Goal: Task Accomplishment & Management: Complete application form

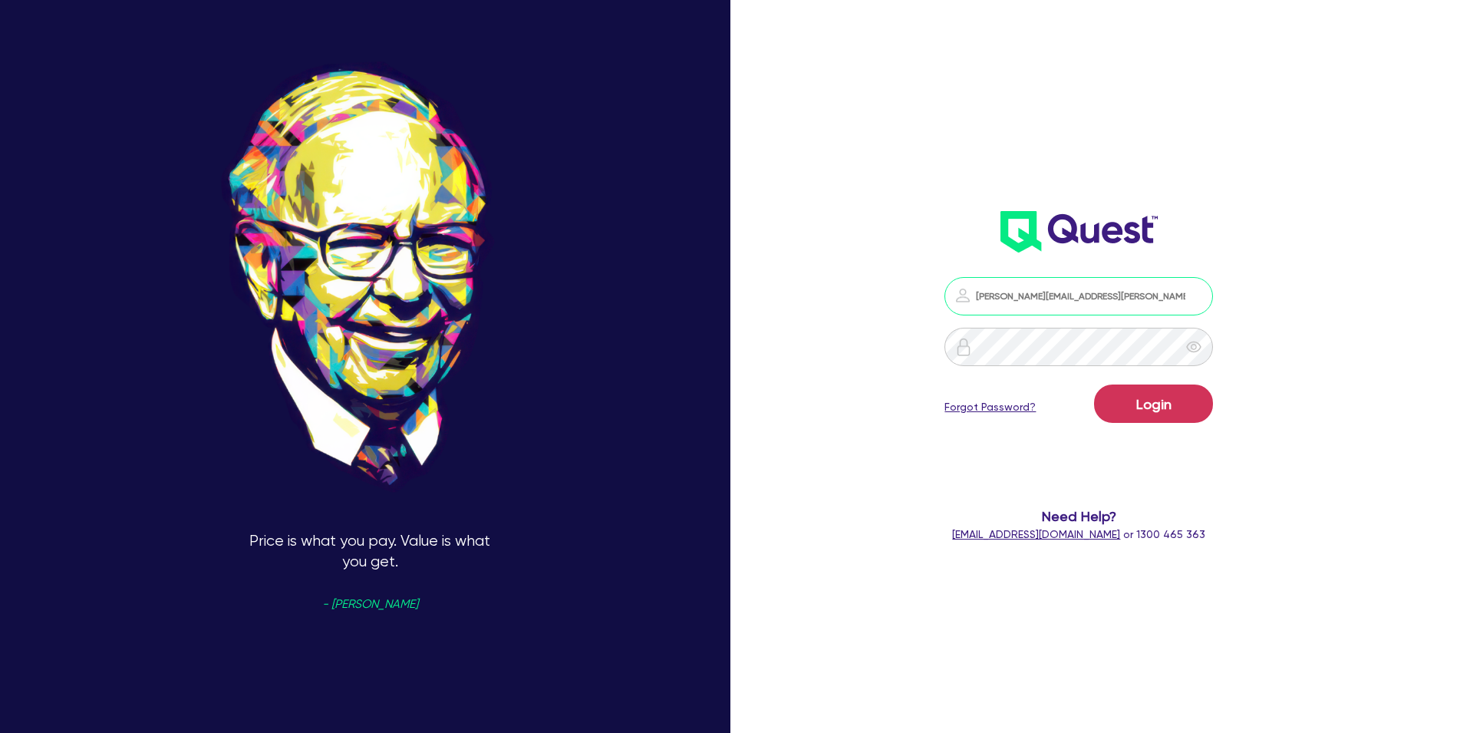
click at [1136, 303] on input "[PERSON_NAME][EMAIL_ADDRESS][PERSON_NAME][DOMAIN_NAME]" at bounding box center [1079, 296] width 269 height 38
click at [1153, 294] on input "[PERSON_NAME][EMAIL_ADDRESS][PERSON_NAME][DOMAIN_NAME]" at bounding box center [1079, 296] width 269 height 38
click at [1017, 410] on link "Forgot Password?" at bounding box center [990, 407] width 91 height 16
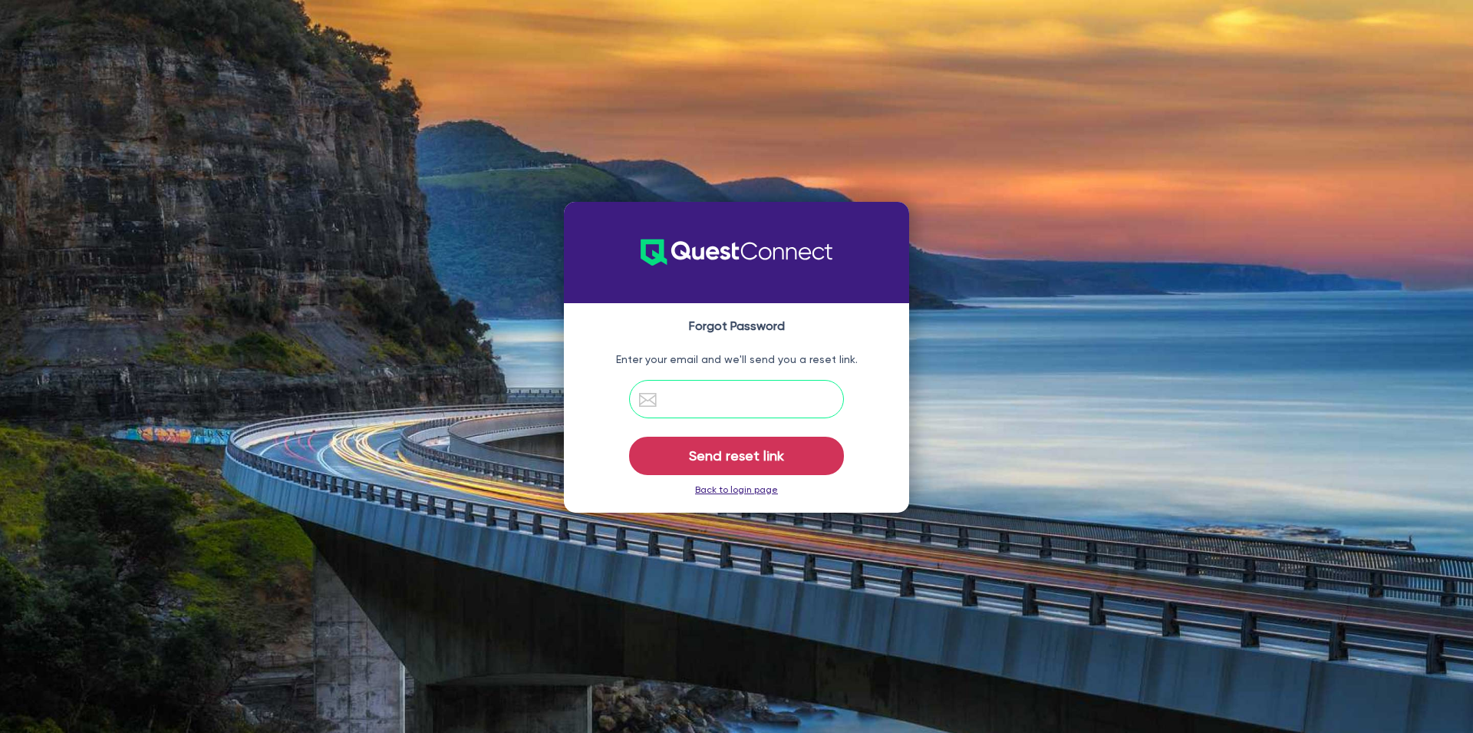
click at [744, 404] on input "email" at bounding box center [736, 399] width 215 height 38
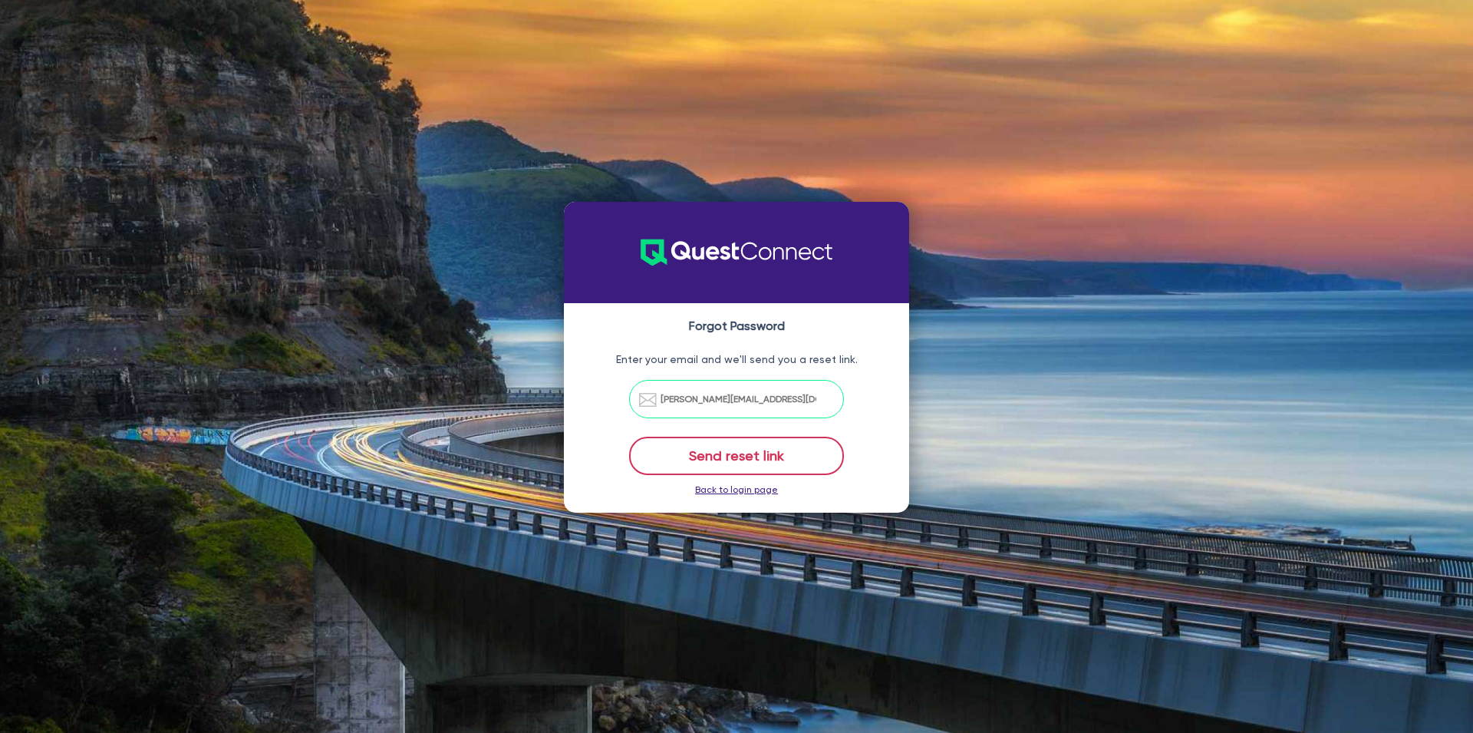
type input "[PERSON_NAME][EMAIL_ADDRESS][DOMAIN_NAME]"
click at [812, 457] on button "Send reset link" at bounding box center [736, 456] width 215 height 38
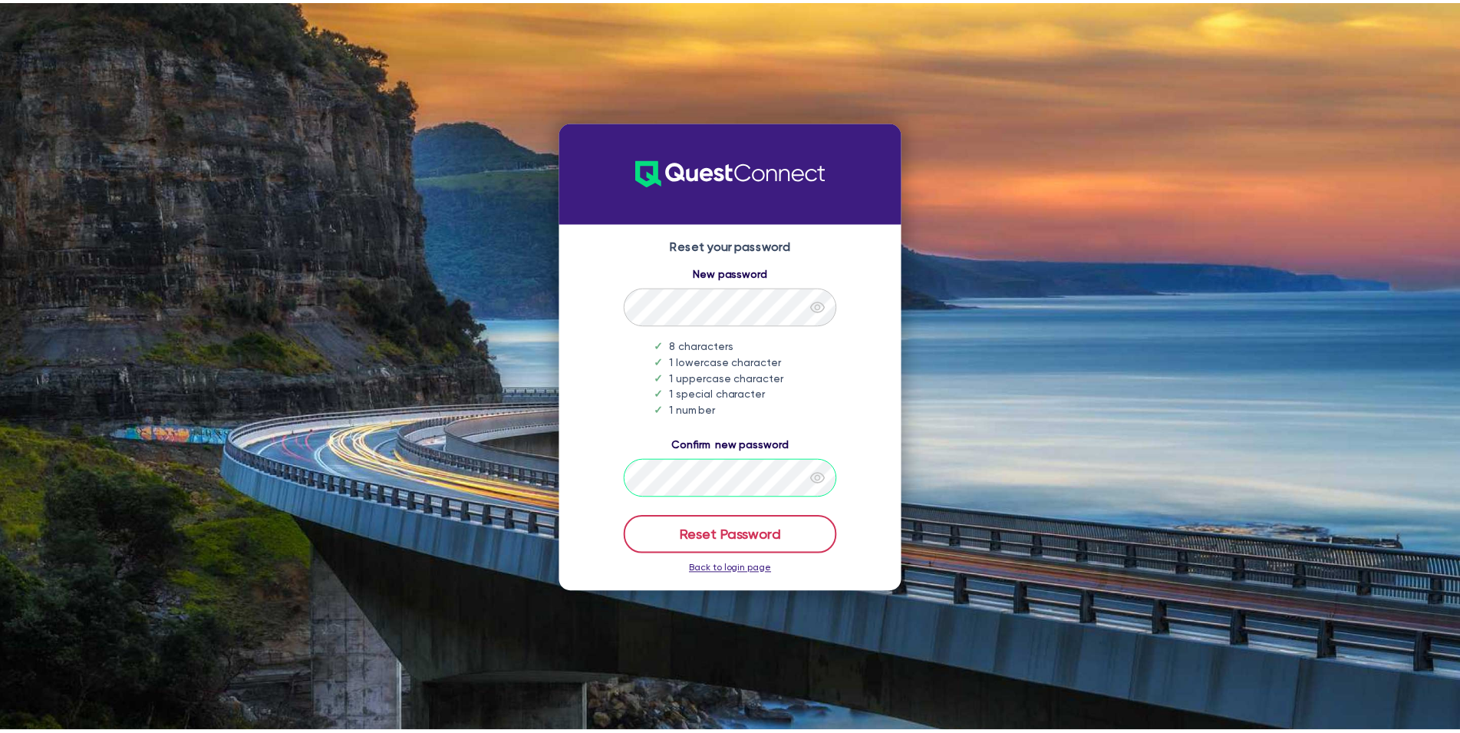
scroll to position [0, 4]
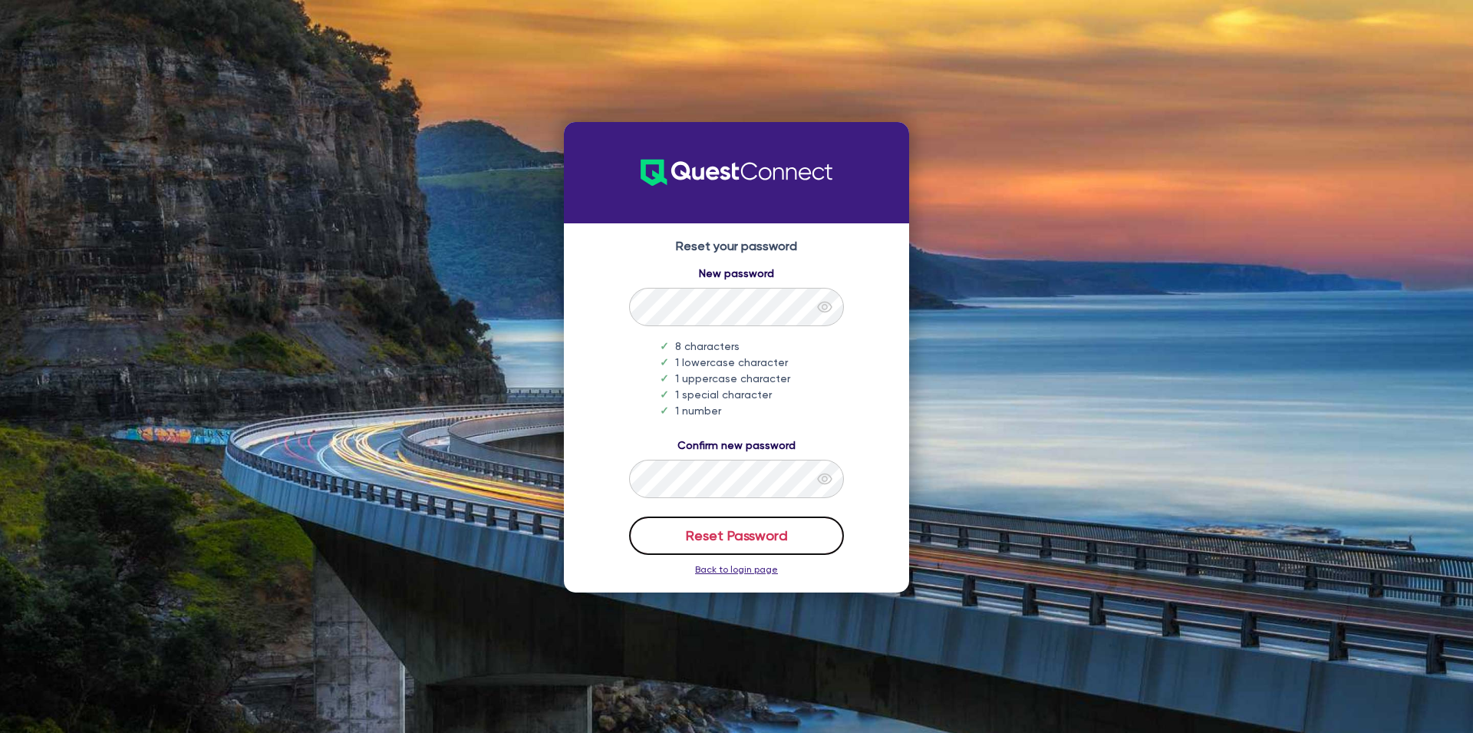
click at [789, 529] on button "Reset Password" at bounding box center [736, 535] width 215 height 38
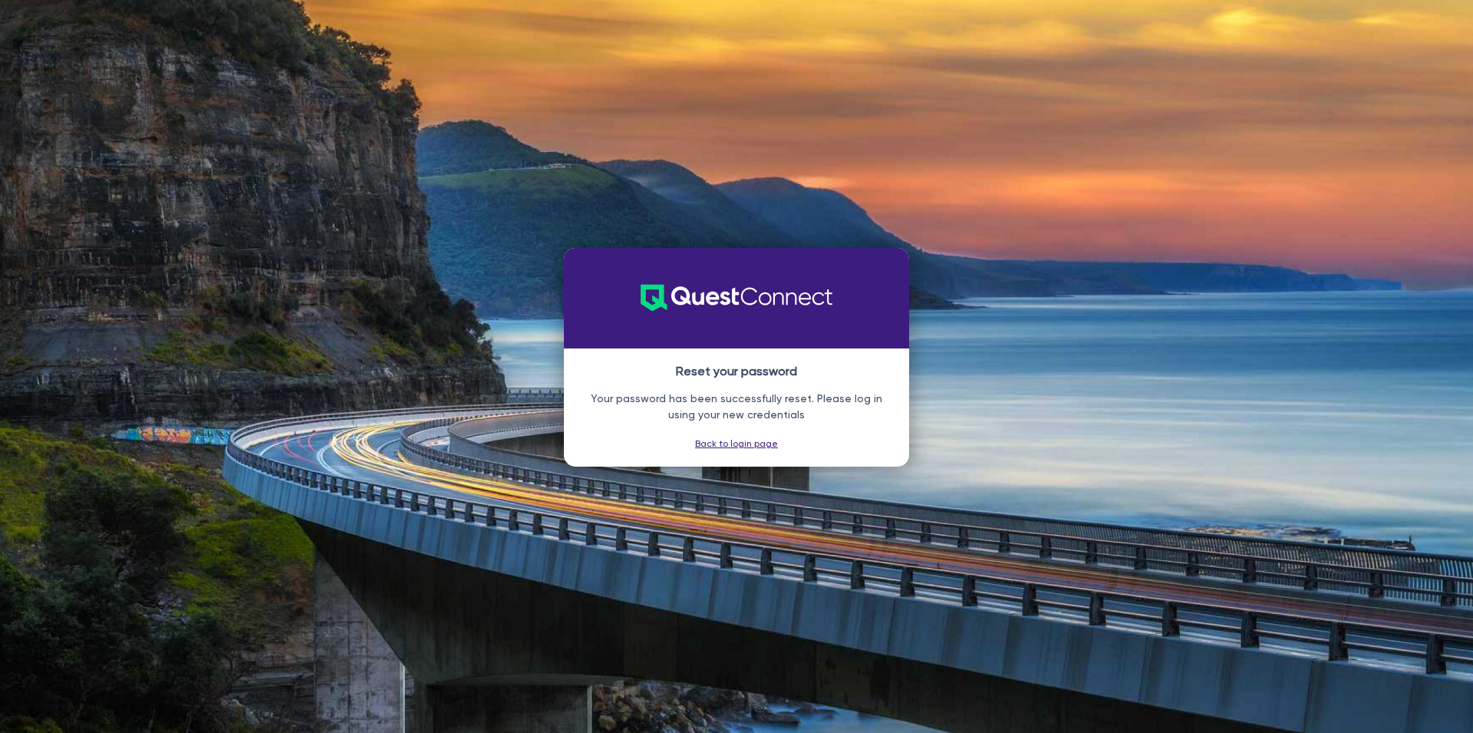
click at [764, 446] on link "Back to login page" at bounding box center [736, 443] width 83 height 11
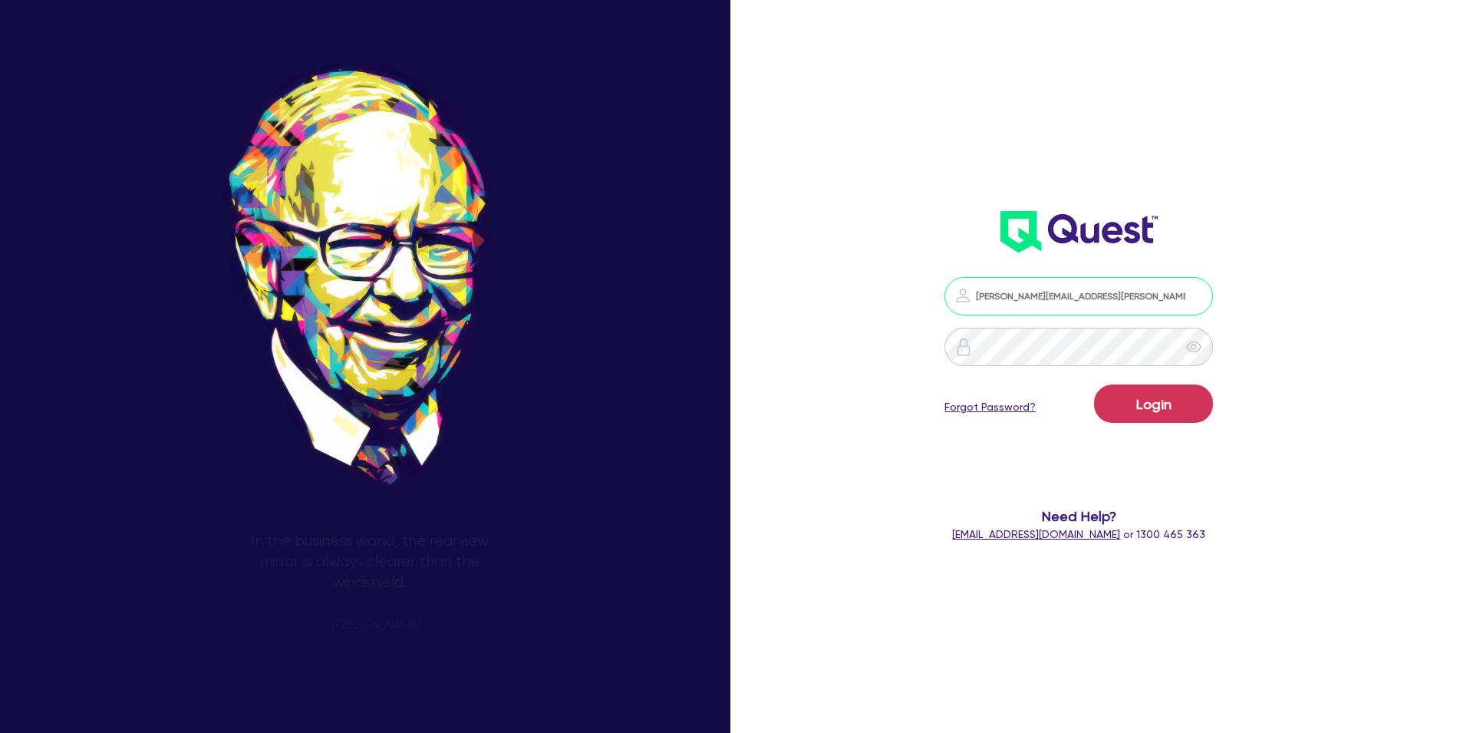
click at [1125, 292] on input "[PERSON_NAME][EMAIL_ADDRESS][PERSON_NAME][DOMAIN_NAME]" at bounding box center [1079, 296] width 269 height 38
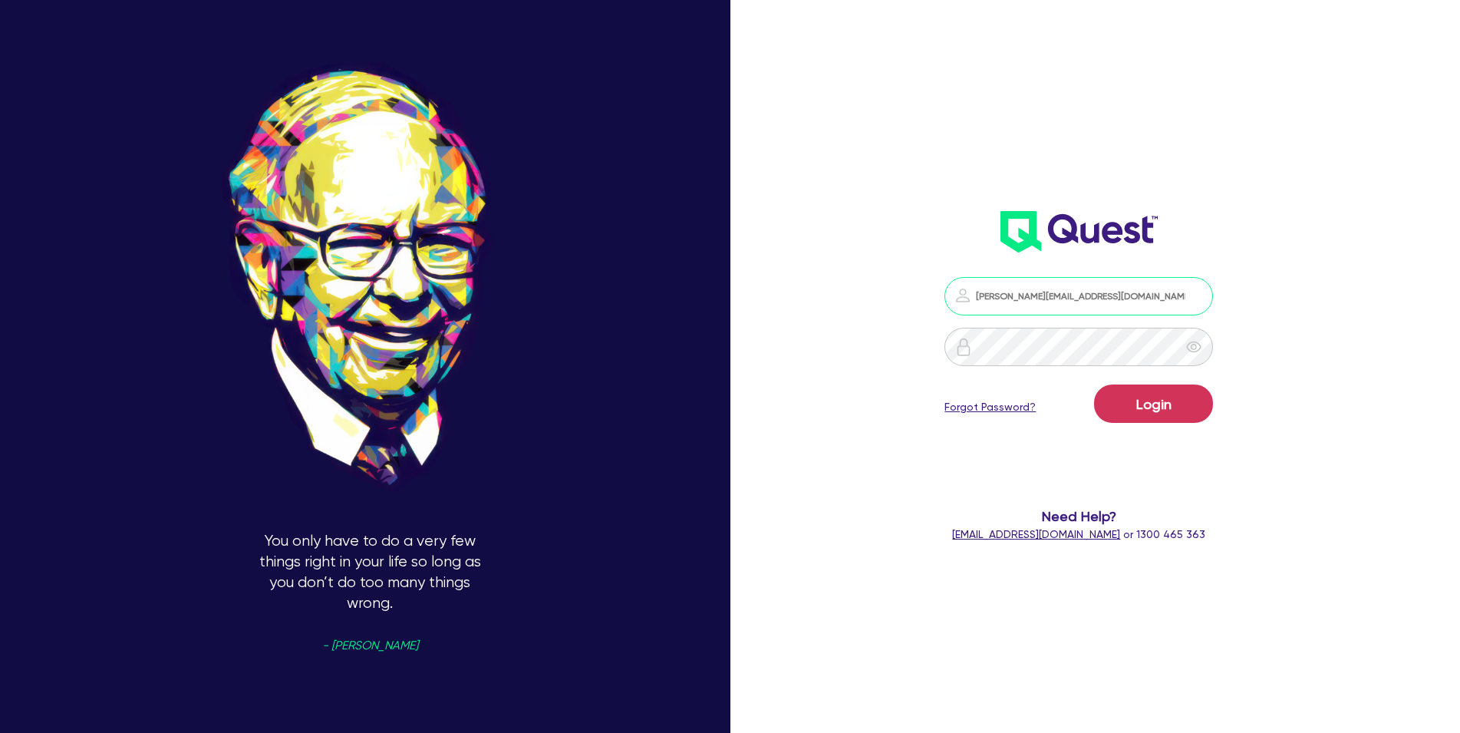
type input "[PERSON_NAME][EMAIL_ADDRESS][DOMAIN_NAME]"
click at [896, 391] on form "[PERSON_NAME][EMAIL_ADDRESS][DOMAIN_NAME] Login Forgot Password? Need Help? [EM…" at bounding box center [1078, 409] width 391 height 265
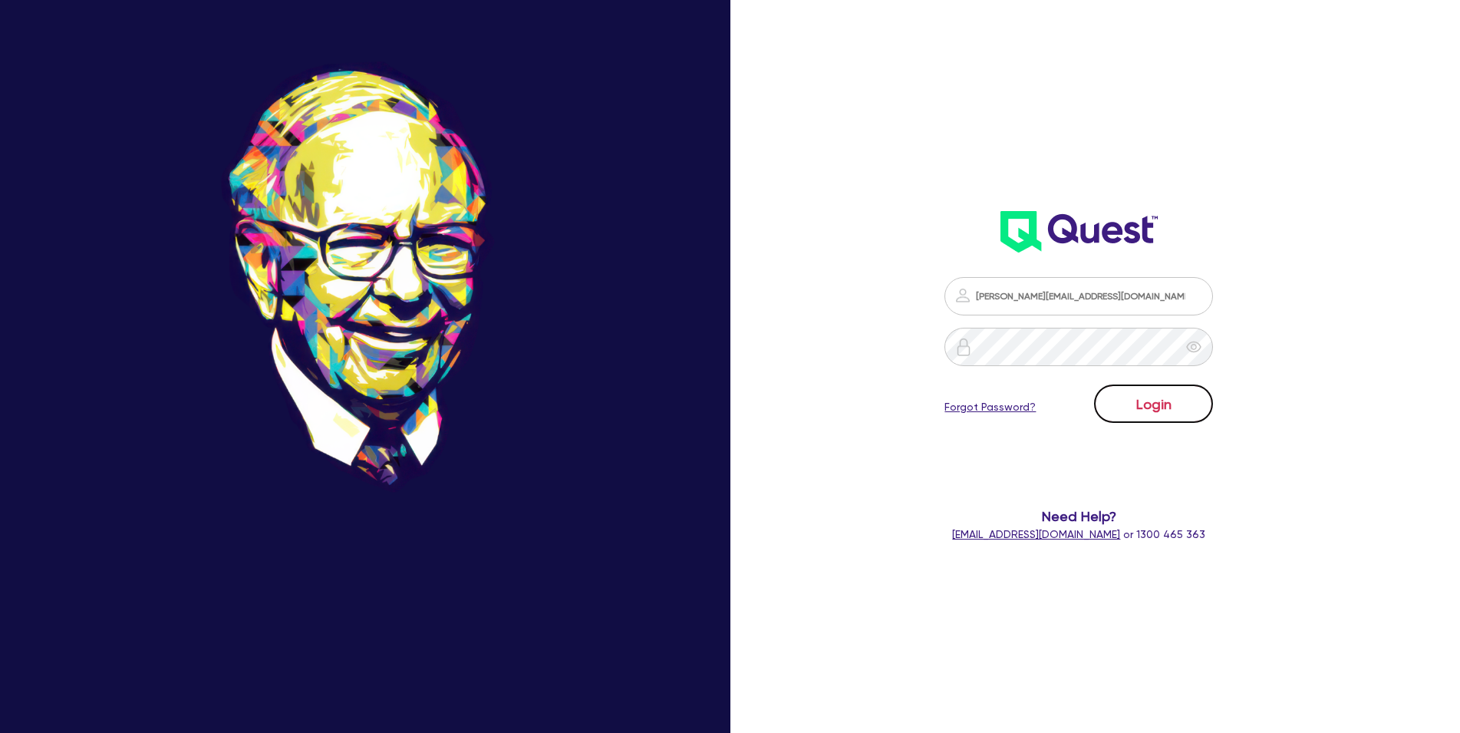
click at [1130, 399] on button "Login" at bounding box center [1153, 403] width 119 height 38
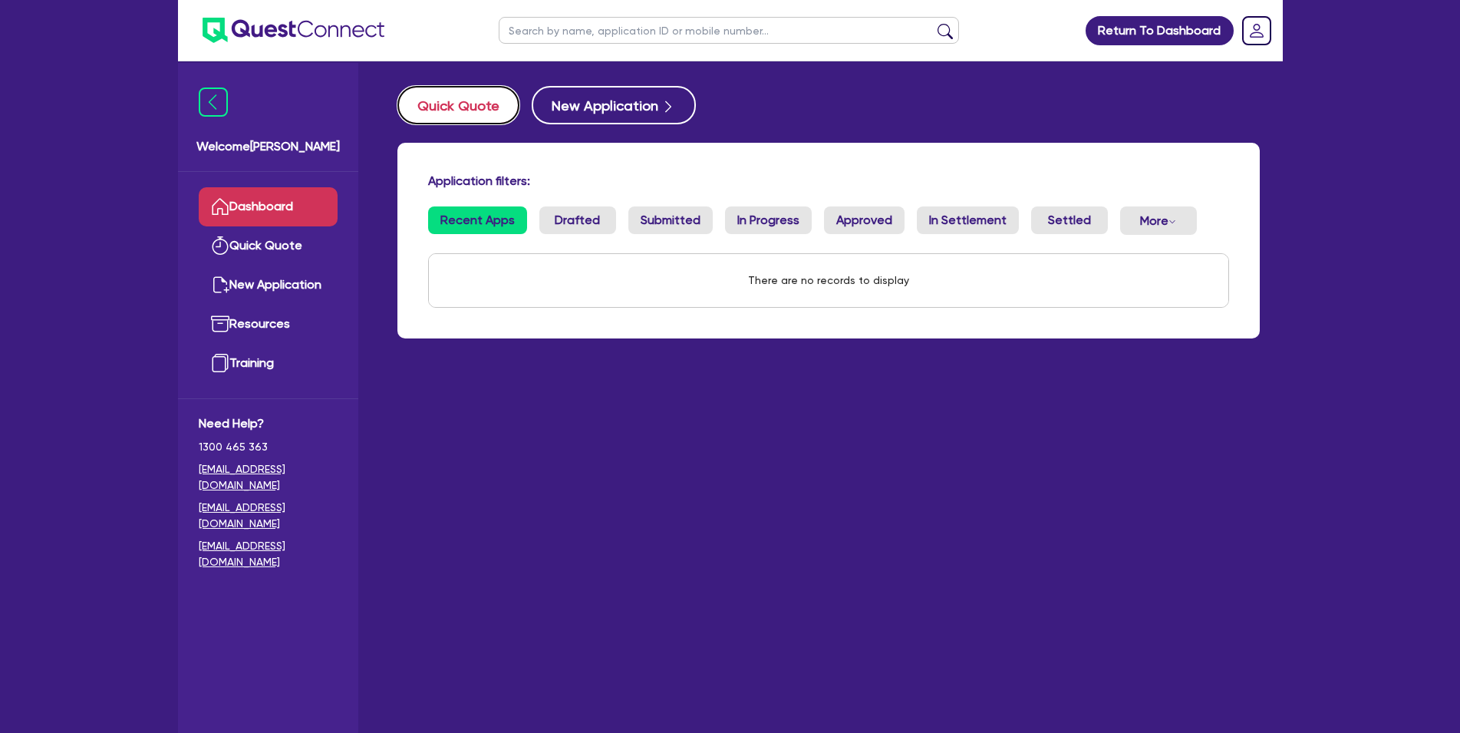
click at [484, 104] on button "Quick Quote" at bounding box center [458, 105] width 122 height 38
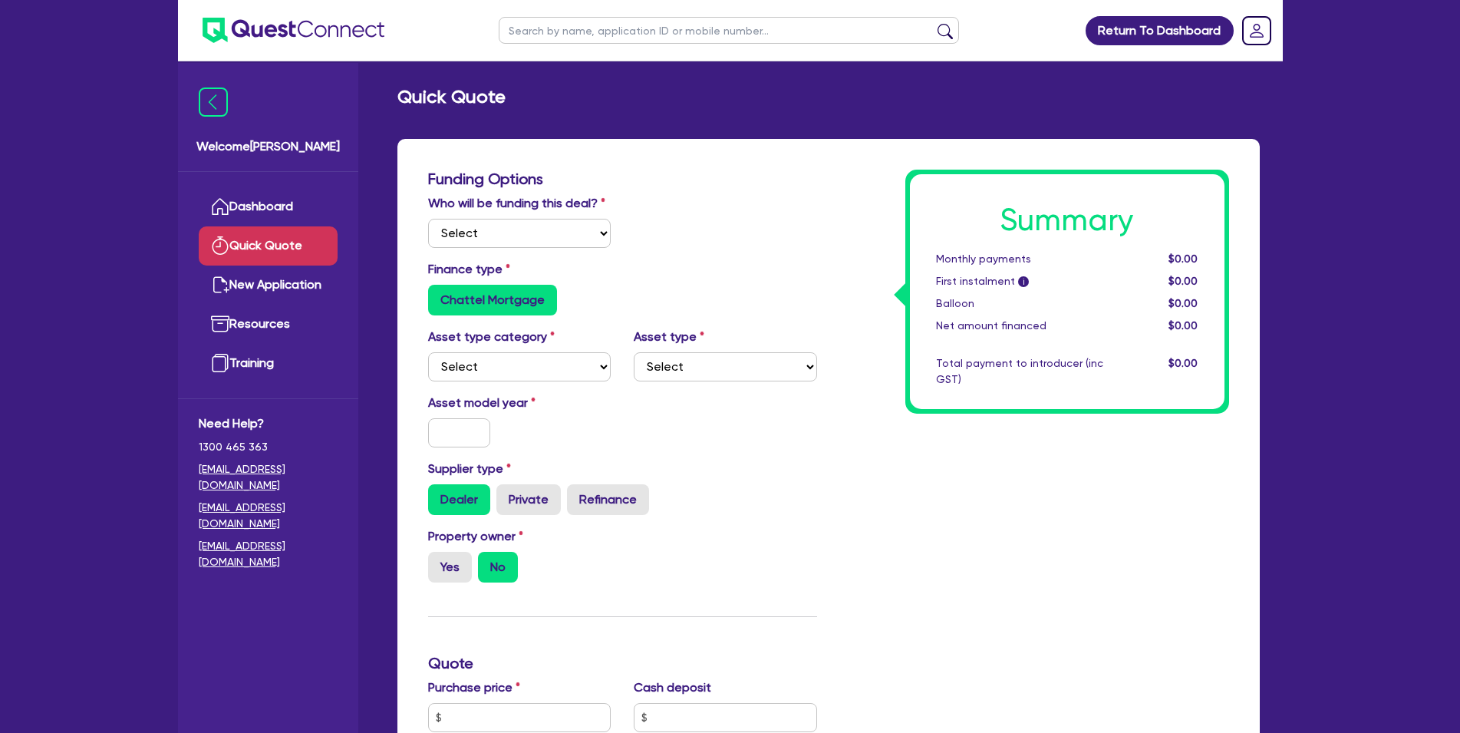
select select "Quest Finance - Own Book"
click at [256, 282] on link "New Application" at bounding box center [268, 284] width 139 height 39
select select "Quest Finance - Own Book"
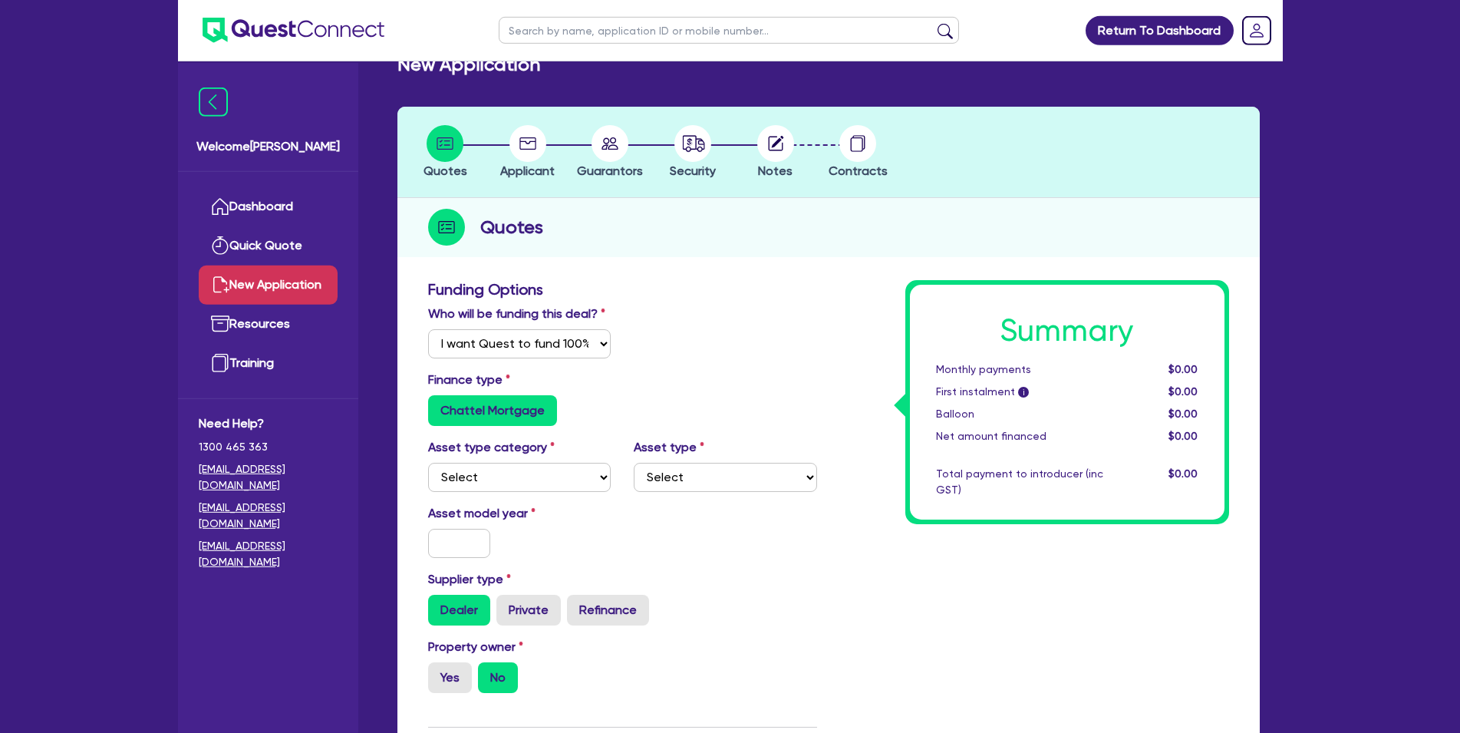
scroll to position [157, 0]
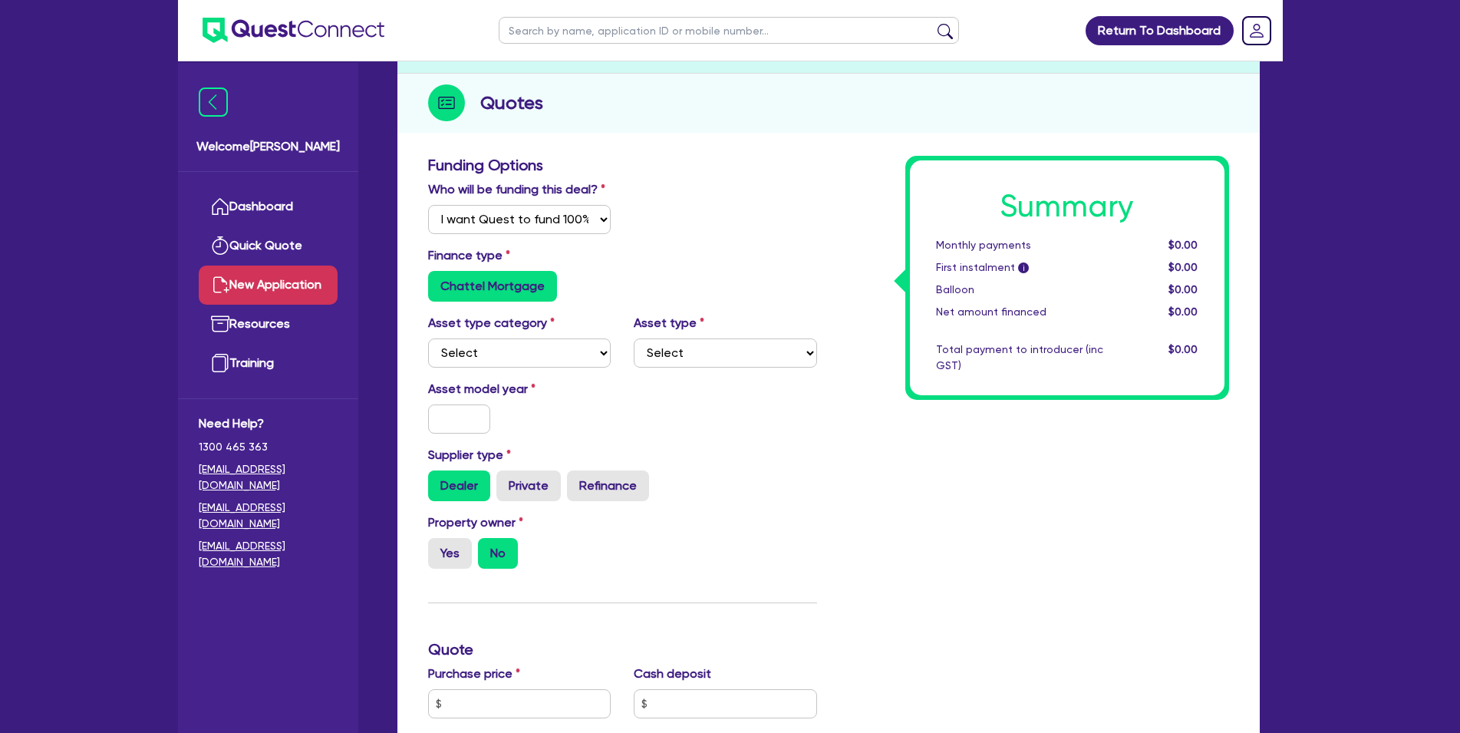
click at [686, 204] on div "Who will be funding this deal? Select I will fund 100% I will co-fund with Ques…" at bounding box center [623, 213] width 412 height 66
select select "CARS_AND_LIGHT_TRUCKS"
click option "Cars and light trucks" at bounding box center [0, 0] width 0 height 0
select select "PASSENGER_VEHICLES"
click option "Passenger vehicles" at bounding box center [0, 0] width 0 height 0
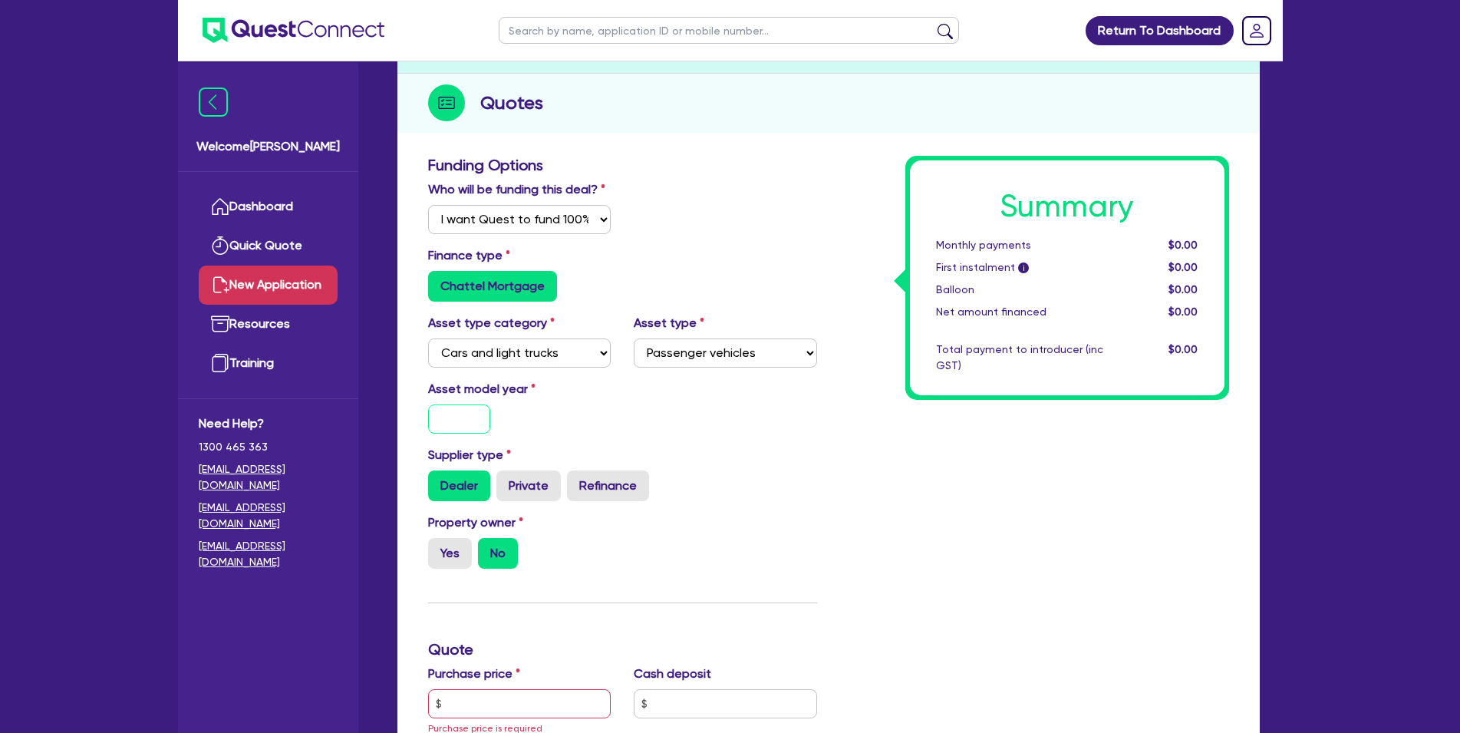
click at [457, 434] on input "text" at bounding box center [459, 418] width 63 height 29
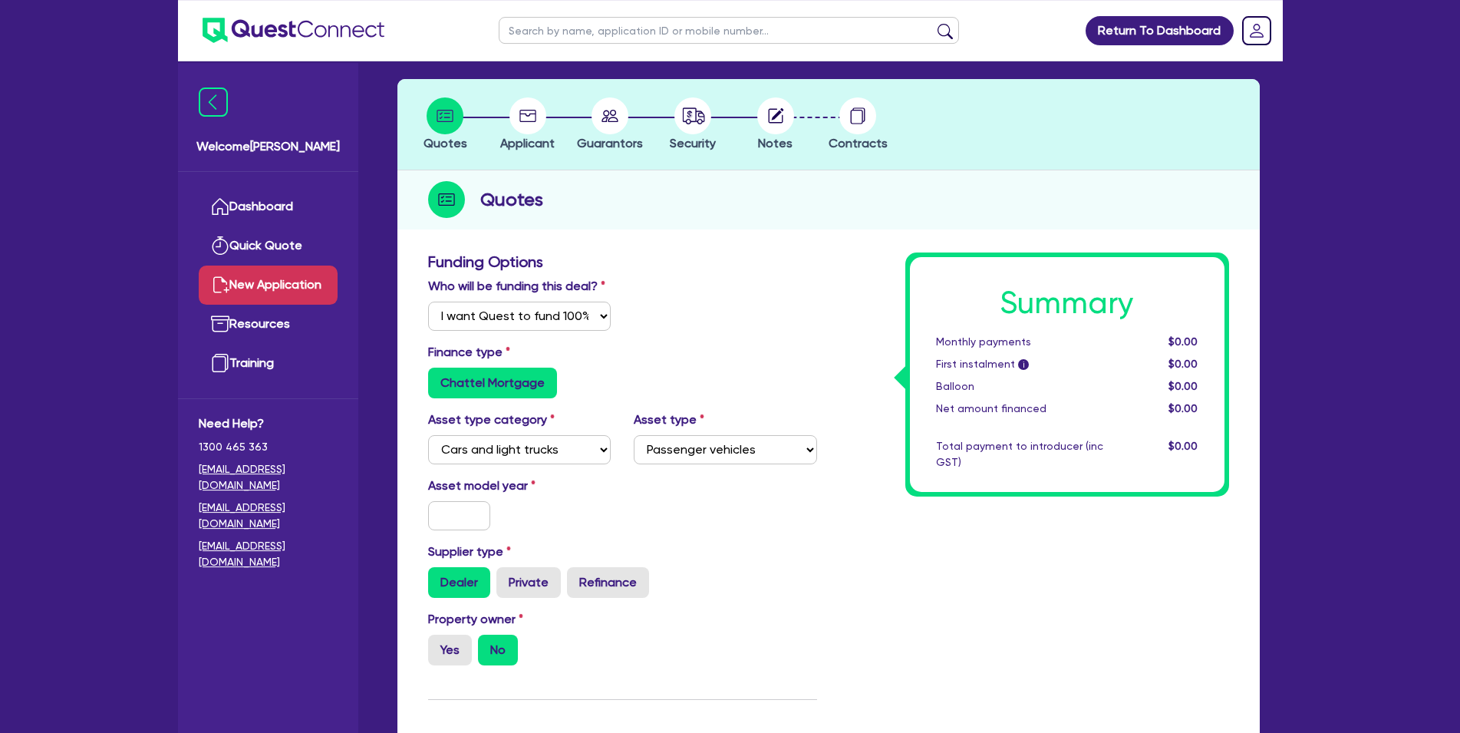
scroll to position [0, 0]
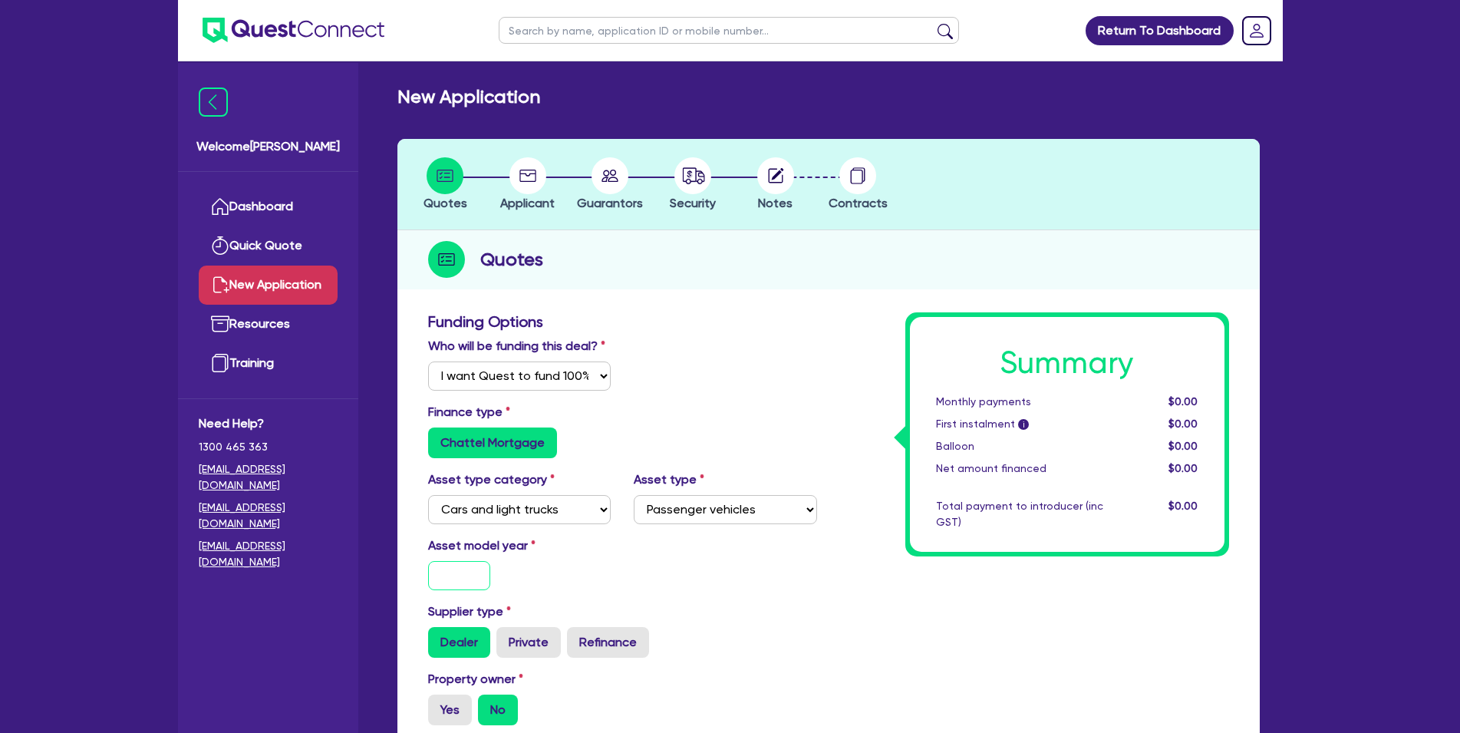
click at [458, 590] on input "text" at bounding box center [459, 575] width 63 height 29
type input "2016"
drag, startPoint x: 845, startPoint y: 653, endPoint x: 839, endPoint y: 645, distance: 10.0
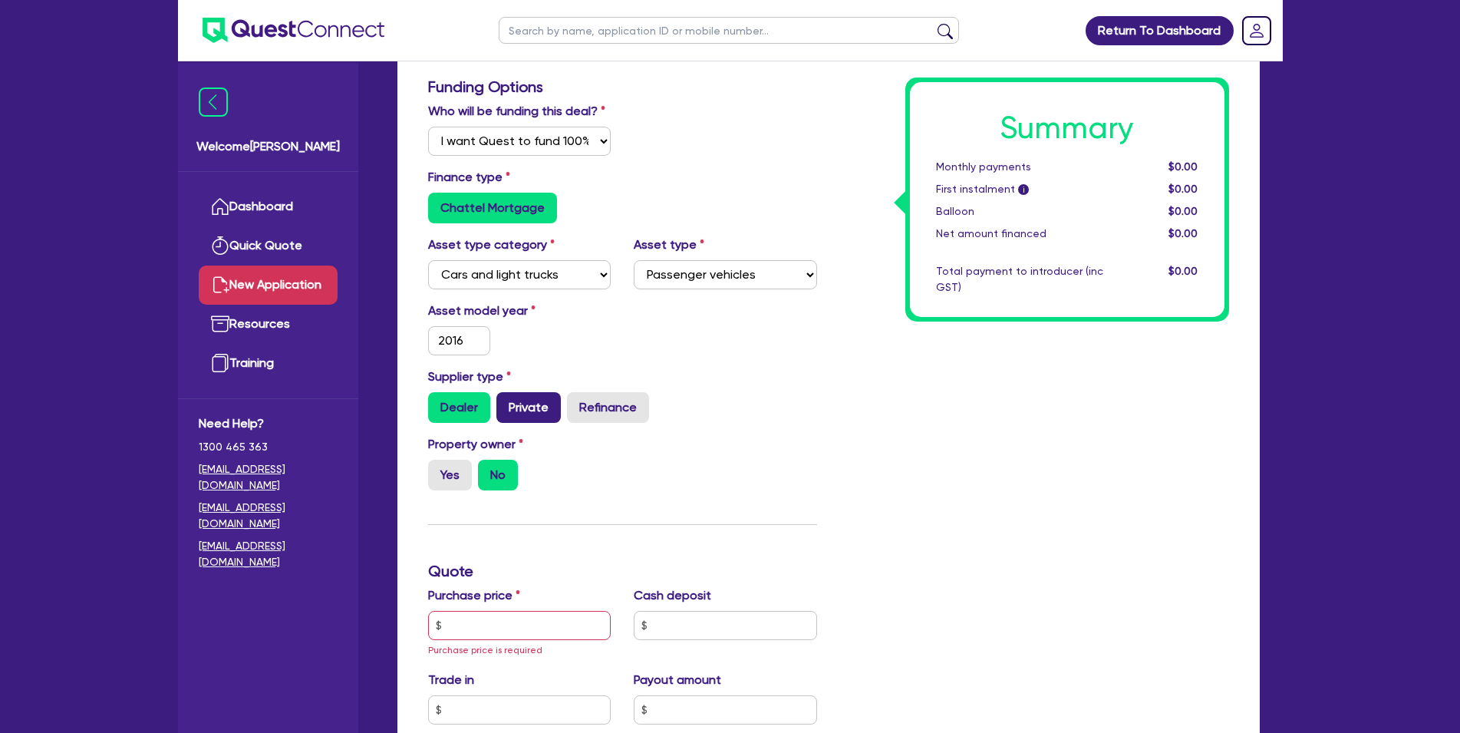
click at [516, 423] on label "Private" at bounding box center [528, 407] width 64 height 31
click at [506, 402] on input "Private" at bounding box center [501, 397] width 10 height 10
radio input "true"
click at [876, 432] on div "Summary Monthly payments $0.00 First instalment i $0.00 Balloon $0.00 Net amoun…" at bounding box center [1035, 588] width 412 height 1023
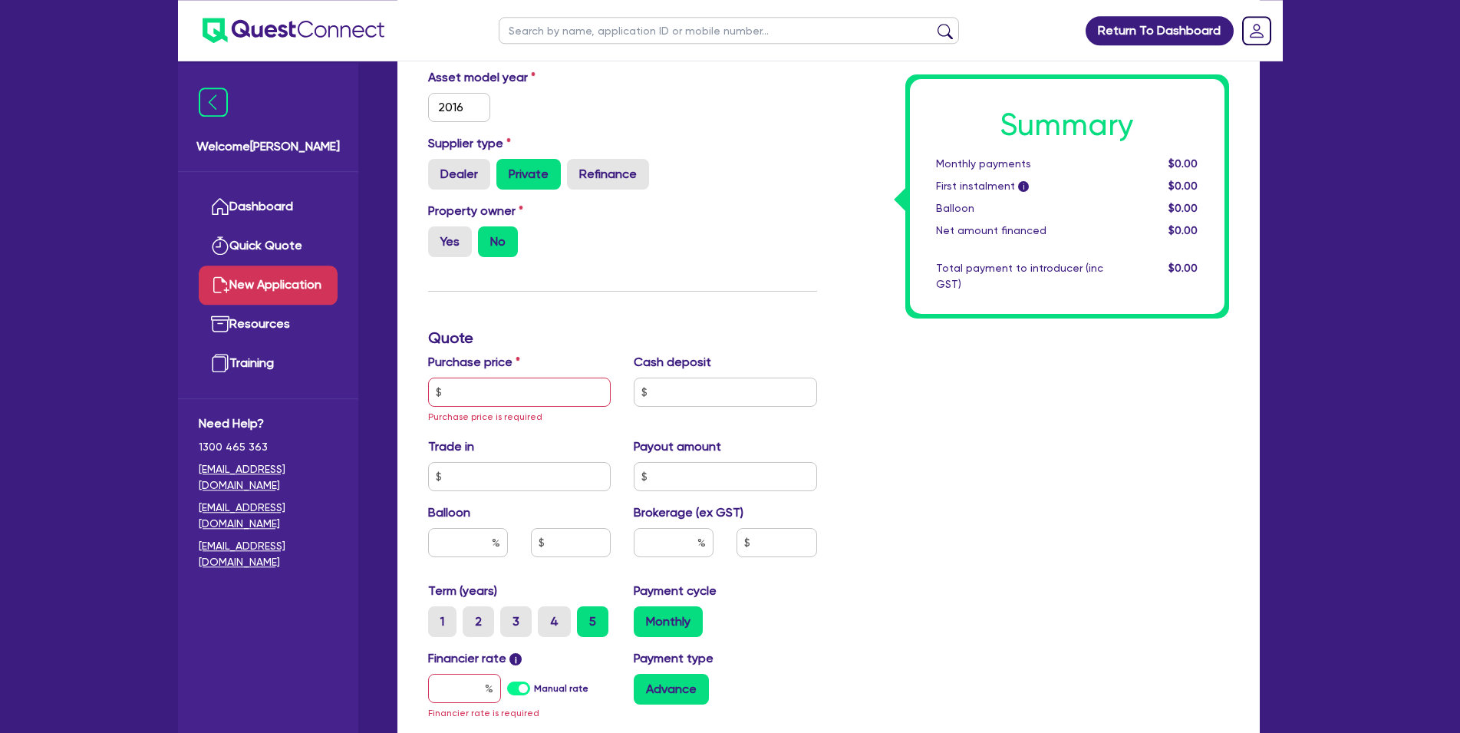
scroll to position [470, 0]
click at [458, 256] on label "Yes" at bounding box center [450, 240] width 44 height 31
click at [438, 235] on input "Yes" at bounding box center [433, 230] width 10 height 10
radio input "true"
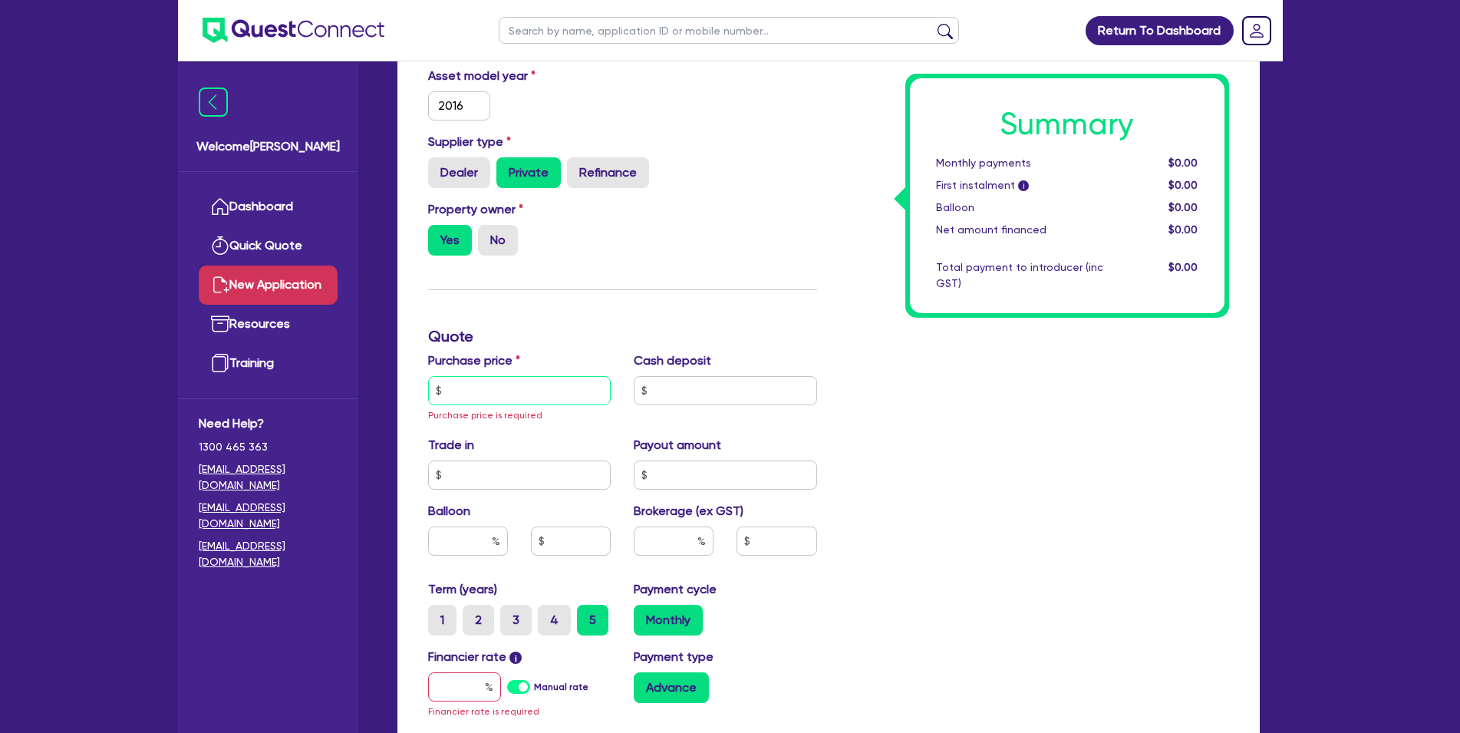
click at [507, 405] on input "text" at bounding box center [519, 390] width 183 height 29
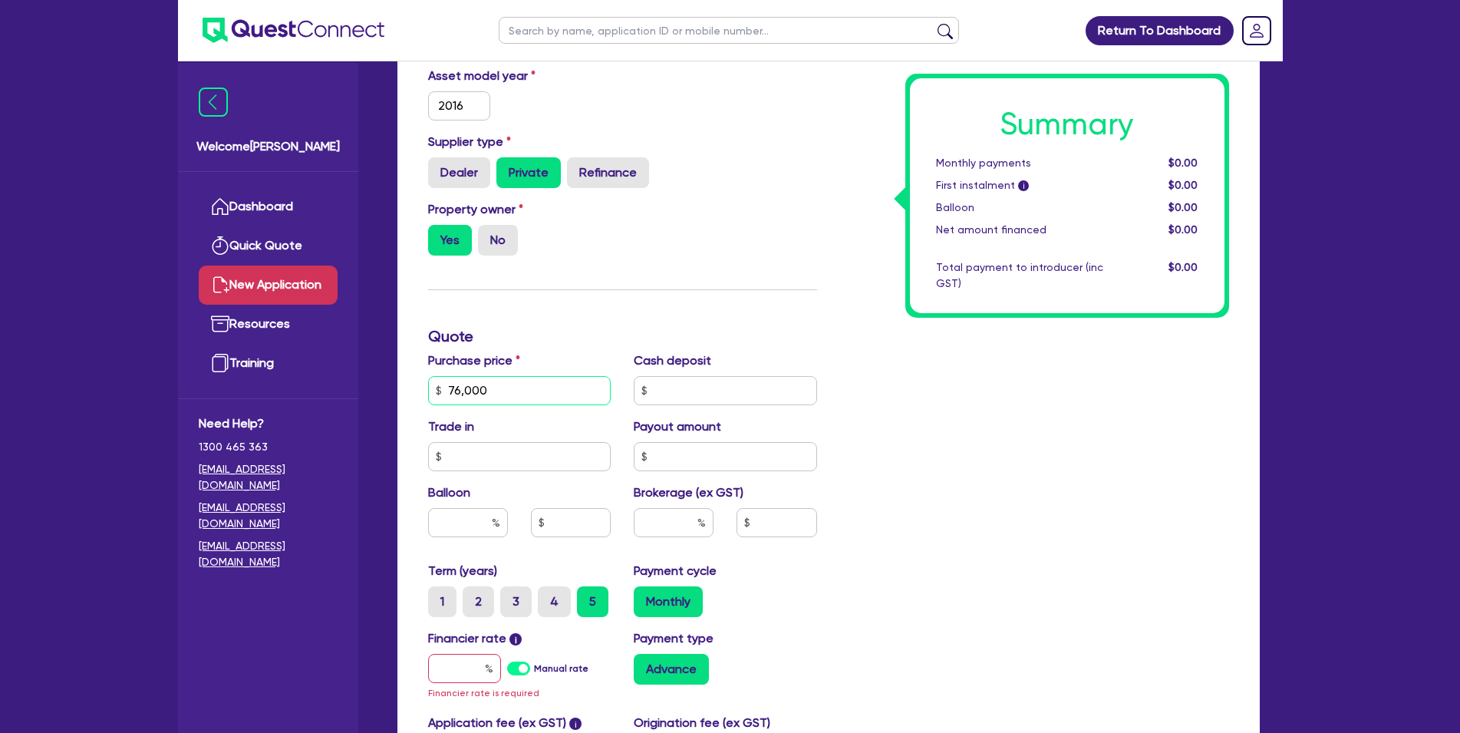
type input "76,000"
click at [711, 401] on input "text" at bounding box center [725, 390] width 183 height 29
type input "0"
click at [554, 471] on input "text" at bounding box center [519, 456] width 183 height 29
type input "0"
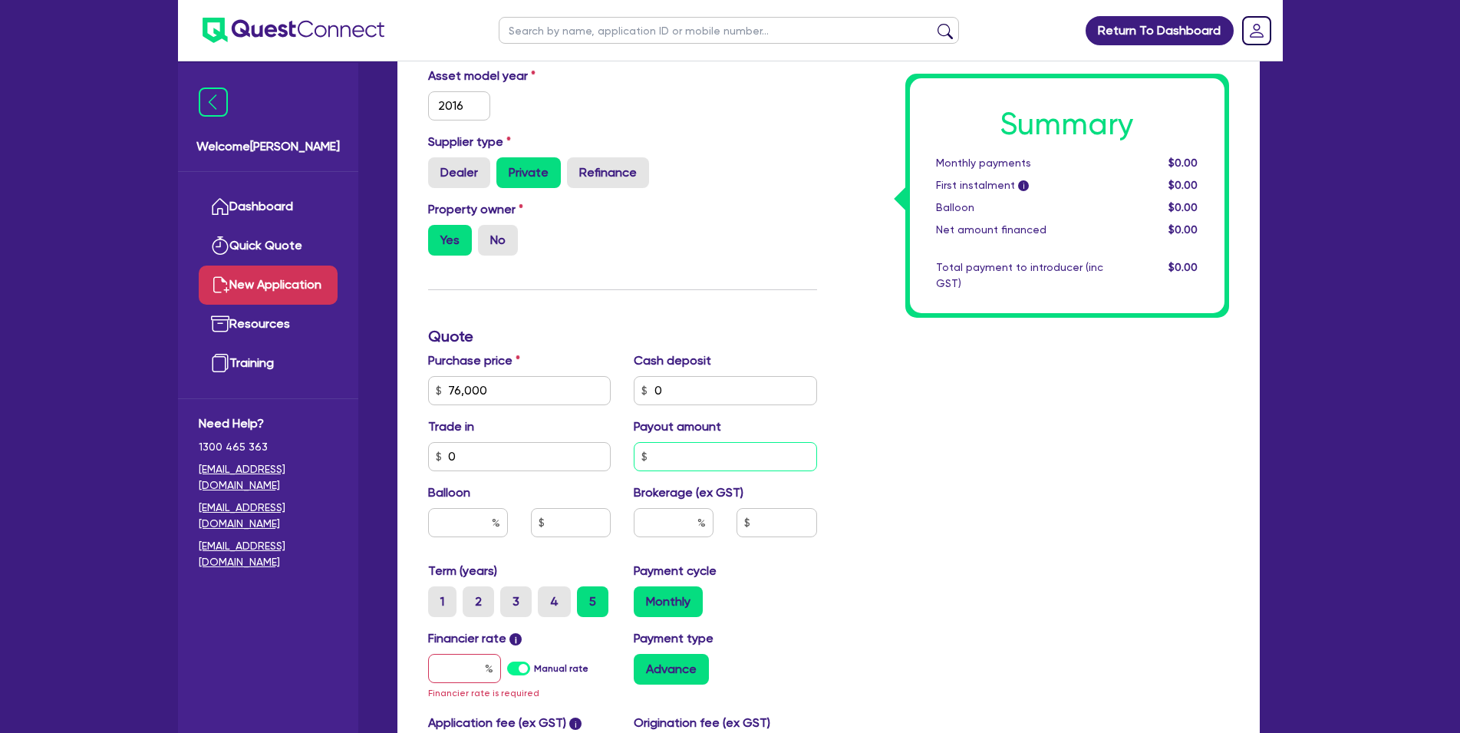
click at [711, 471] on input "text" at bounding box center [725, 456] width 183 height 29
type input "0"
click at [518, 537] on div at bounding box center [468, 522] width 103 height 29
drag, startPoint x: 471, startPoint y: 540, endPoint x: 654, endPoint y: 539, distance: 182.6
click at [472, 537] on input "text" at bounding box center [468, 522] width 80 height 29
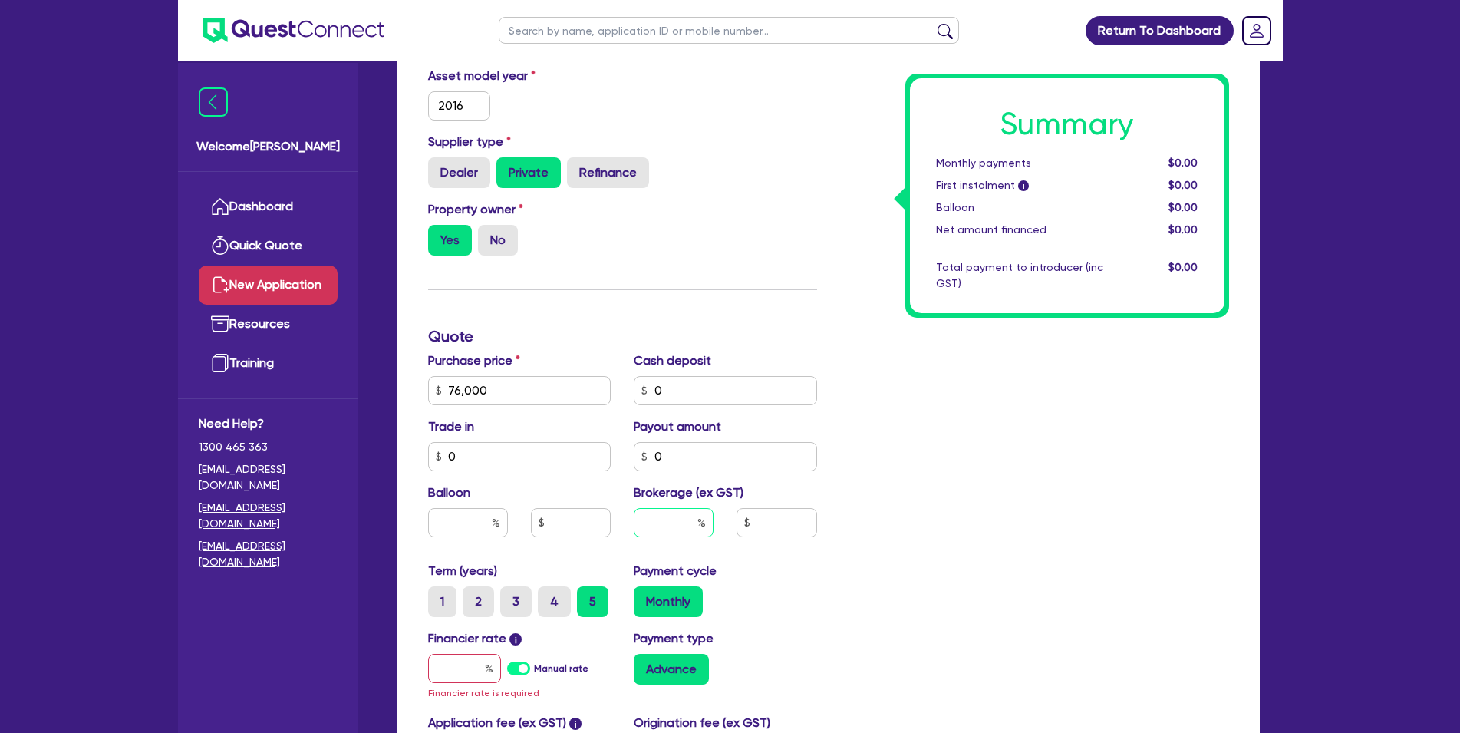
click at [684, 537] on input "text" at bounding box center [674, 522] width 80 height 29
click at [483, 680] on input "text" at bounding box center [464, 668] width 73 height 29
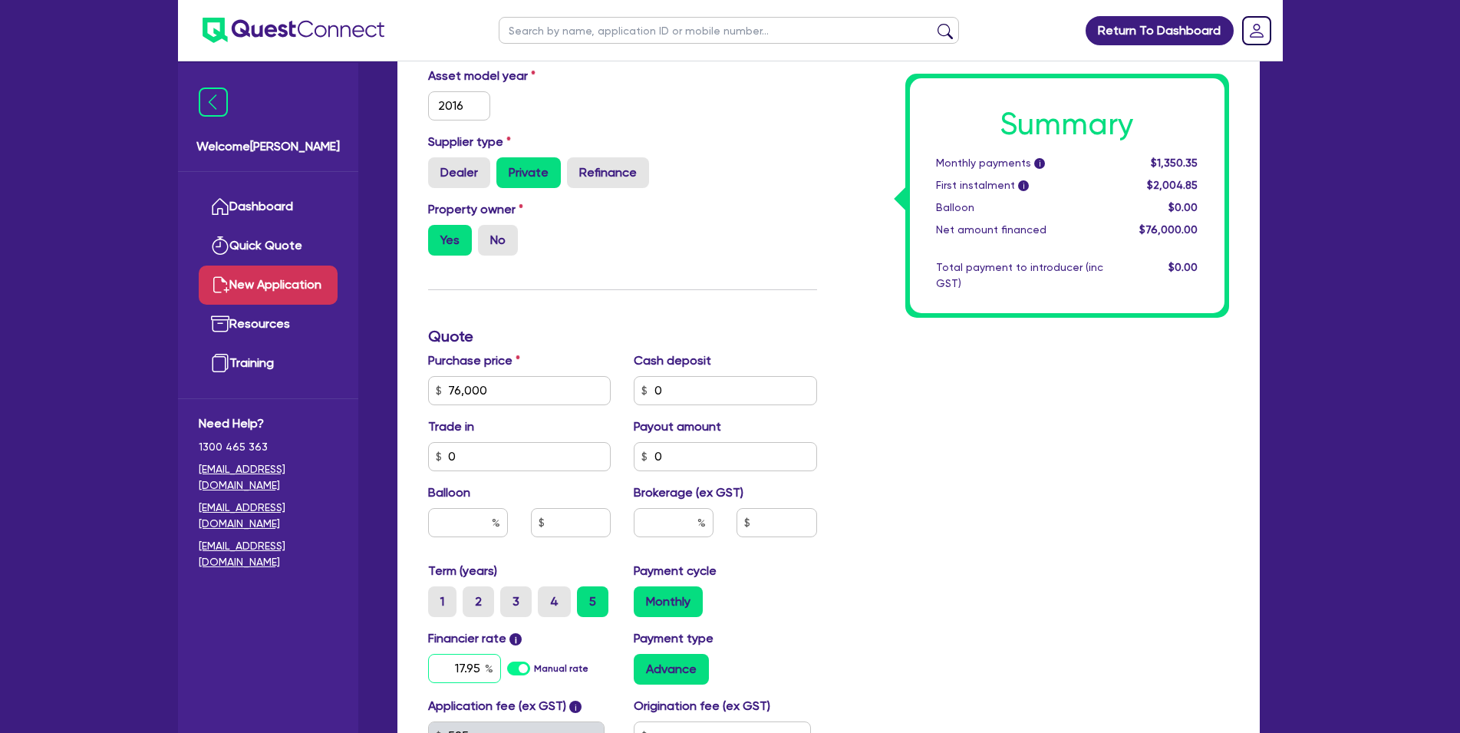
type input "17.95"
drag, startPoint x: 861, startPoint y: 578, endPoint x: 829, endPoint y: 565, distance: 34.8
click at [854, 575] on div "Summary Monthly payments i Calculating... First instalment i Calculating... Bal…" at bounding box center [1035, 337] width 412 height 988
click at [759, 537] on input "text" at bounding box center [777, 522] width 80 height 29
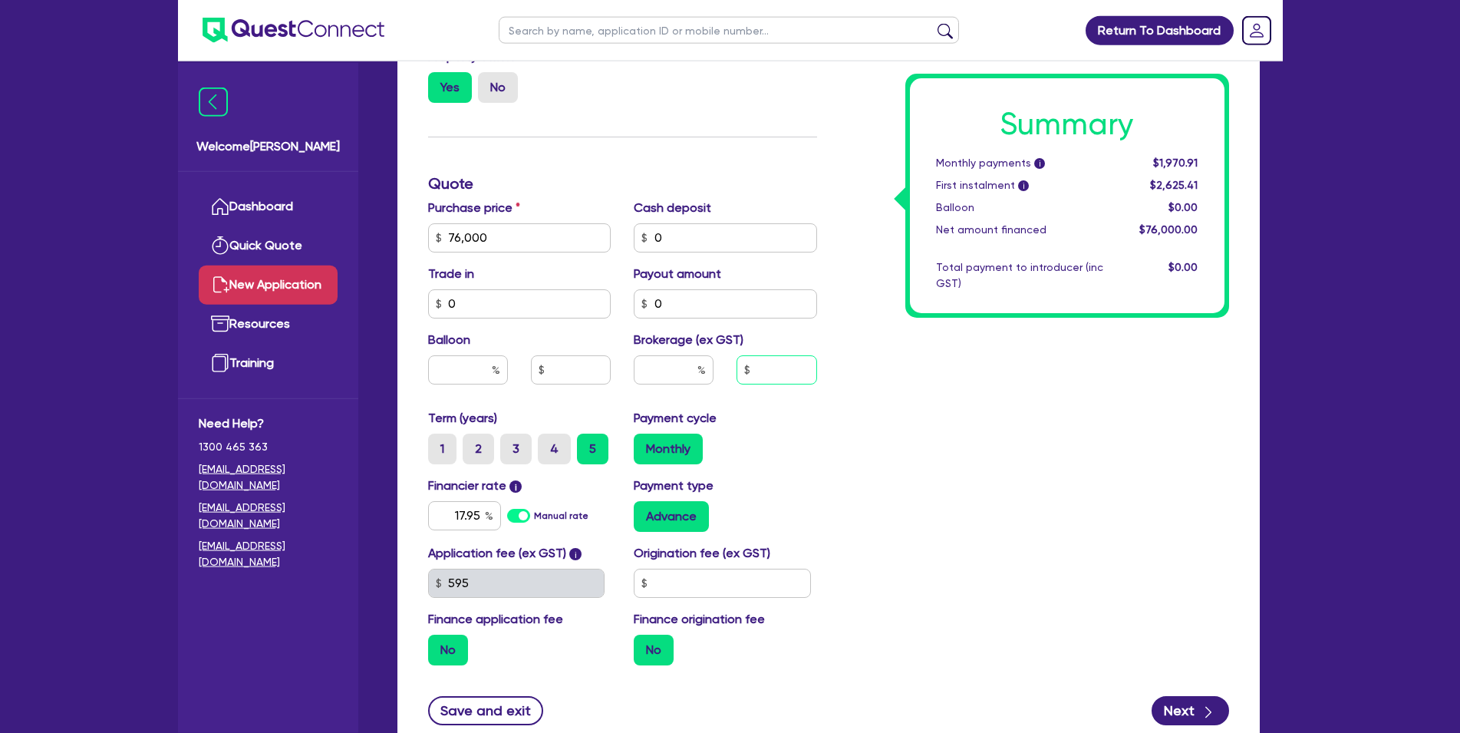
scroll to position [626, 0]
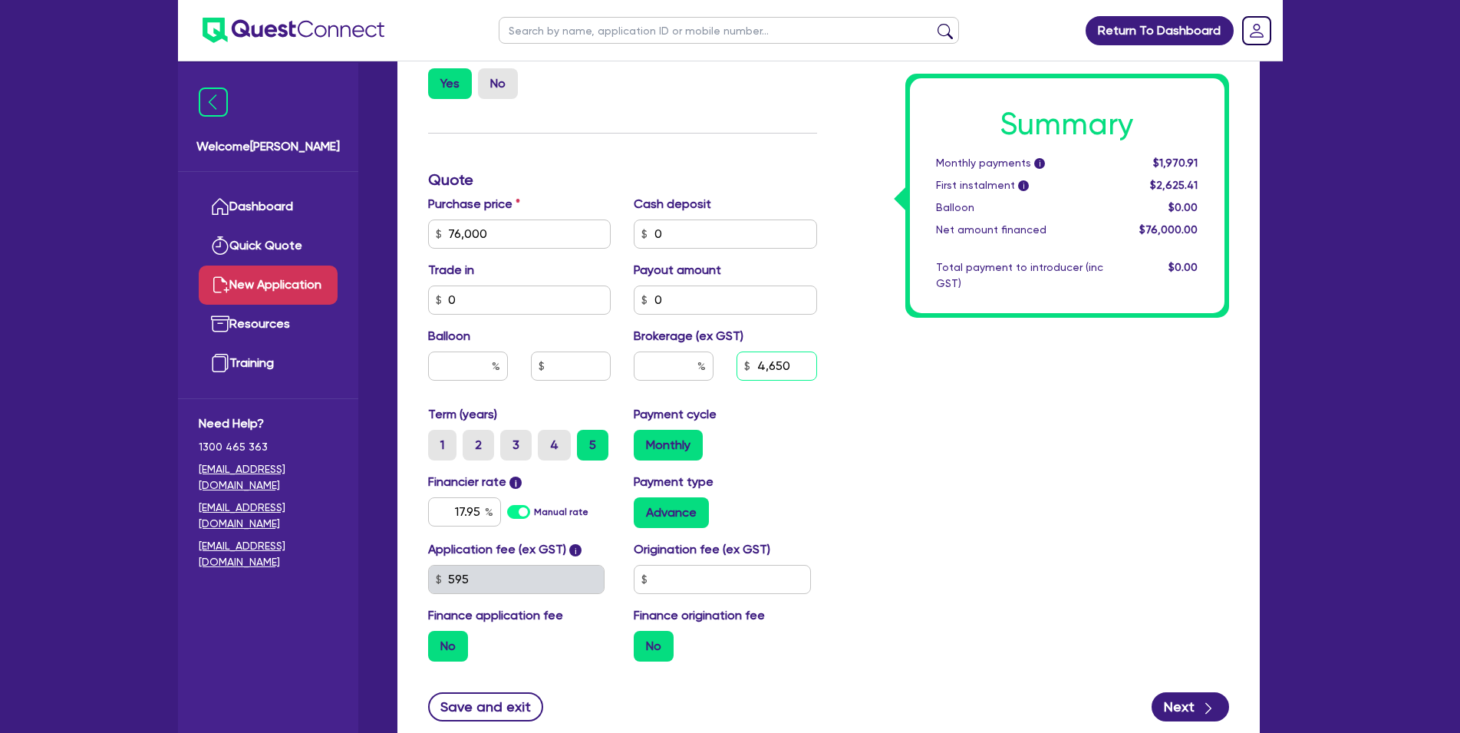
type input "4,650"
click at [808, 450] on div "Monthly" at bounding box center [725, 445] width 183 height 31
type input "6.11"
type input "4,650"
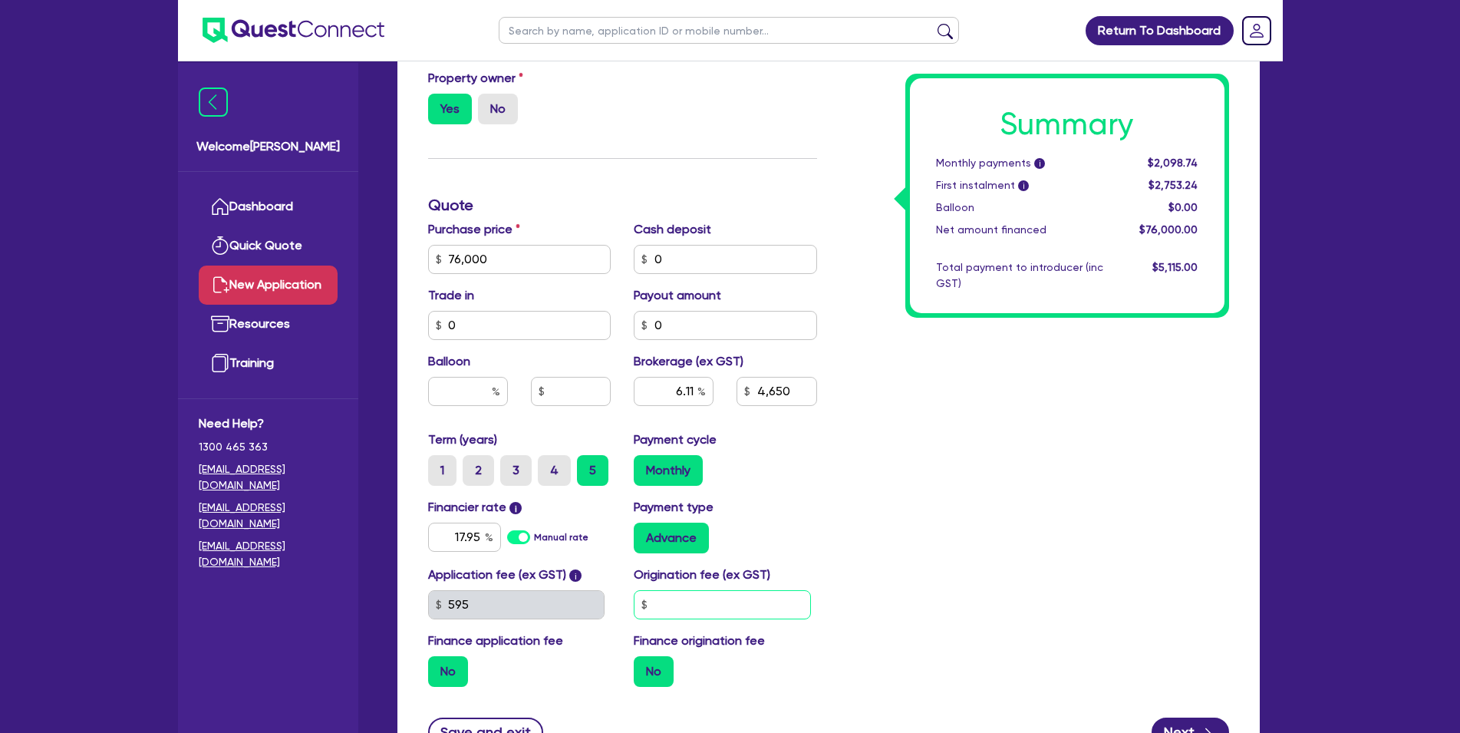
click at [684, 619] on input "text" at bounding box center [722, 604] width 177 height 29
type input "6.11"
type input "4,650"
type input "0"
type input "6.11"
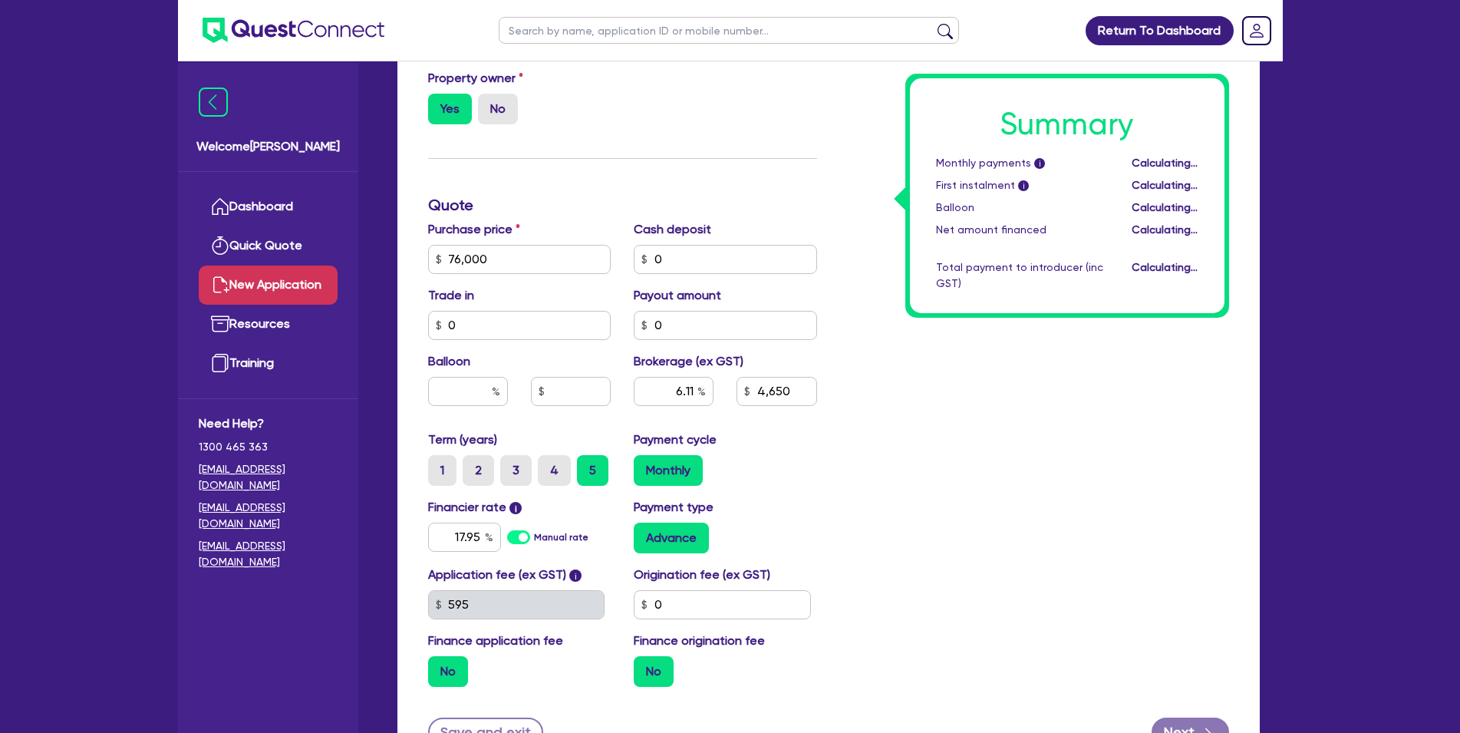
type input "4,650"
type input "6.11"
click at [457, 687] on label "No" at bounding box center [448, 671] width 40 height 31
click at [438, 666] on input "No" at bounding box center [433, 661] width 10 height 10
click at [484, 687] on div "No" at bounding box center [519, 671] width 183 height 31
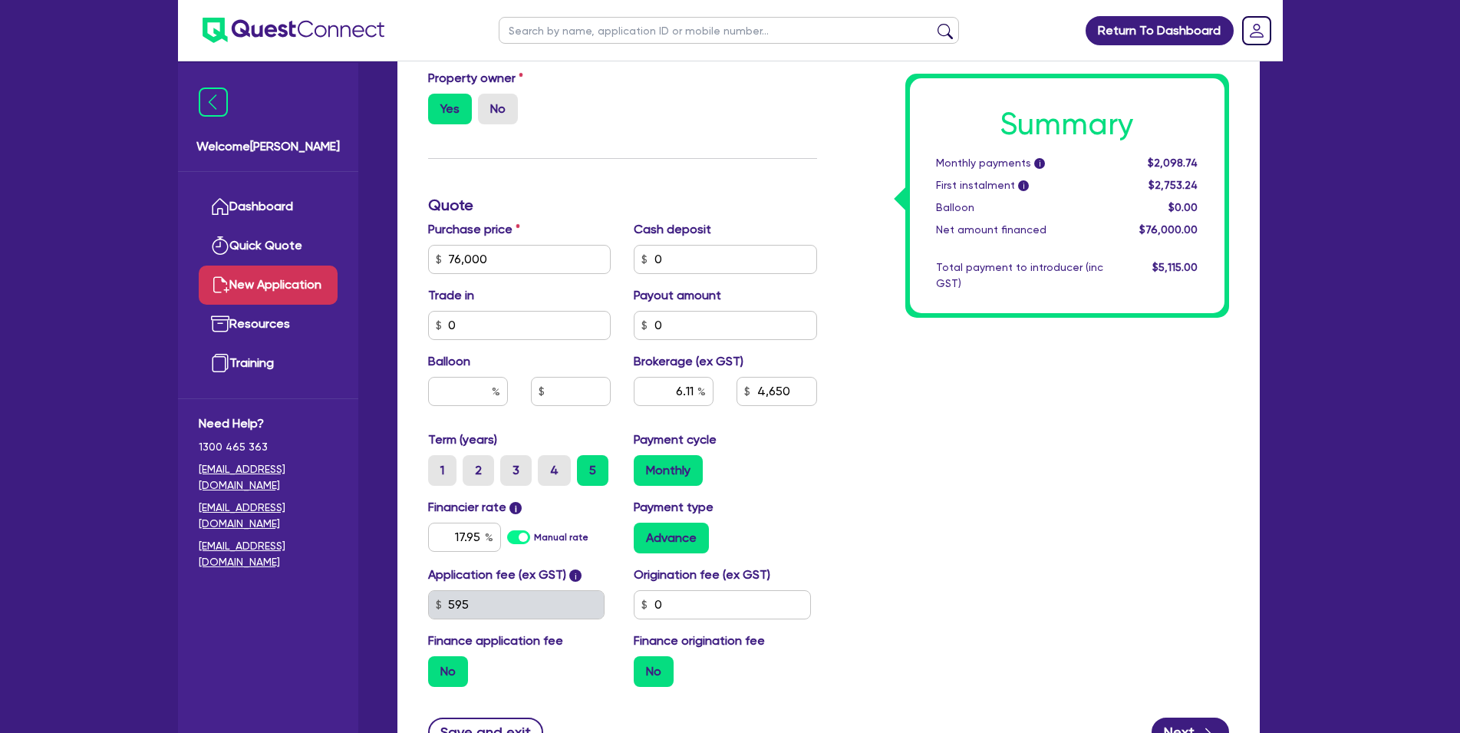
click at [454, 687] on label "No" at bounding box center [448, 671] width 40 height 31
click at [438, 666] on input "No" at bounding box center [433, 661] width 10 height 10
click at [466, 687] on label "No" at bounding box center [448, 671] width 40 height 31
click at [438, 666] on input "No" at bounding box center [433, 661] width 10 height 10
click at [460, 687] on label "No" at bounding box center [448, 671] width 40 height 31
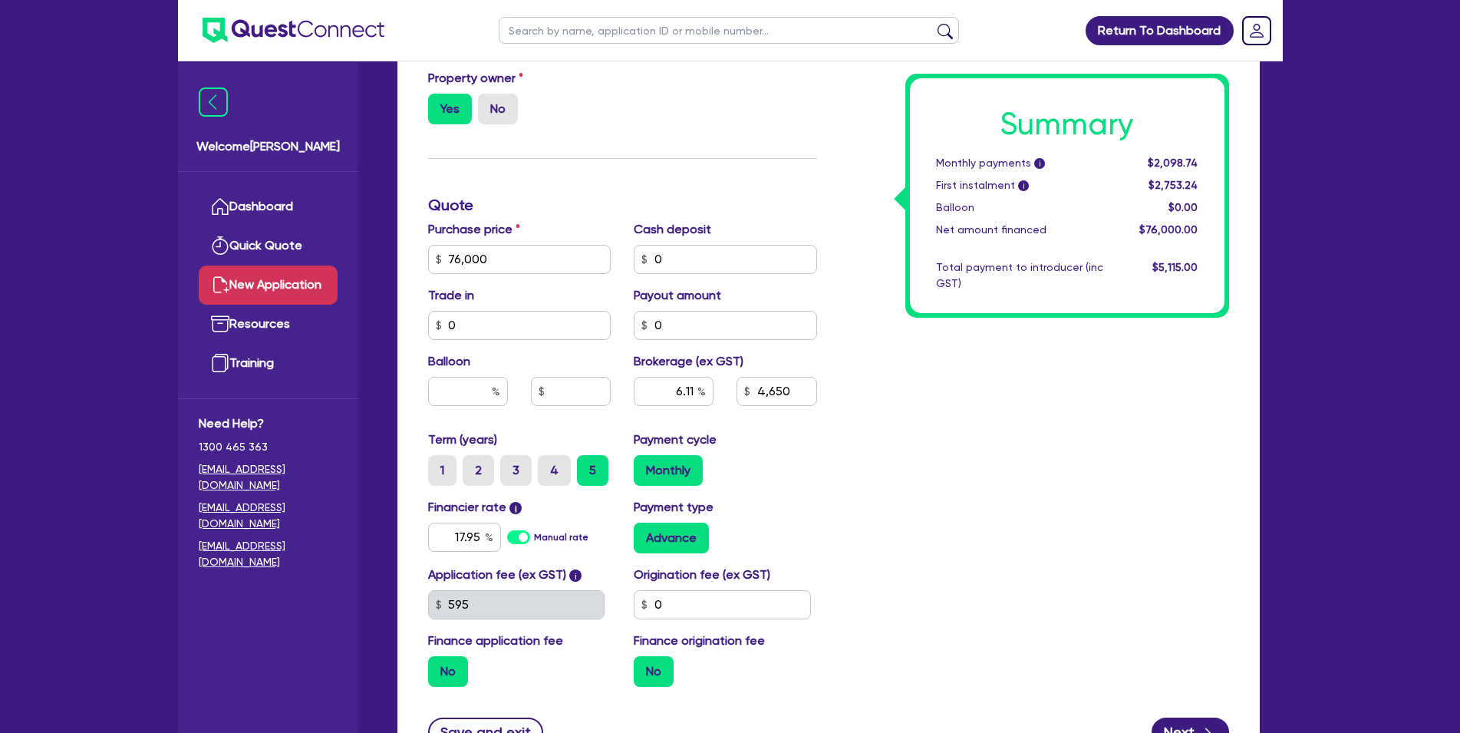
click at [438, 666] on input "No" at bounding box center [433, 661] width 10 height 10
click at [688, 686] on div "No" at bounding box center [725, 671] width 183 height 31
click at [655, 687] on label "No" at bounding box center [654, 671] width 40 height 31
click at [644, 666] on input "No" at bounding box center [639, 661] width 10 height 10
click at [655, 687] on label "No" at bounding box center [654, 671] width 40 height 31
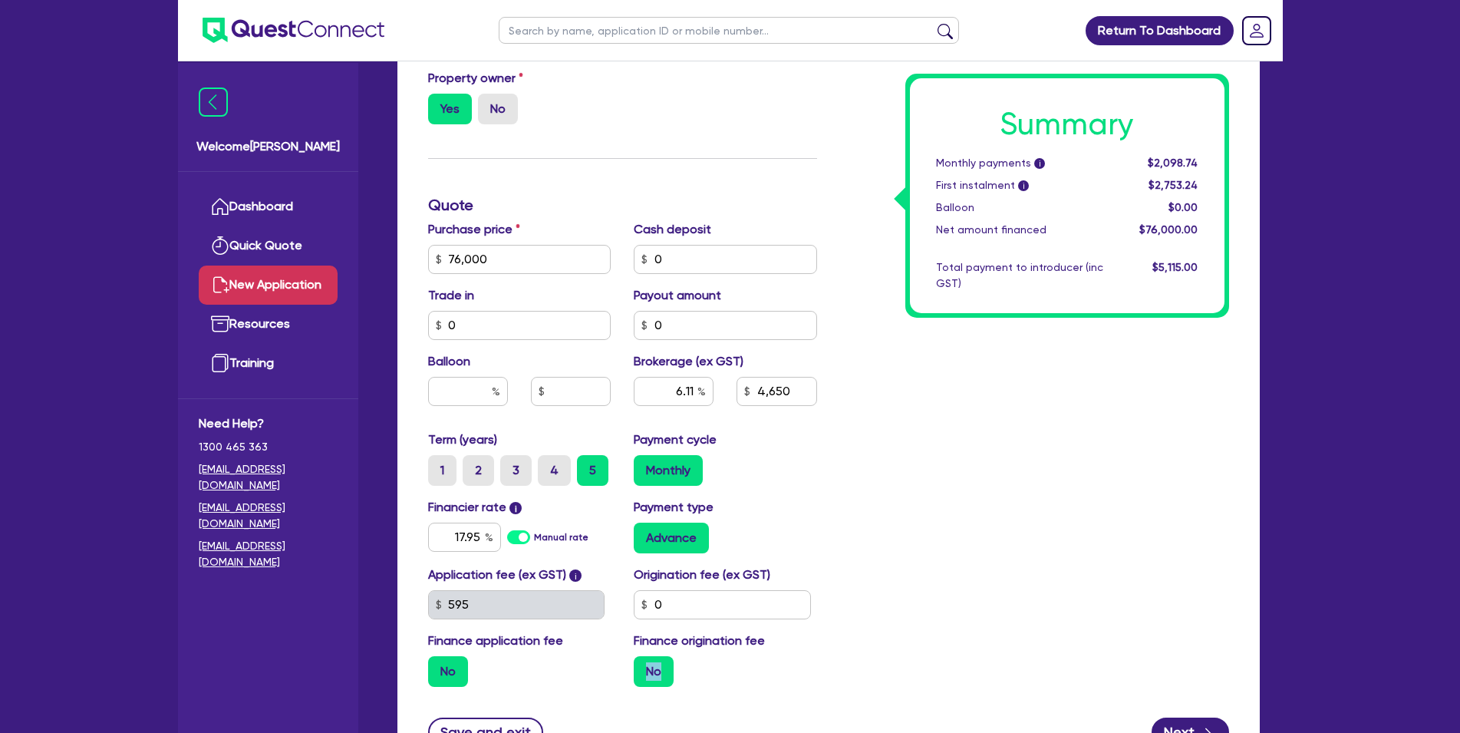
click at [644, 666] on input "No" at bounding box center [639, 661] width 10 height 10
click at [655, 687] on label "No" at bounding box center [654, 671] width 40 height 31
click at [644, 666] on input "No" at bounding box center [639, 661] width 10 height 10
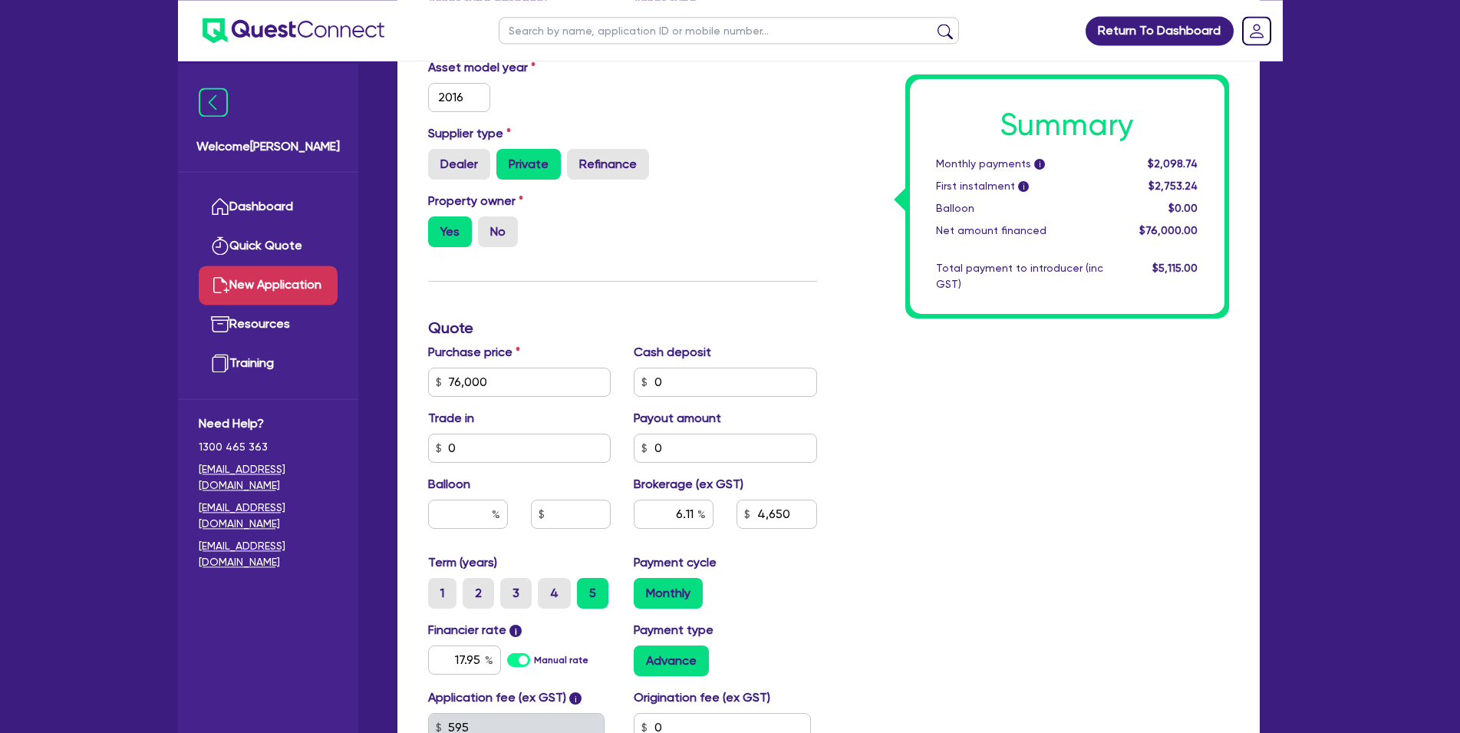
scroll to position [444, 0]
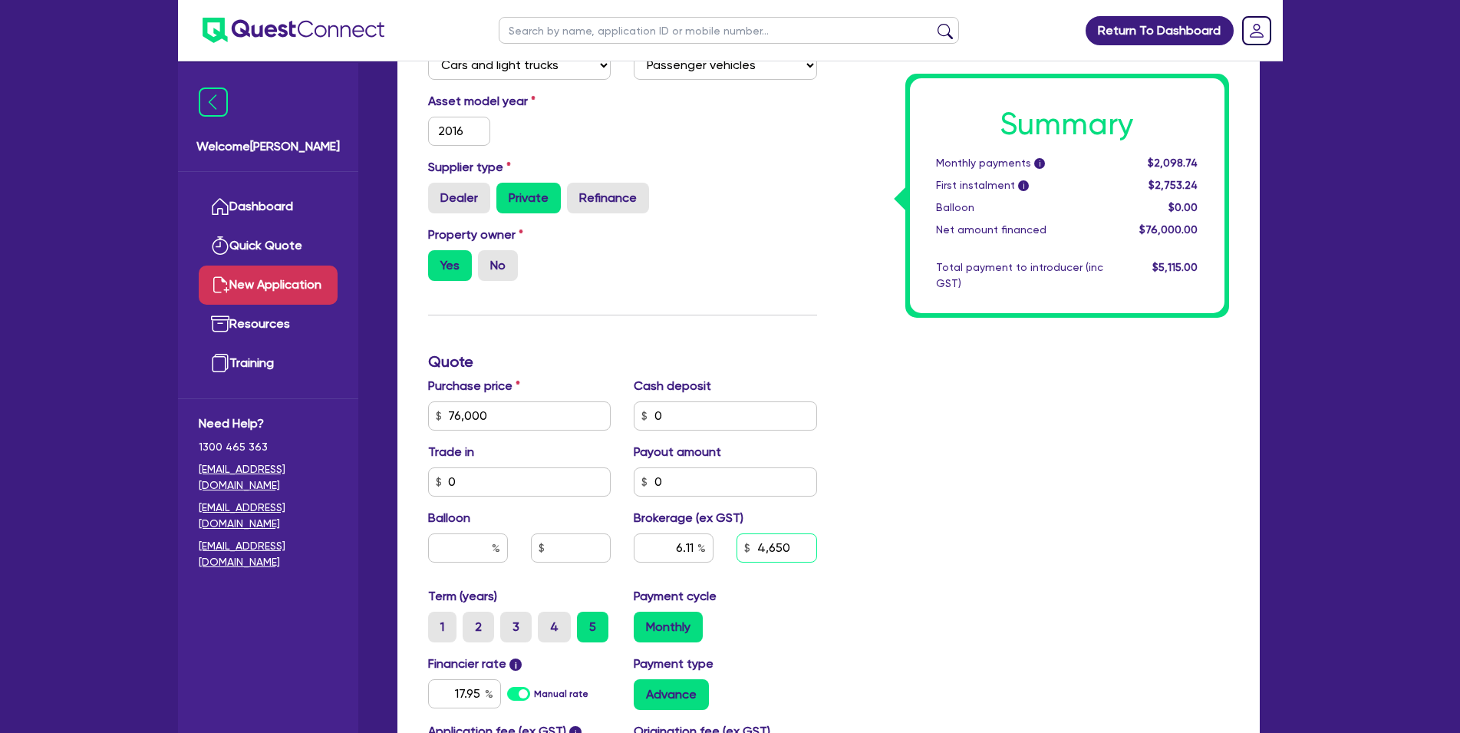
click at [764, 562] on input "4,650" at bounding box center [777, 547] width 80 height 29
type input "4"
type input "0.00"
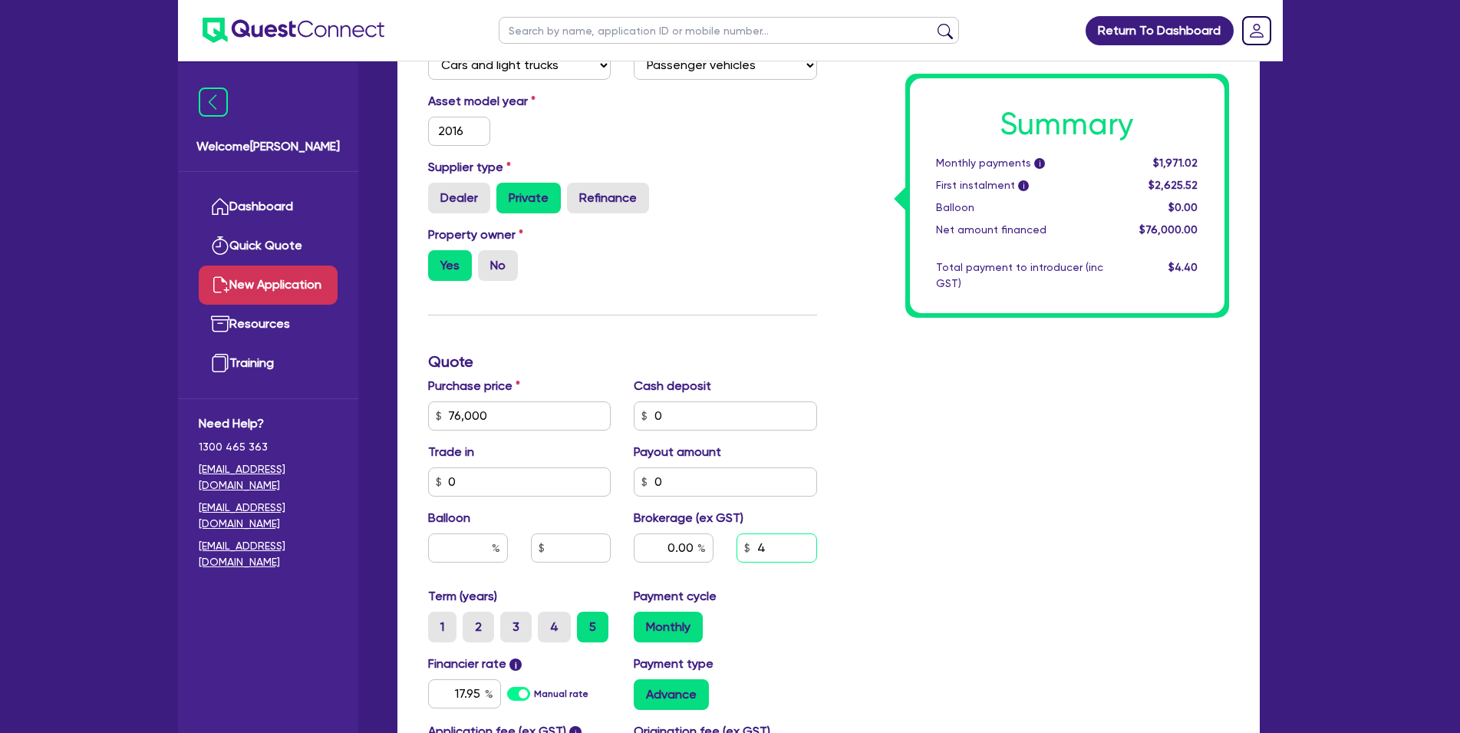
type input "45"
type input "0.00"
type input "456"
type input "0.00"
type input "4,560"
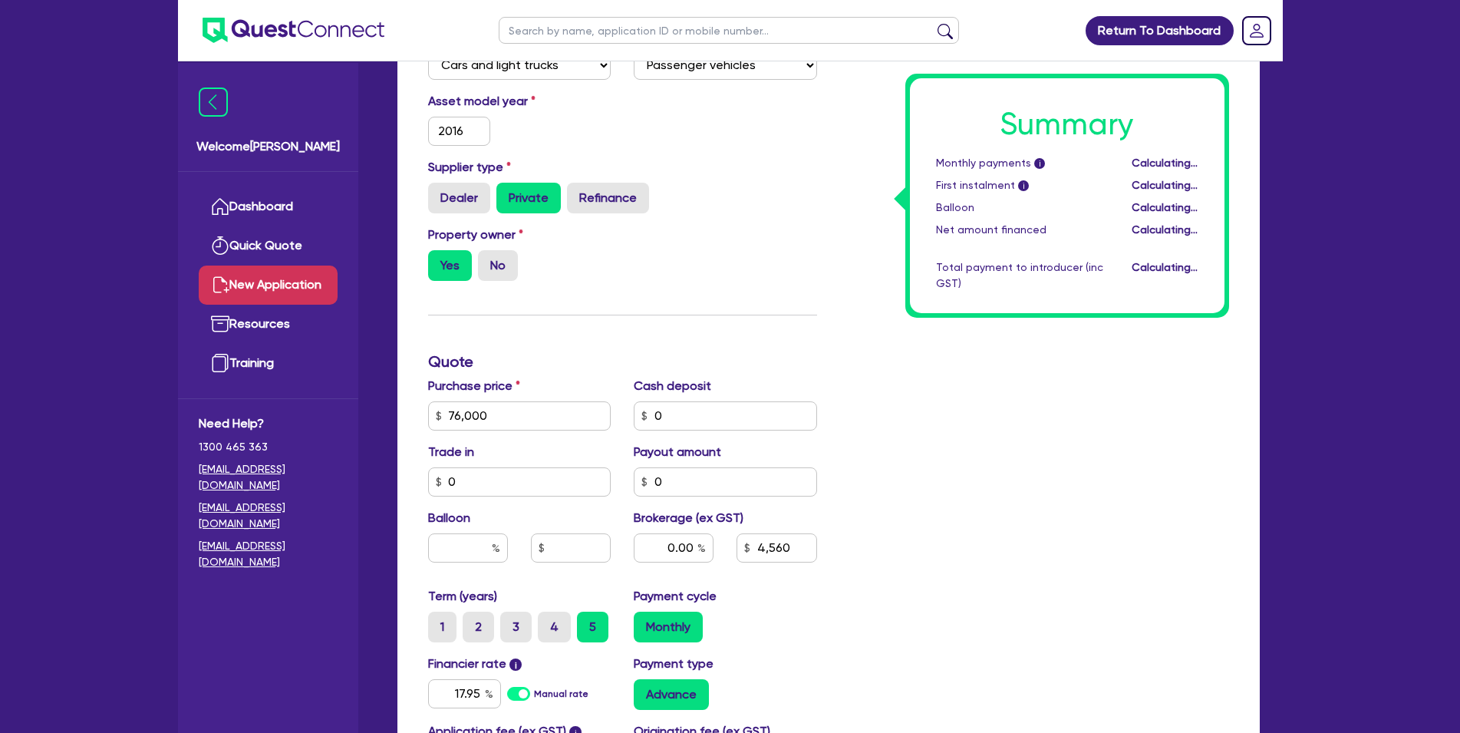
type input "6"
click at [850, 595] on div "Summary Monthly payments i Calculating... First instalment i Calculating... Bal…" at bounding box center [1035, 362] width 412 height 988
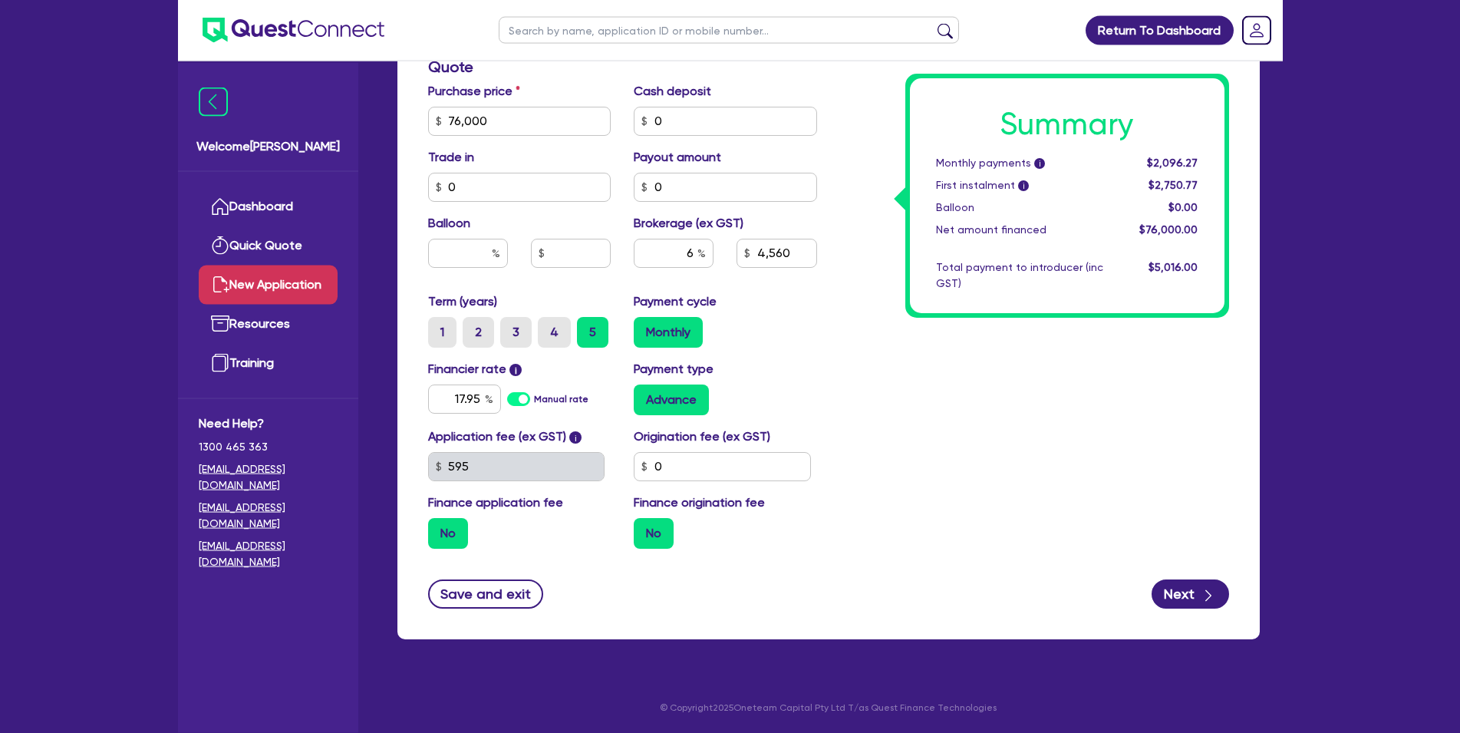
scroll to position [757, 0]
click at [1199, 589] on button "Next" at bounding box center [1190, 593] width 77 height 29
type input "4,560"
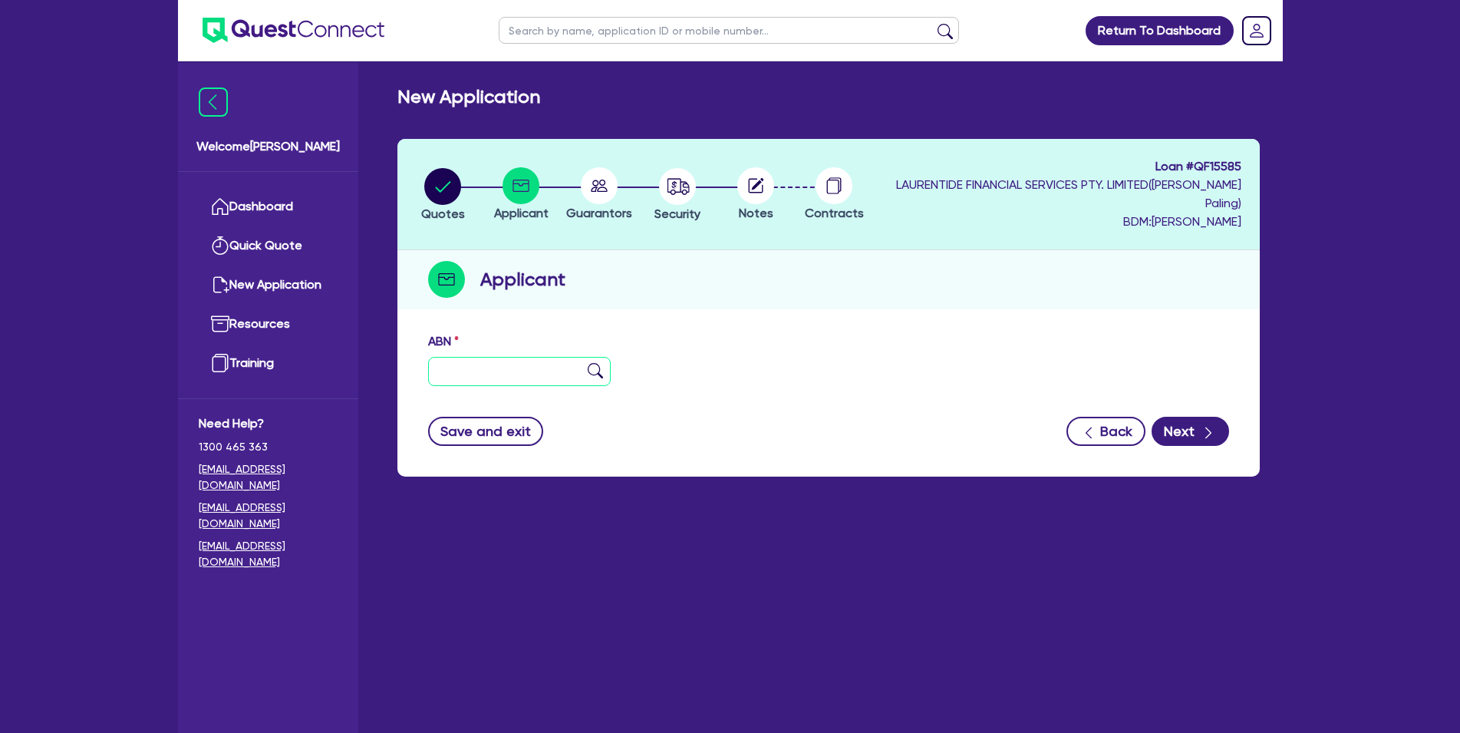
click at [529, 383] on input "text" at bounding box center [519, 371] width 183 height 29
click at [546, 373] on input "text" at bounding box center [519, 371] width 183 height 29
paste input "91 109 143 160"
type input "91 109 143 160"
click at [589, 378] on img at bounding box center [595, 370] width 15 height 15
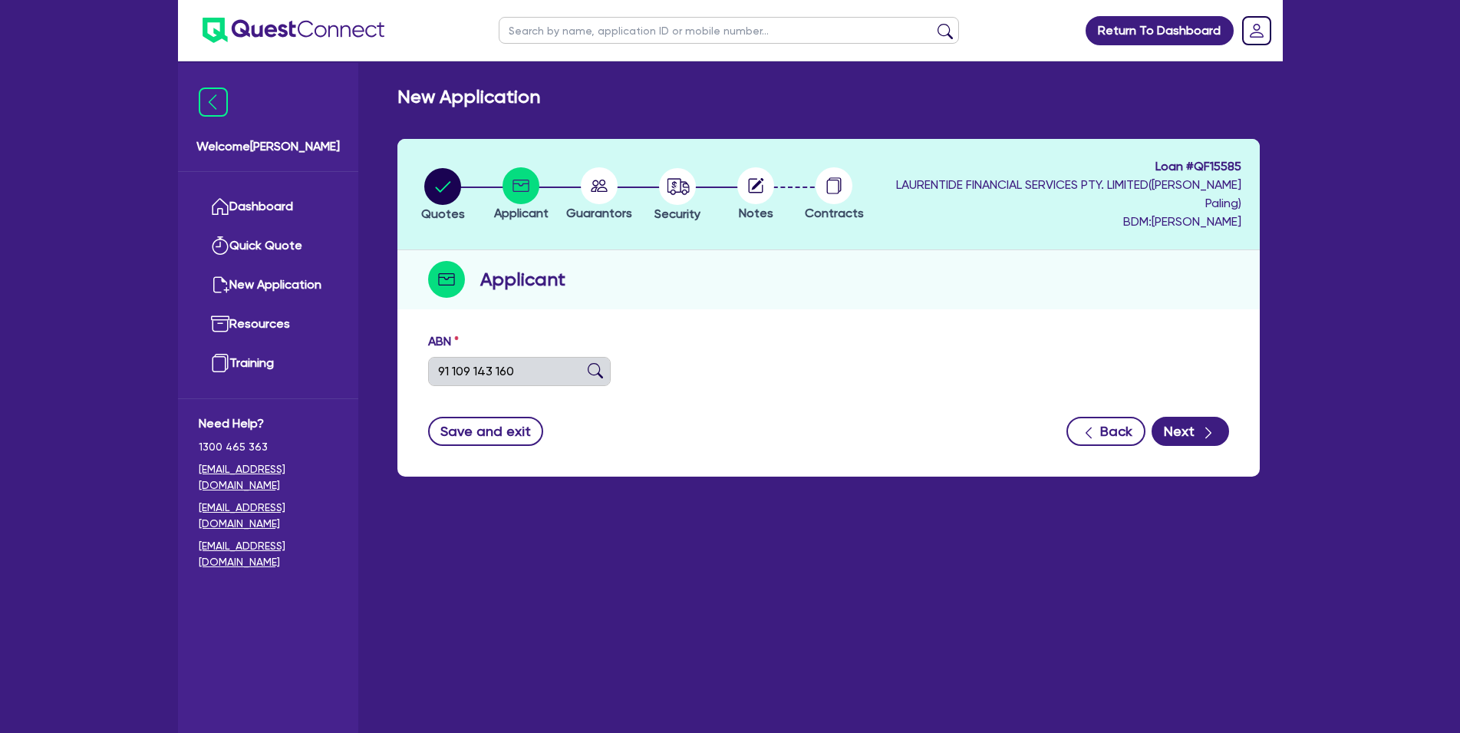
type input "[PERSON_NAME]'S LAWNS & GARDENS PTY LIMITED"
select select "COMPANY"
type input "[DATE]"
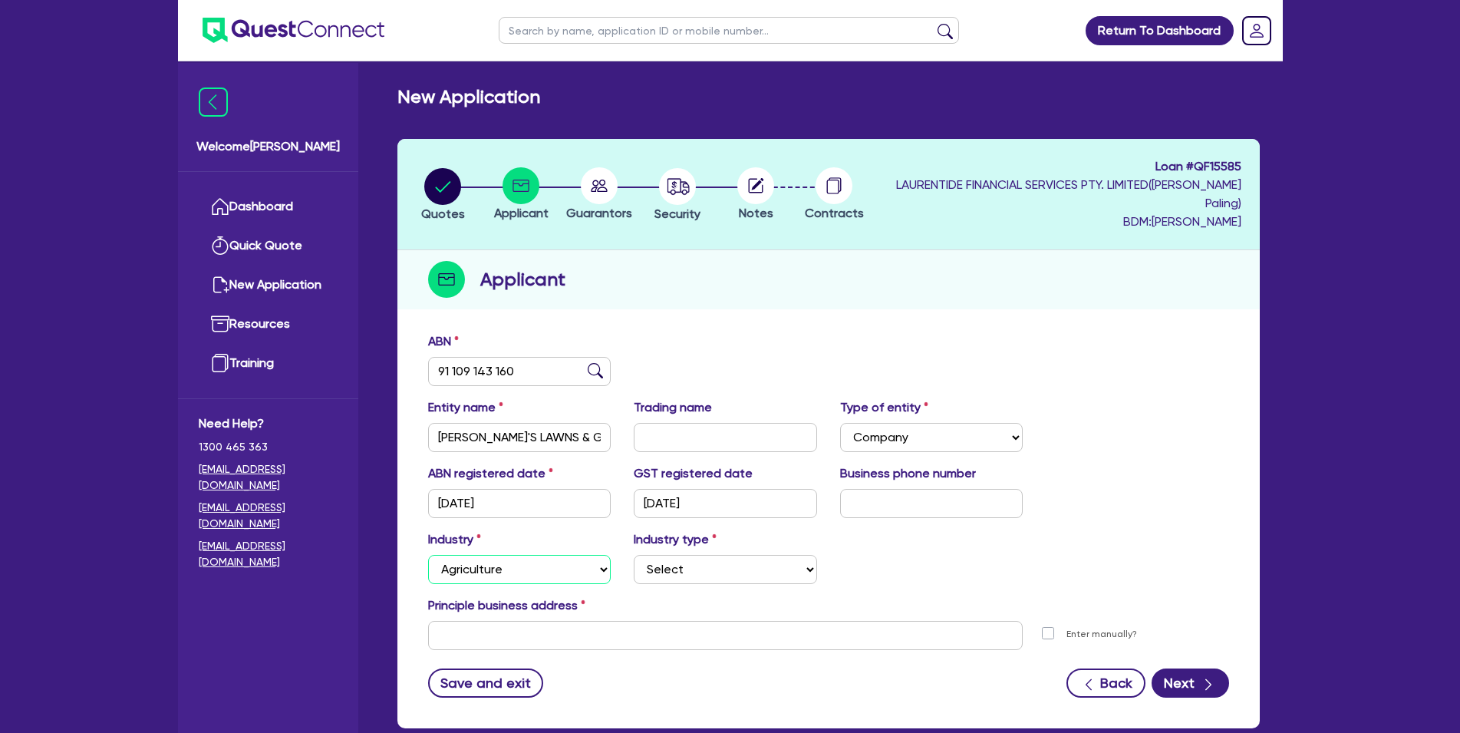
click option "Agriculture" at bounding box center [0, 0] width 0 height 0
drag, startPoint x: 659, startPoint y: 566, endPoint x: 533, endPoint y: 572, distance: 126.7
click at [428, 555] on select "Select Accomodation & Food Services Administrative & Support Services Agricultu…" at bounding box center [519, 569] width 183 height 29
select select "ADMINISTRATIVE_SUPPORT"
click option "Administrative & Support Services" at bounding box center [0, 0] width 0 height 0
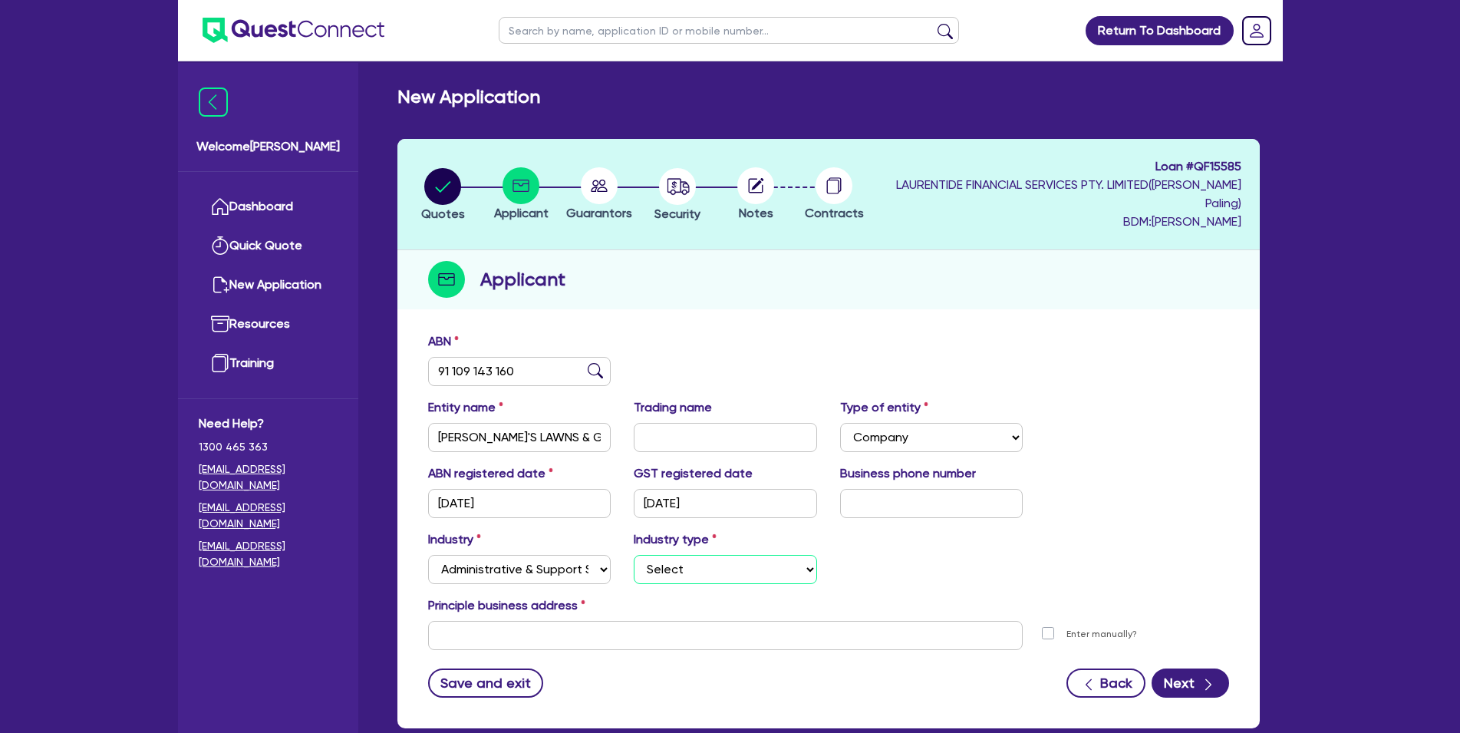
select select "GARDENING"
click option "Gardening Services" at bounding box center [0, 0] width 0 height 0
click at [625, 648] on input "text" at bounding box center [725, 635] width 595 height 29
click at [724, 646] on input "text" at bounding box center [725, 635] width 595 height 29
paste input "[STREET_ADDRESS][PERSON_NAME]"
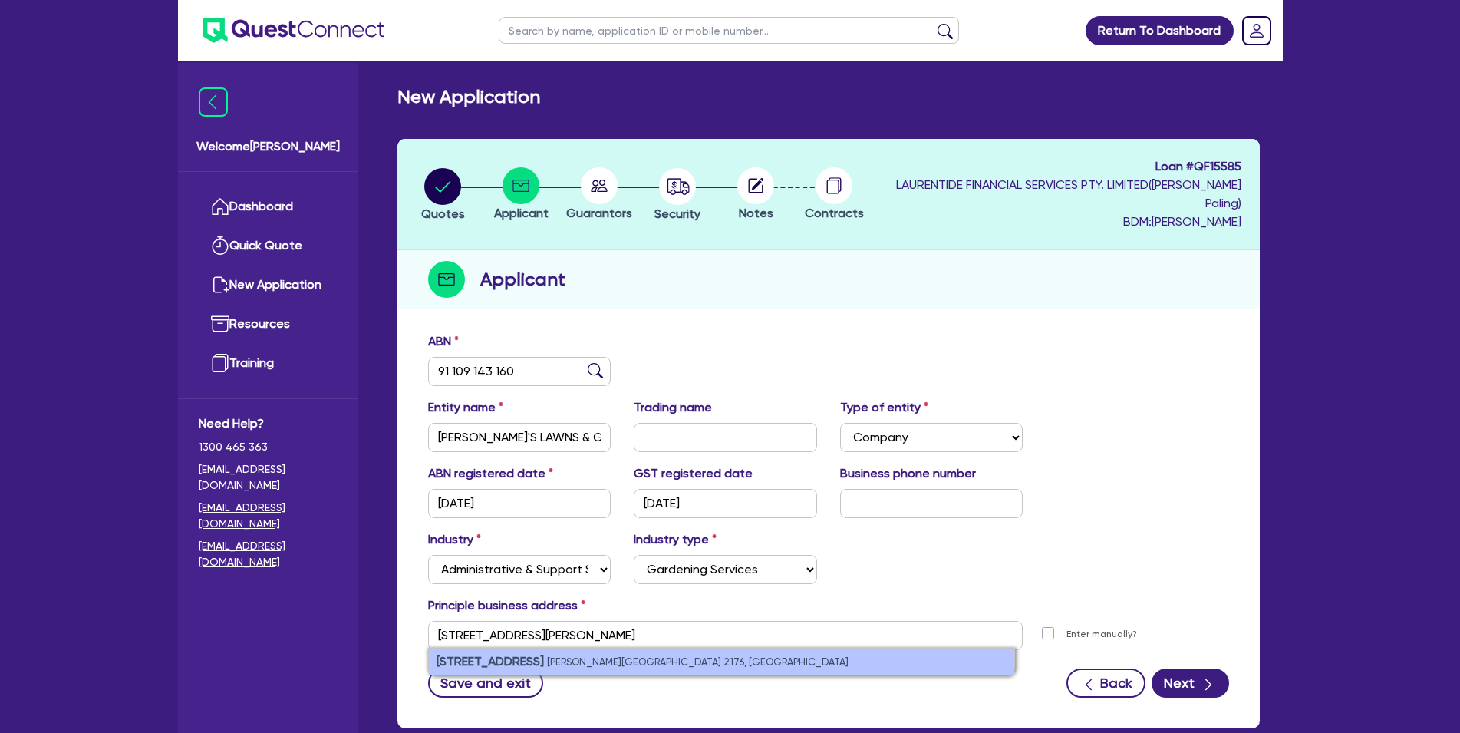
click at [740, 668] on li "[STREET_ADDRESS][PERSON_NAME]" at bounding box center [721, 661] width 585 height 26
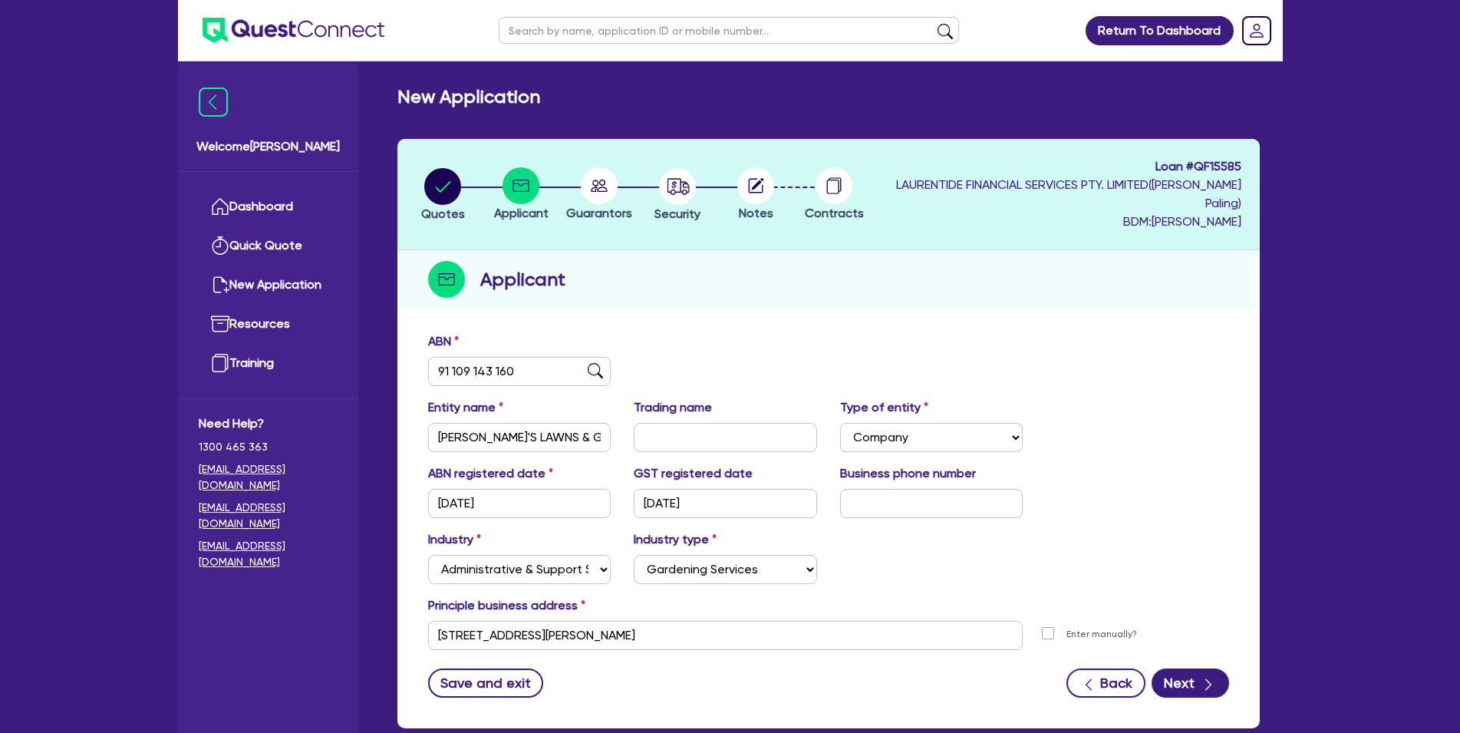
type input "[STREET_ADDRESS][PERSON_NAME]"
click at [1172, 677] on button "Next" at bounding box center [1190, 682] width 77 height 29
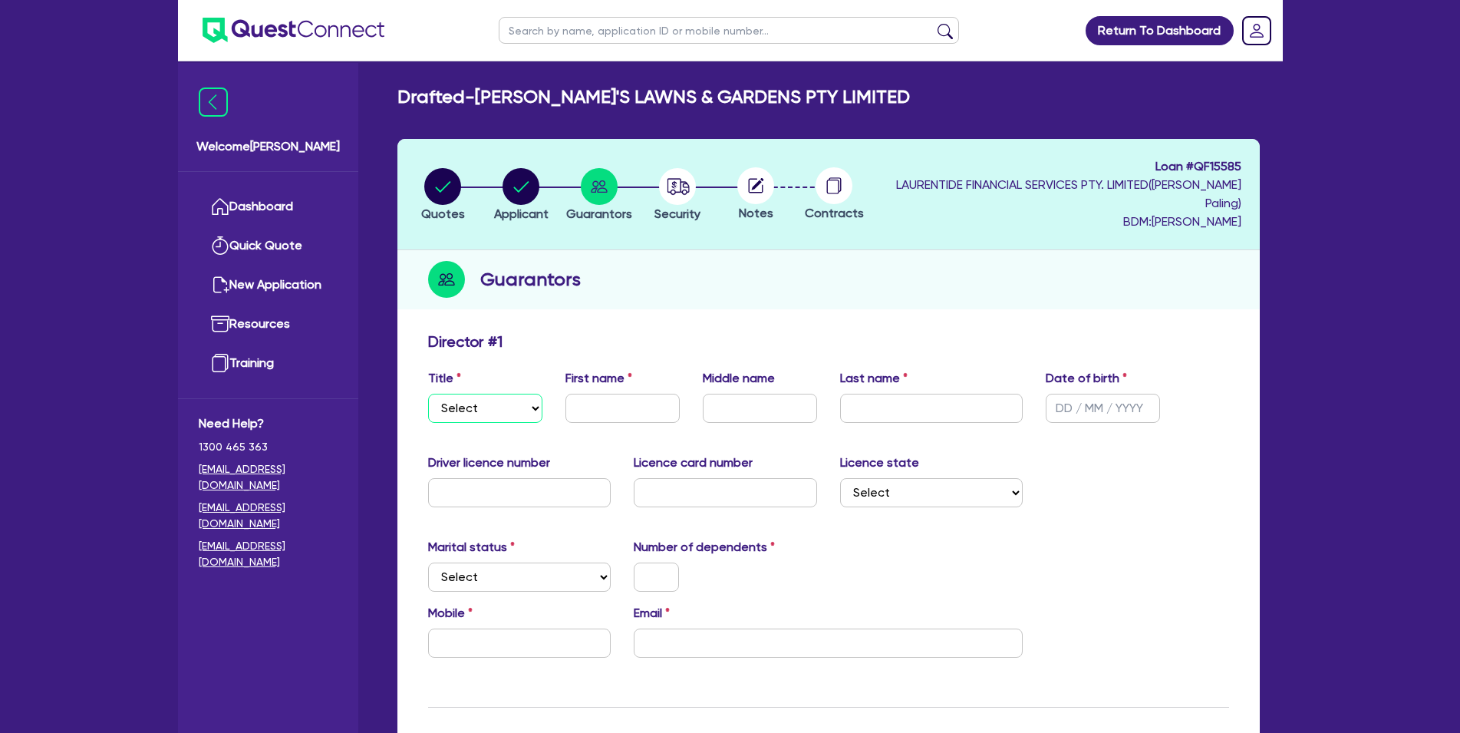
select select "MR"
click option "Mr" at bounding box center [0, 0] width 0 height 0
click at [599, 405] on input "text" at bounding box center [623, 408] width 114 height 29
type input "[PERSON_NAME]"
type input "GATT"
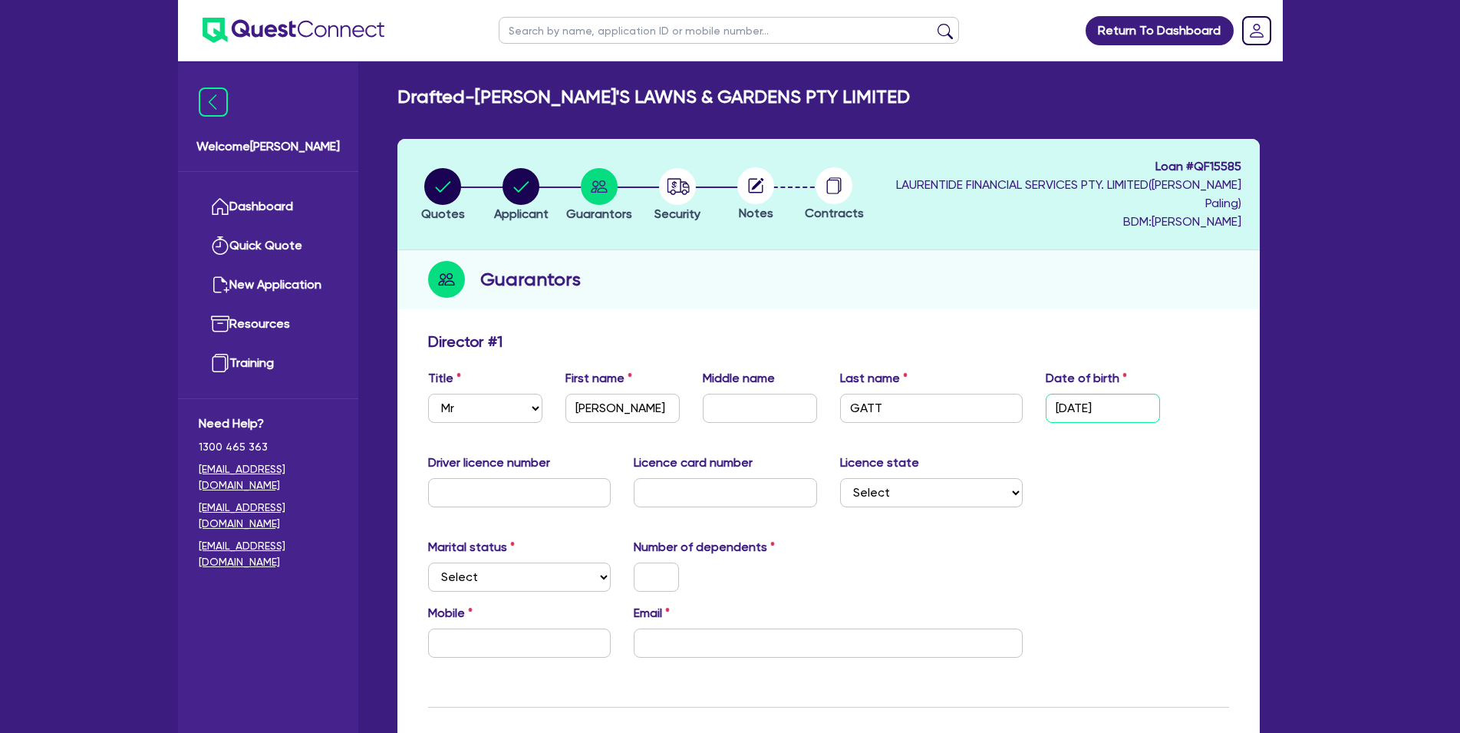
type input "[DATE]"
click at [527, 494] on input "text" at bounding box center [519, 492] width 183 height 29
click at [533, 490] on input "text" at bounding box center [519, 492] width 183 height 29
type input "33797C"
type input "2051598290"
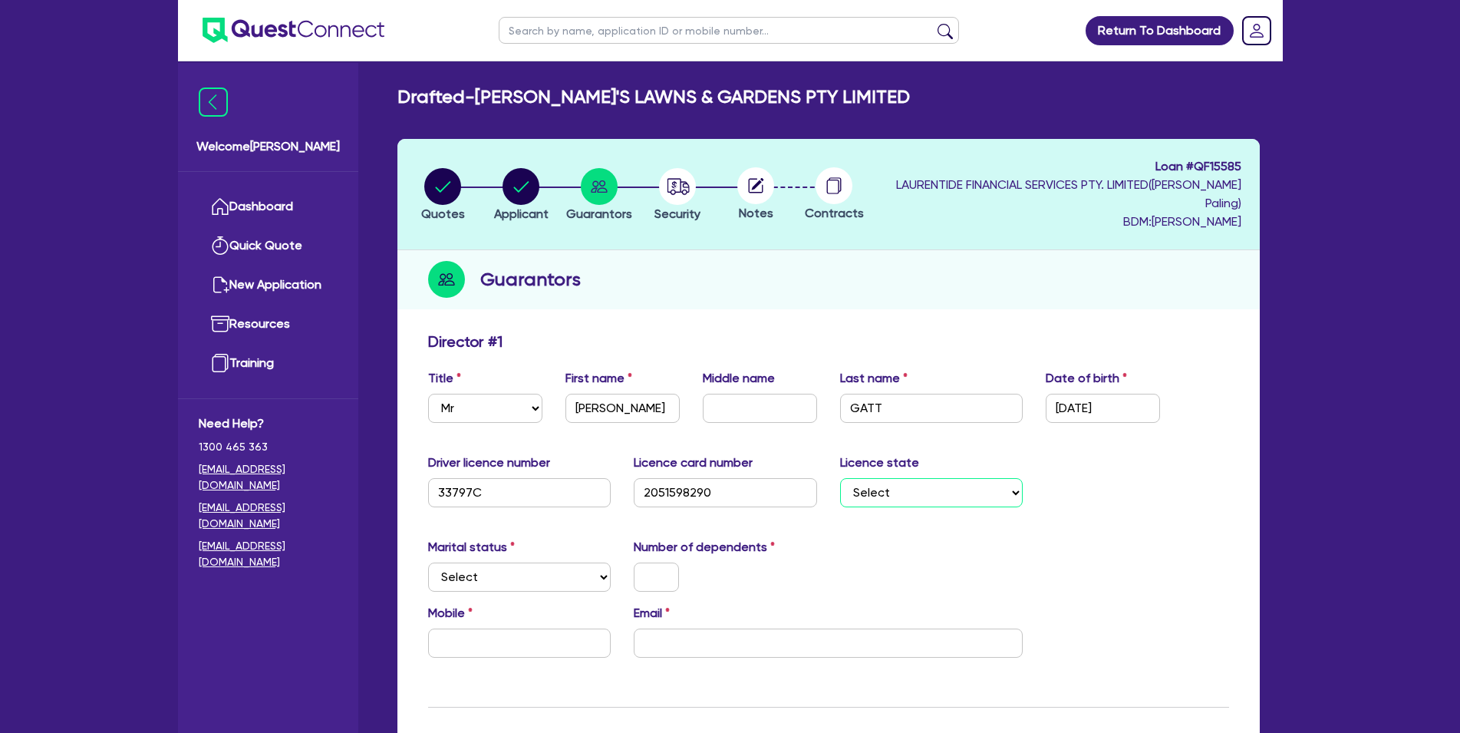
select select "[GEOGRAPHIC_DATA]"
select select "DE_FACTO"
click option "De Facto / Partner" at bounding box center [0, 0] width 0 height 0
click at [652, 575] on input "text" at bounding box center [656, 576] width 45 height 29
click at [674, 582] on input "text" at bounding box center [656, 576] width 45 height 29
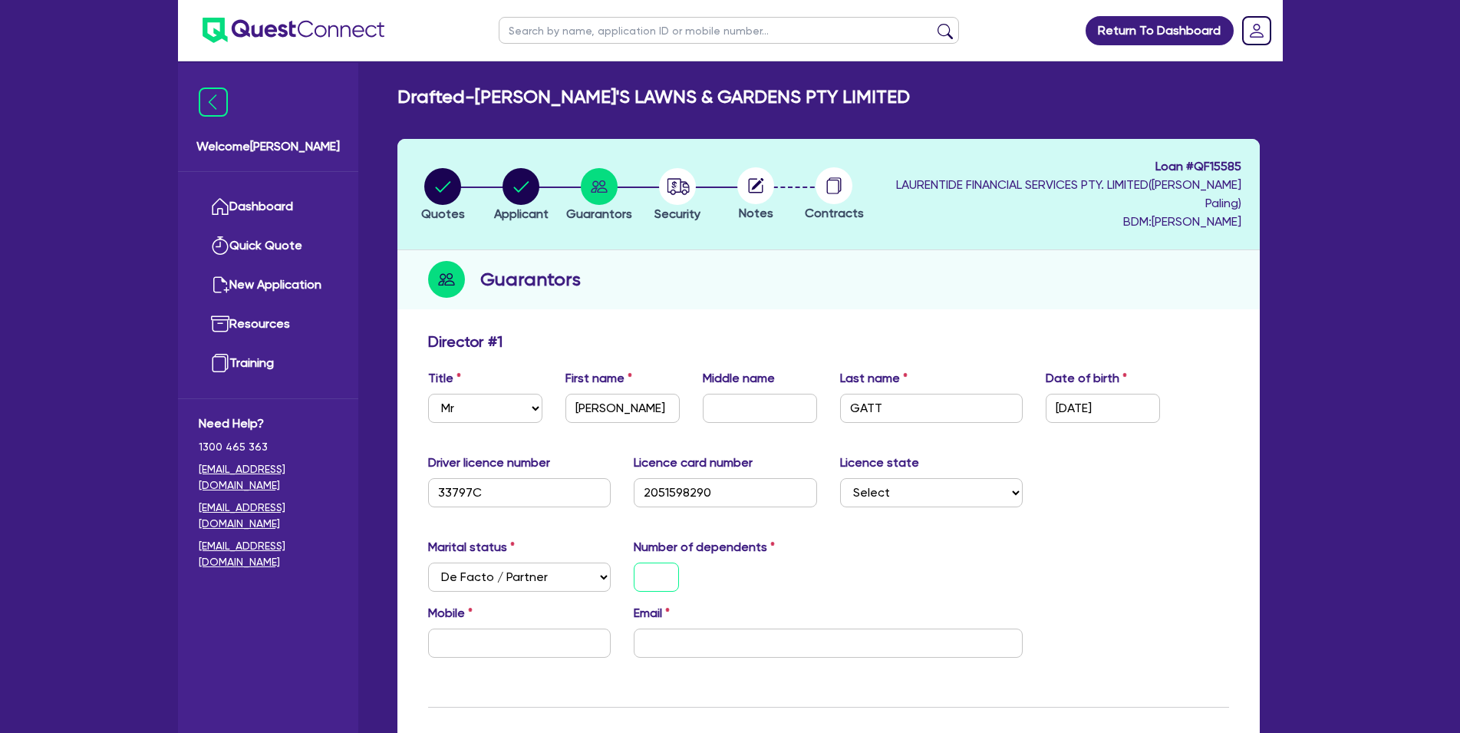
click at [658, 579] on input "text" at bounding box center [656, 576] width 45 height 29
click at [491, 645] on input "text" at bounding box center [519, 642] width 183 height 29
click at [560, 651] on input "text" at bounding box center [519, 642] width 183 height 29
paste input "0416 097 715"
type input "0"
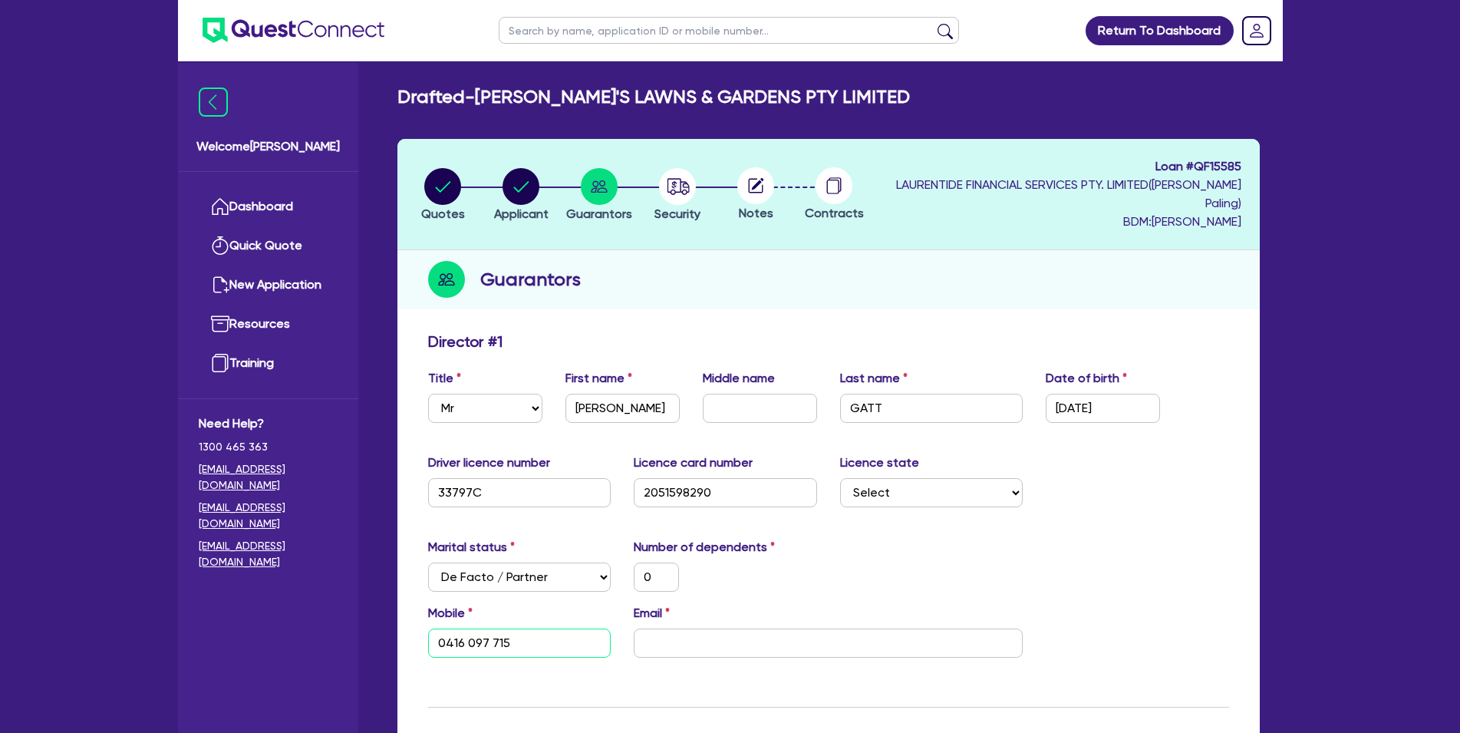
type input "0416 097 715"
click at [725, 648] on input "email" at bounding box center [828, 642] width 389 height 29
paste input "[PERSON_NAME][EMAIL_ADDRESS][DOMAIN_NAME]"
type input "0"
type input "0416 097 715"
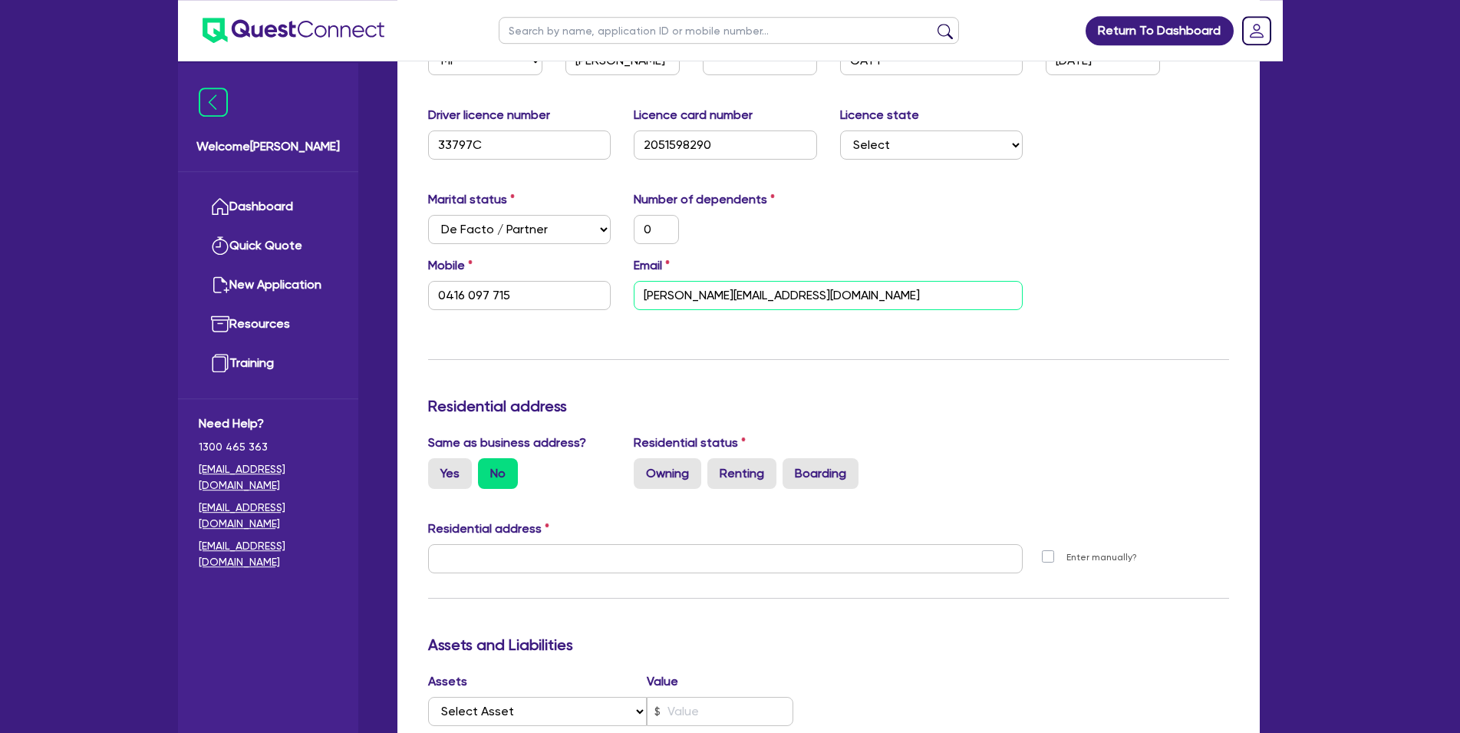
scroll to position [391, 0]
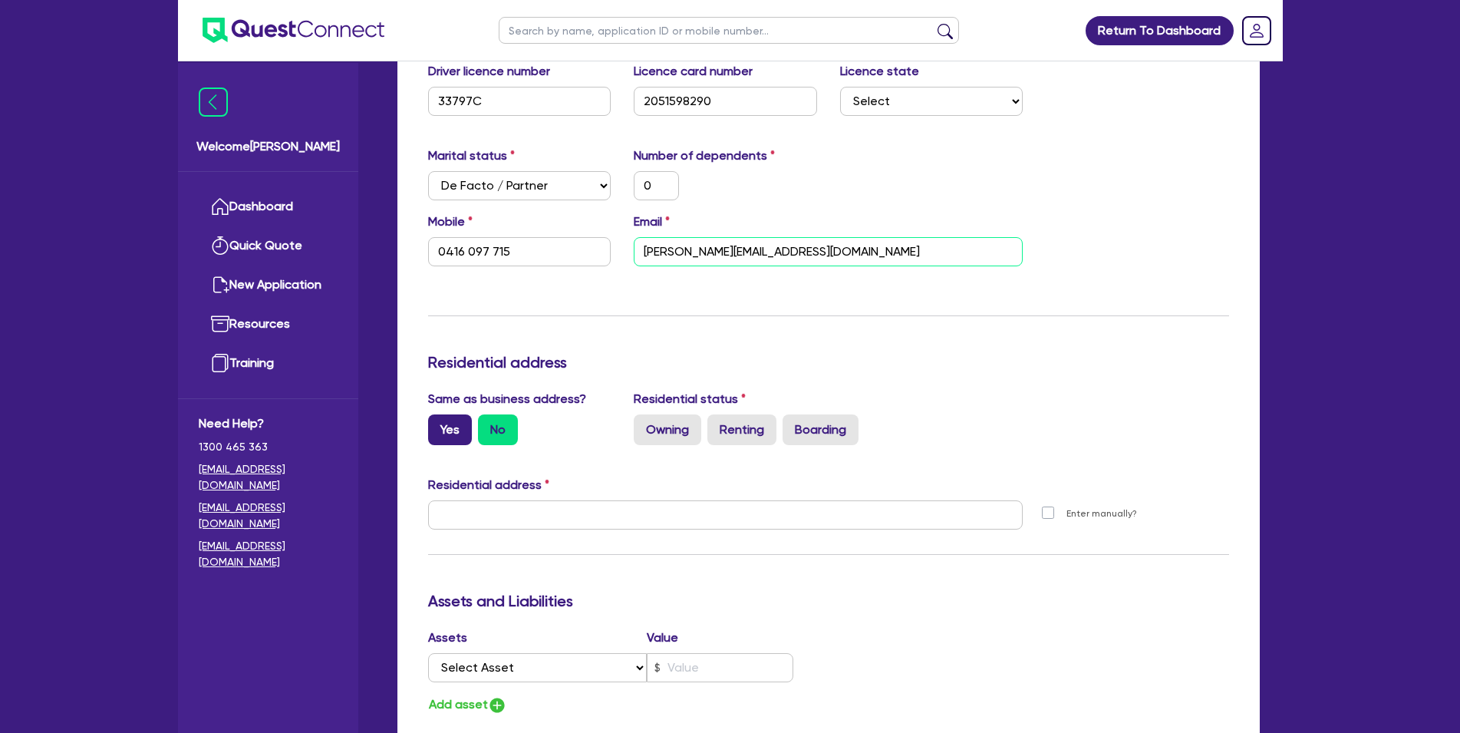
type input "[PERSON_NAME][EMAIL_ADDRESS][DOMAIN_NAME]"
click at [451, 432] on label "Yes" at bounding box center [450, 429] width 44 height 31
click at [438, 424] on input "Yes" at bounding box center [433, 419] width 10 height 10
radio input "true"
type input "0"
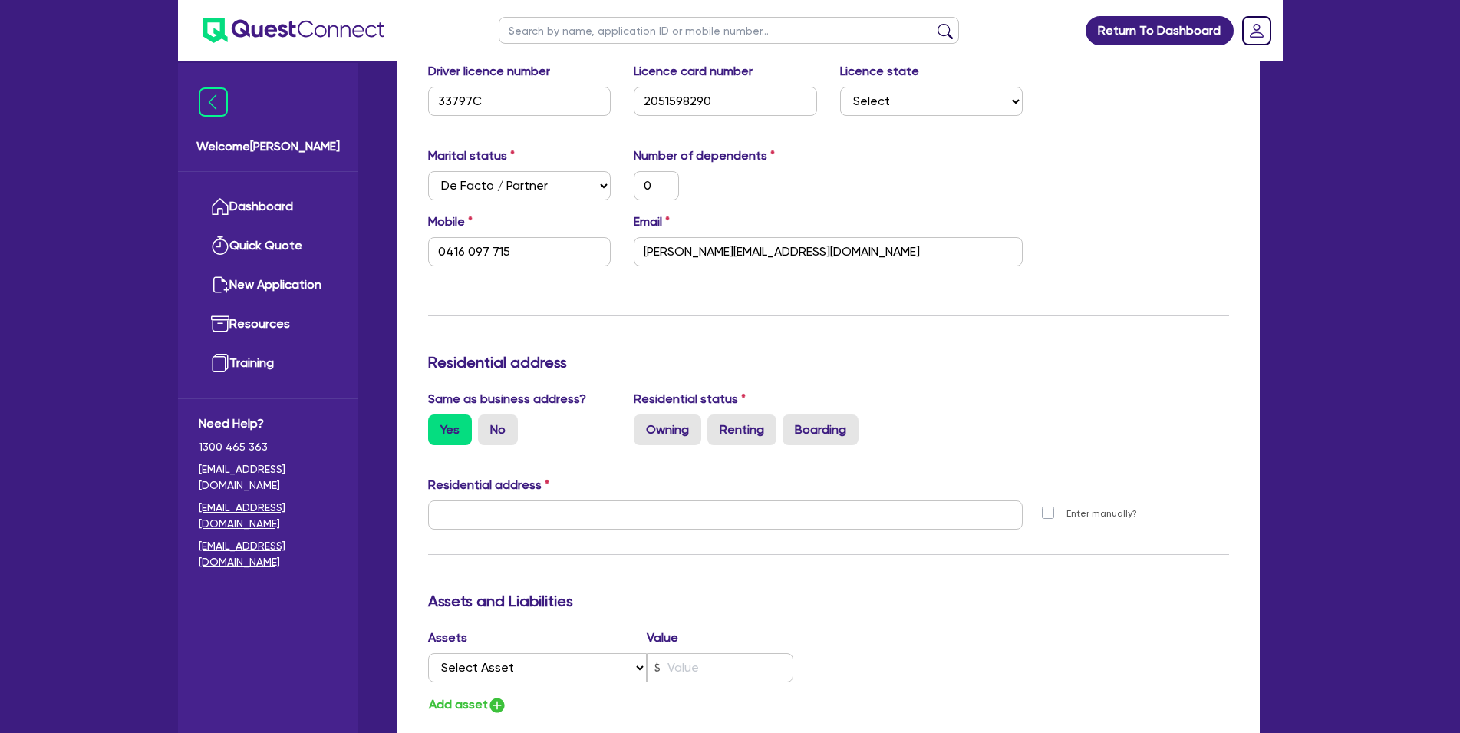
type input "0416 097 715"
type input "[STREET_ADDRESS][PERSON_NAME]"
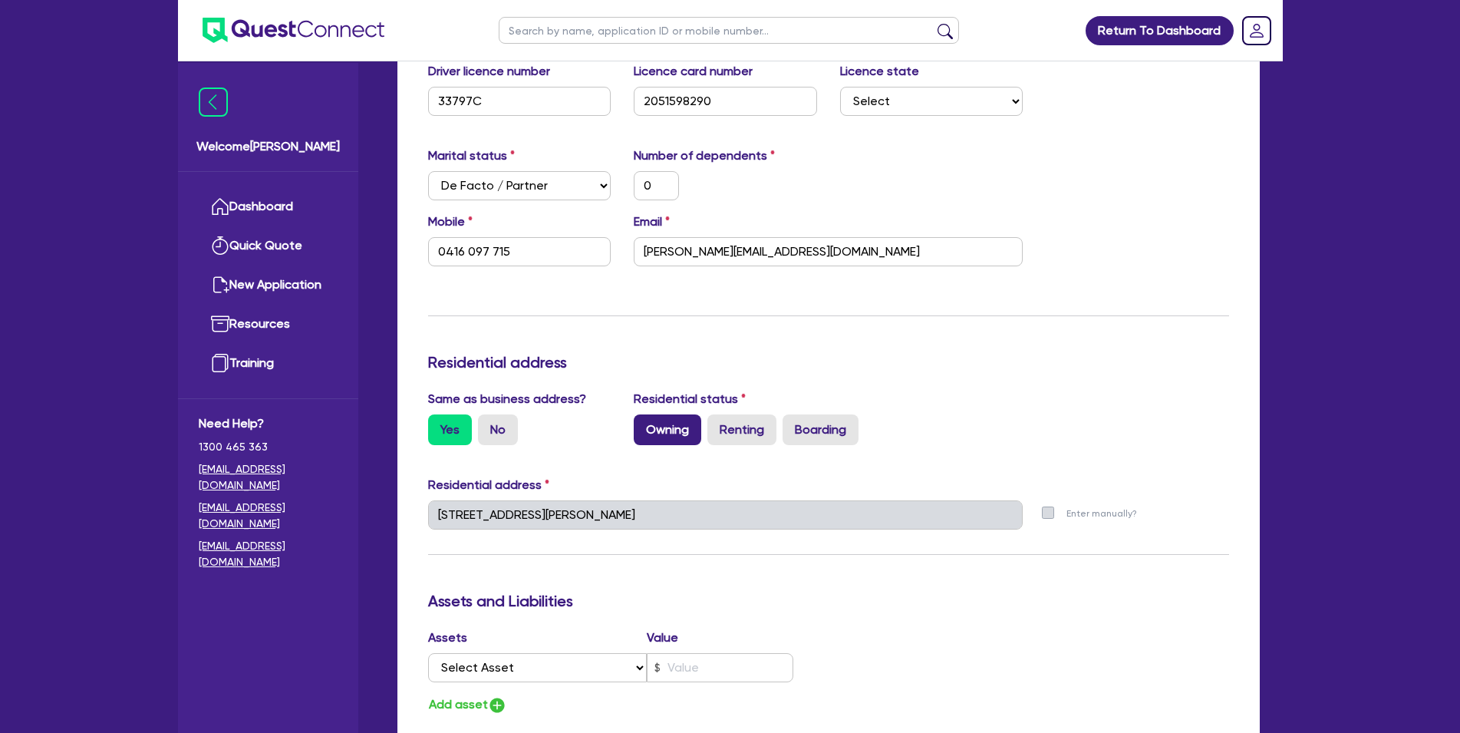
click at [689, 437] on label "Owning" at bounding box center [668, 429] width 68 height 31
click at [644, 424] on input "Owning" at bounding box center [639, 419] width 10 height 10
radio input "true"
type input "0"
type input "0416 097 715"
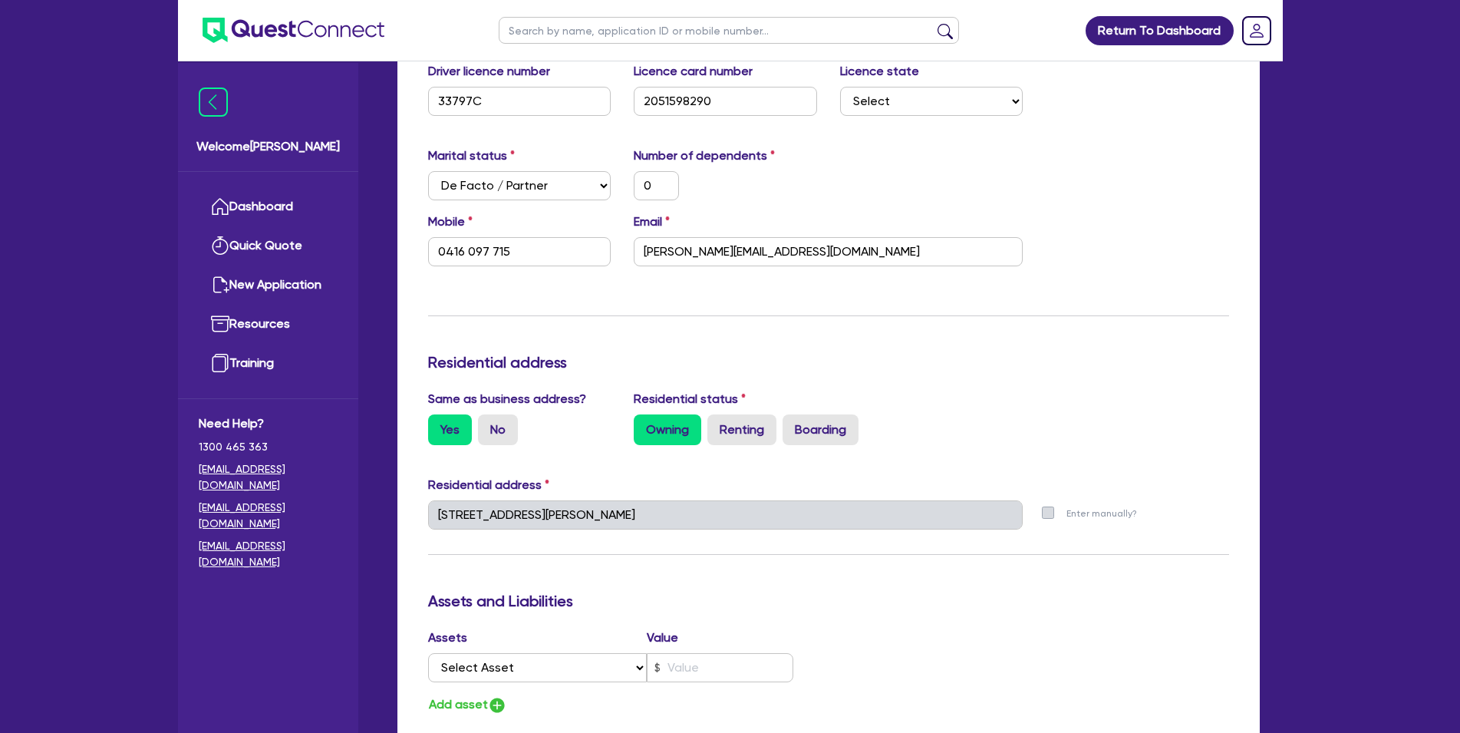
scroll to position [626, 0]
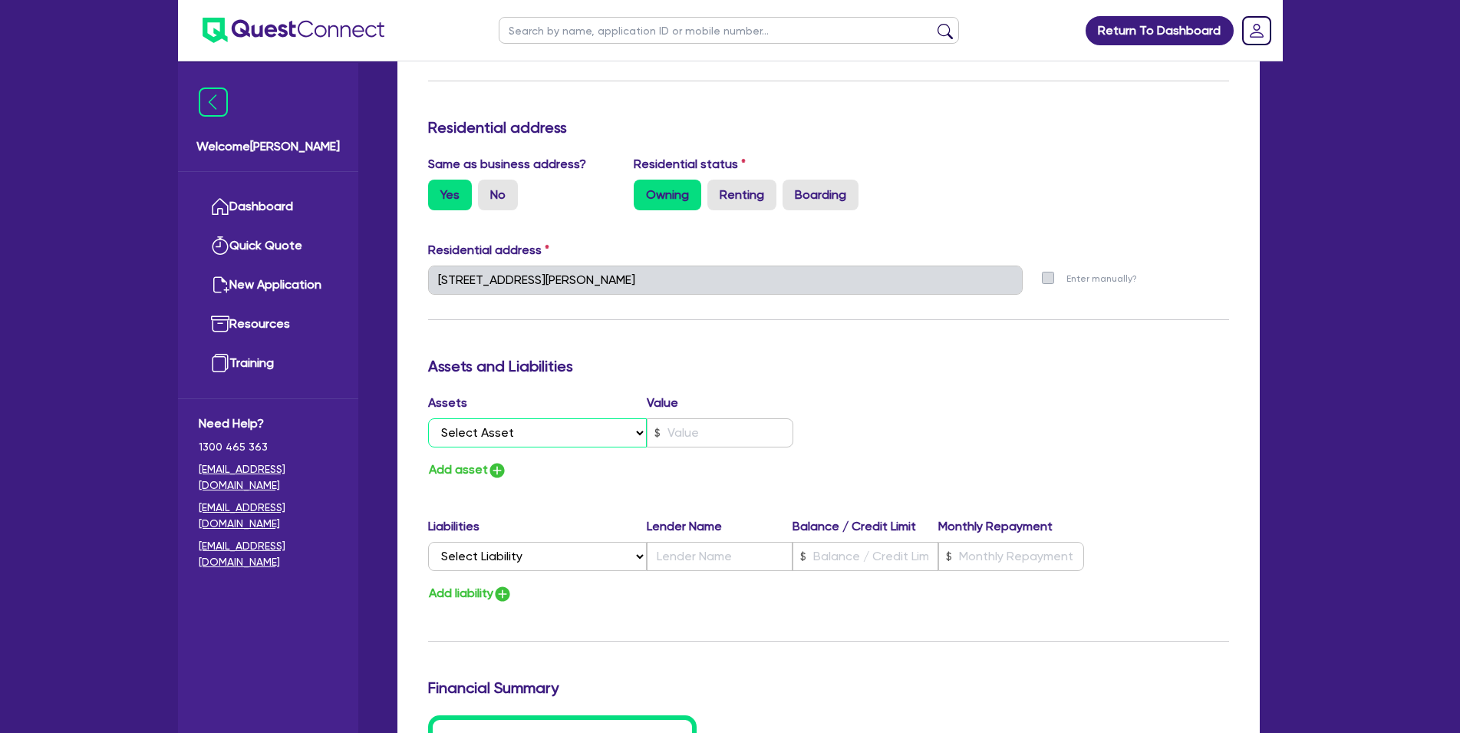
select select "PROPERTY"
click option "Property" at bounding box center [0, 0] width 0 height 0
type input "0"
type input "0416 097 715"
click at [713, 440] on input "text" at bounding box center [720, 432] width 147 height 29
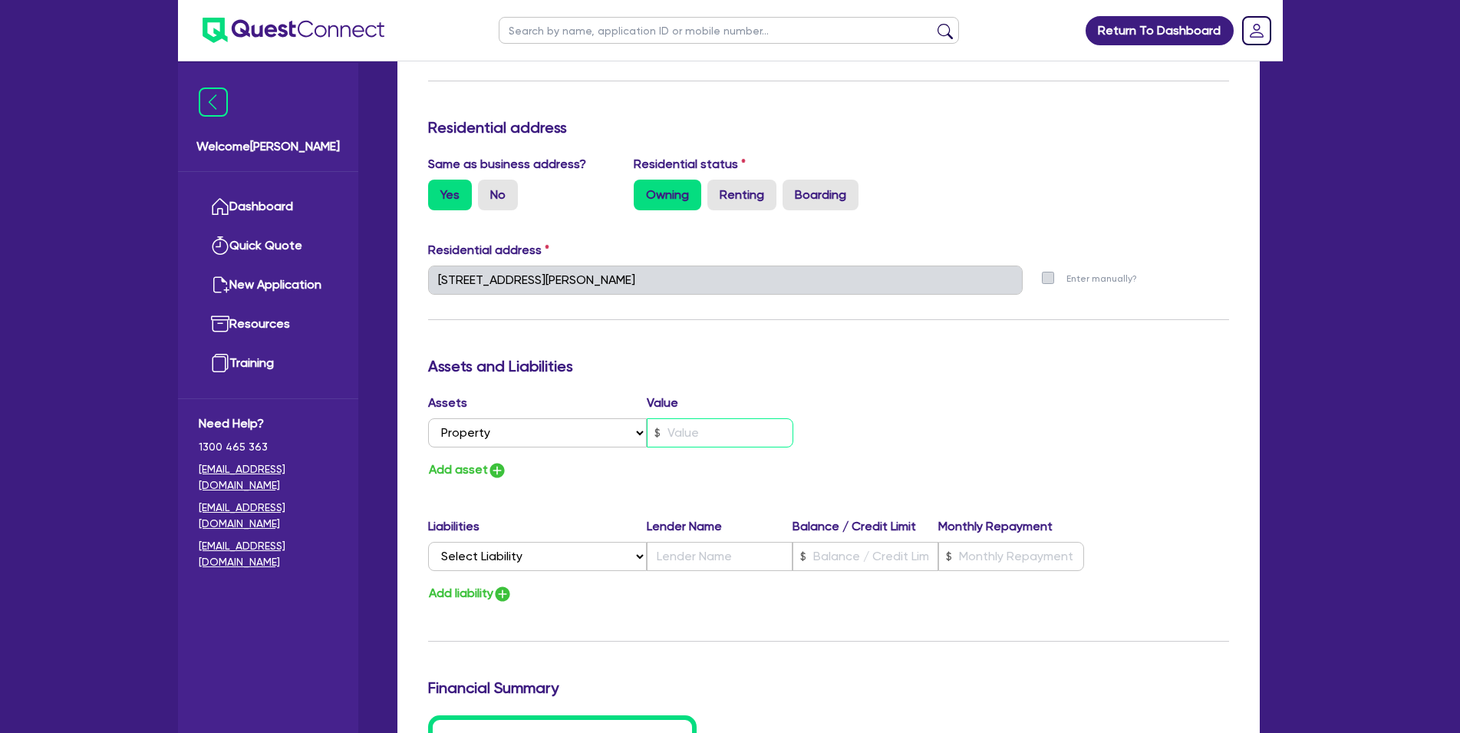
type input "0"
type input "0416 097 715"
type input "1"
type input "0"
type input "0416 097 715"
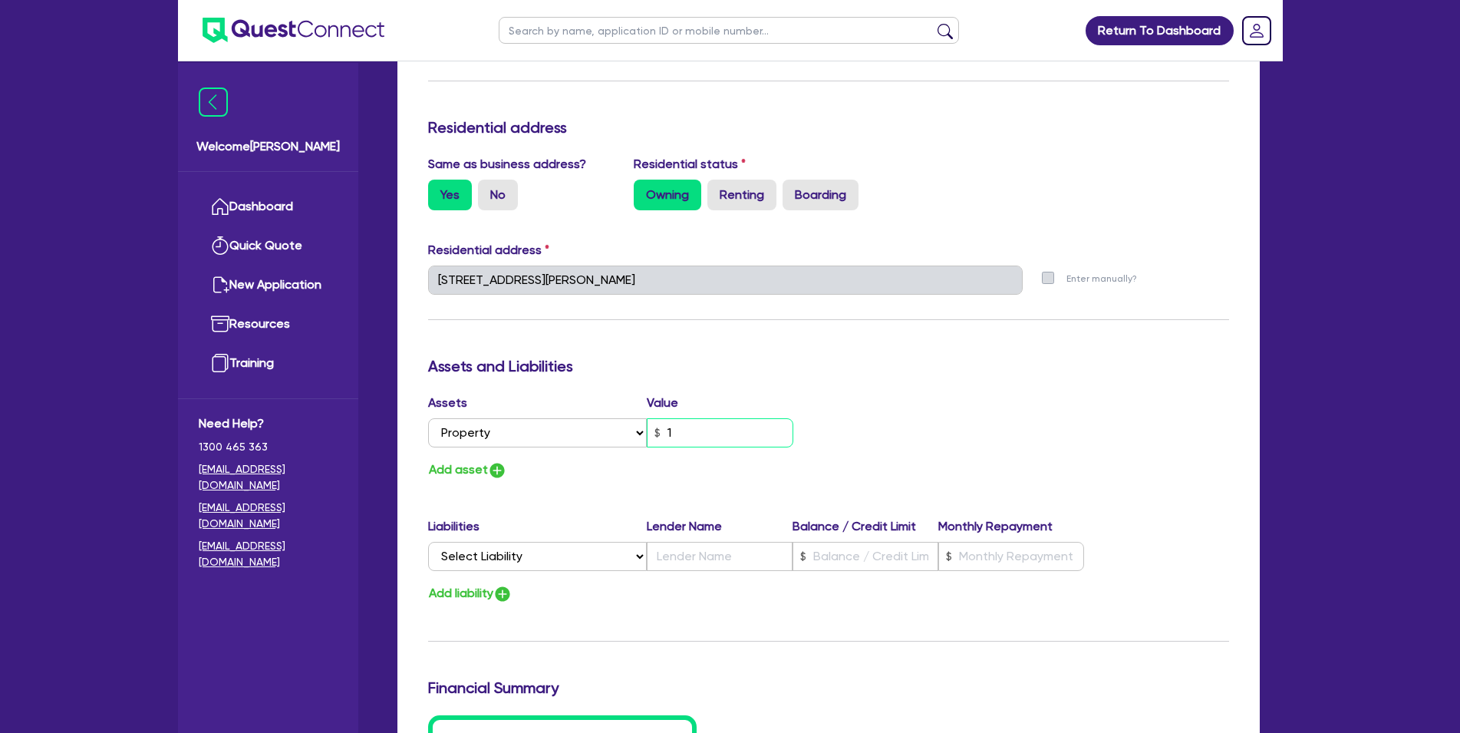
type input "15"
type input "0"
type input "0416 097 715"
type input "150"
type input "0"
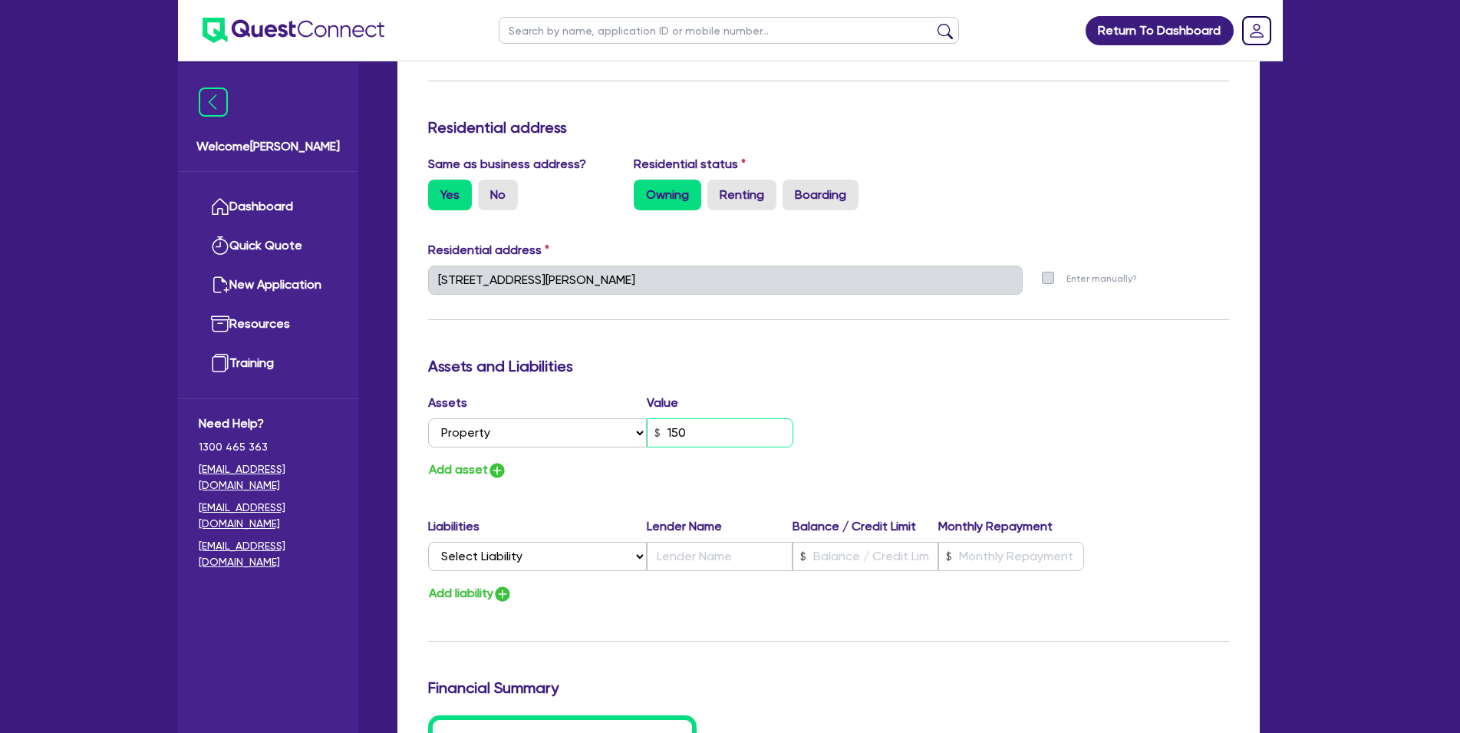
type input "0416 097 715"
type input "1,500"
type input "0"
type input "0416 097 715"
type input "15,000"
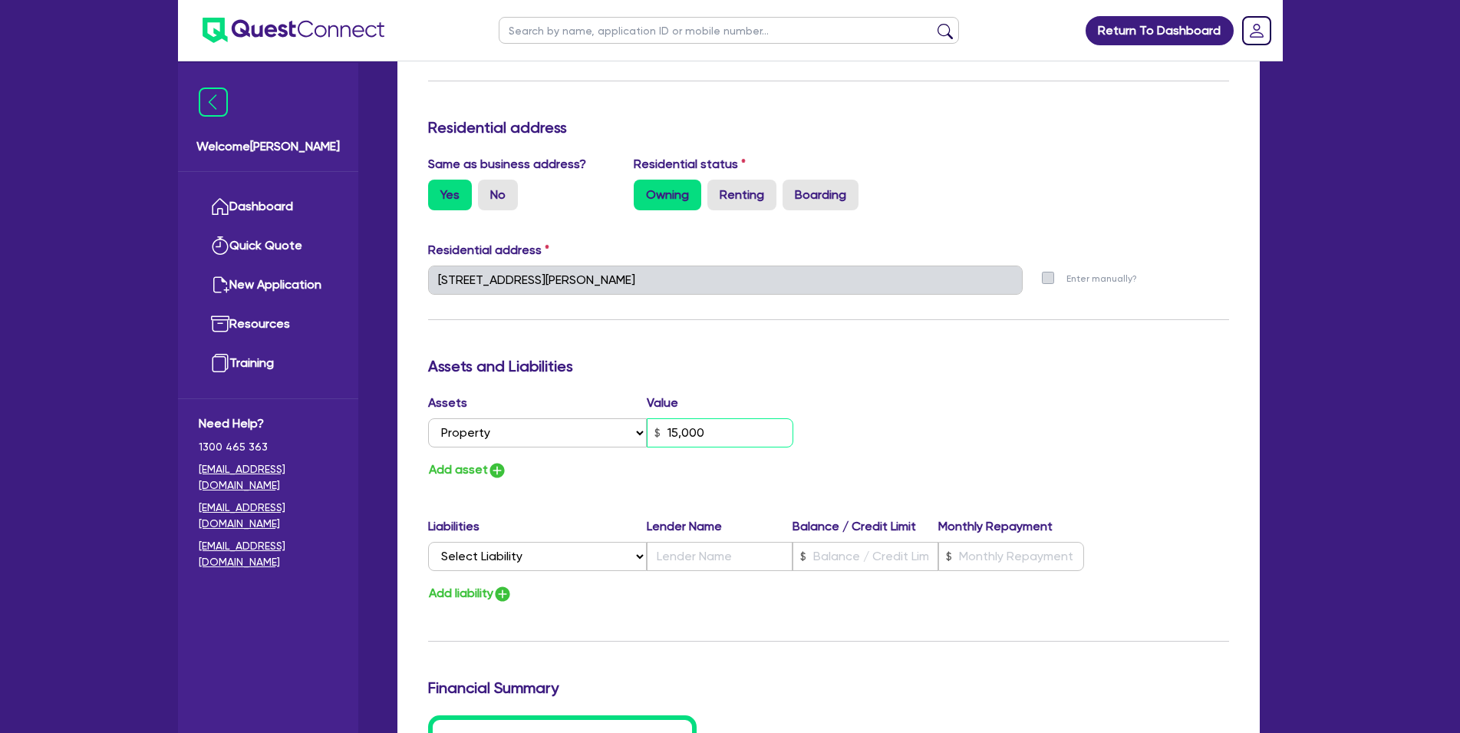
type input "0"
type input "0416 097 715"
type input "150,000"
type input "0"
type input "0416 097 715"
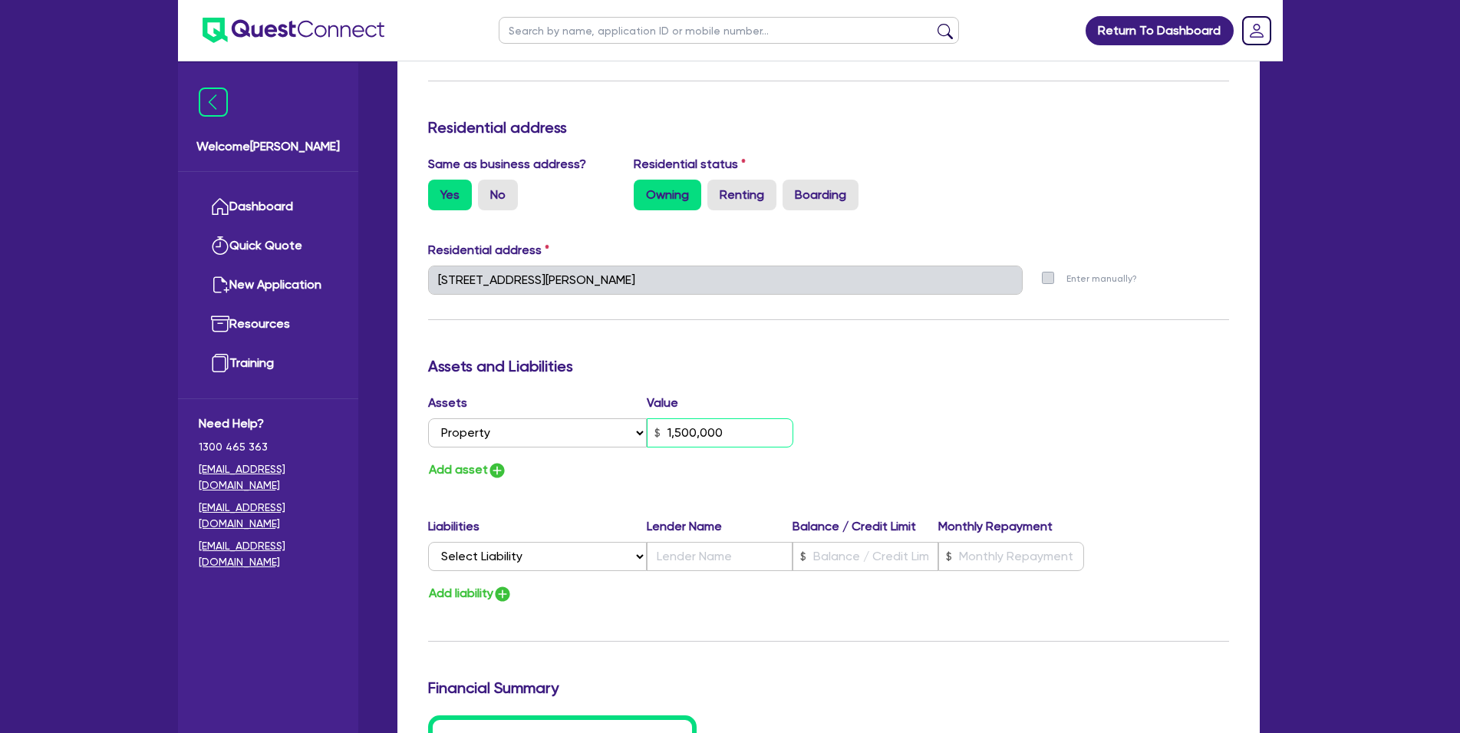
type input "1,500,000"
select select "MORTGAGE"
click option "Mortgage" at bounding box center [0, 0] width 0 height 0
type input "0"
type input "0416 097 715"
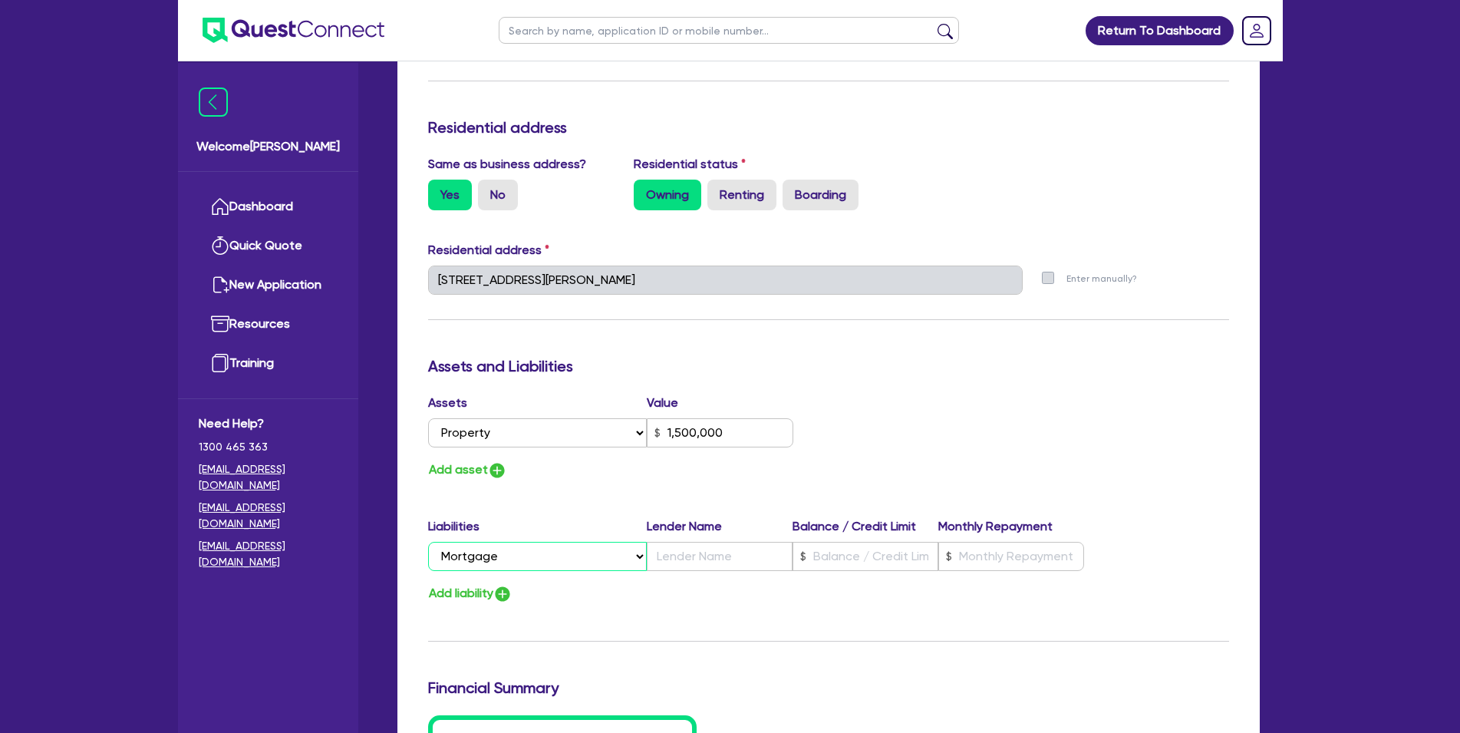
type input "1,500,000"
click at [699, 543] on input "text" at bounding box center [720, 556] width 146 height 29
type input "0"
type input "0416 097 715"
type input "1,500,000"
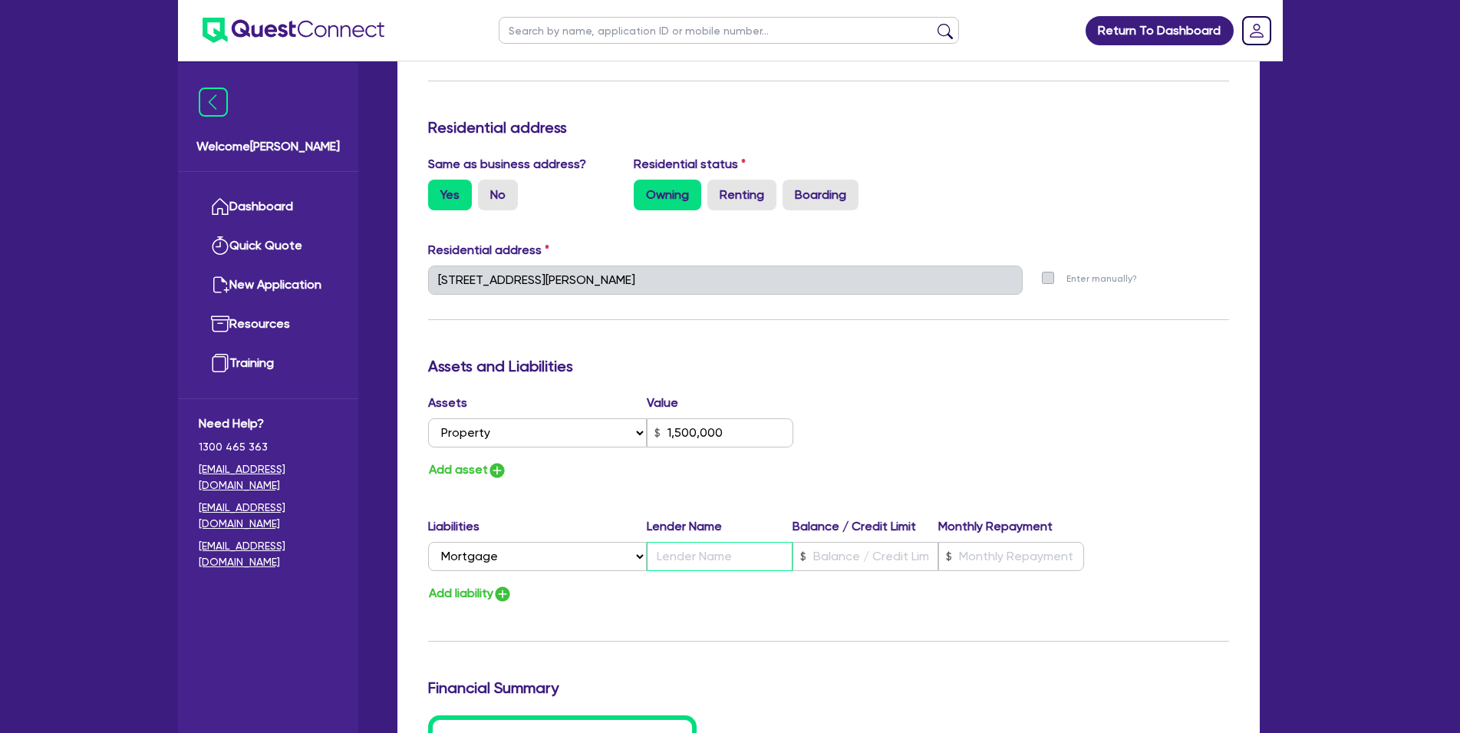
type input "I"
type input "0"
type input "0416 097 715"
type input "1,500,000"
type input "0"
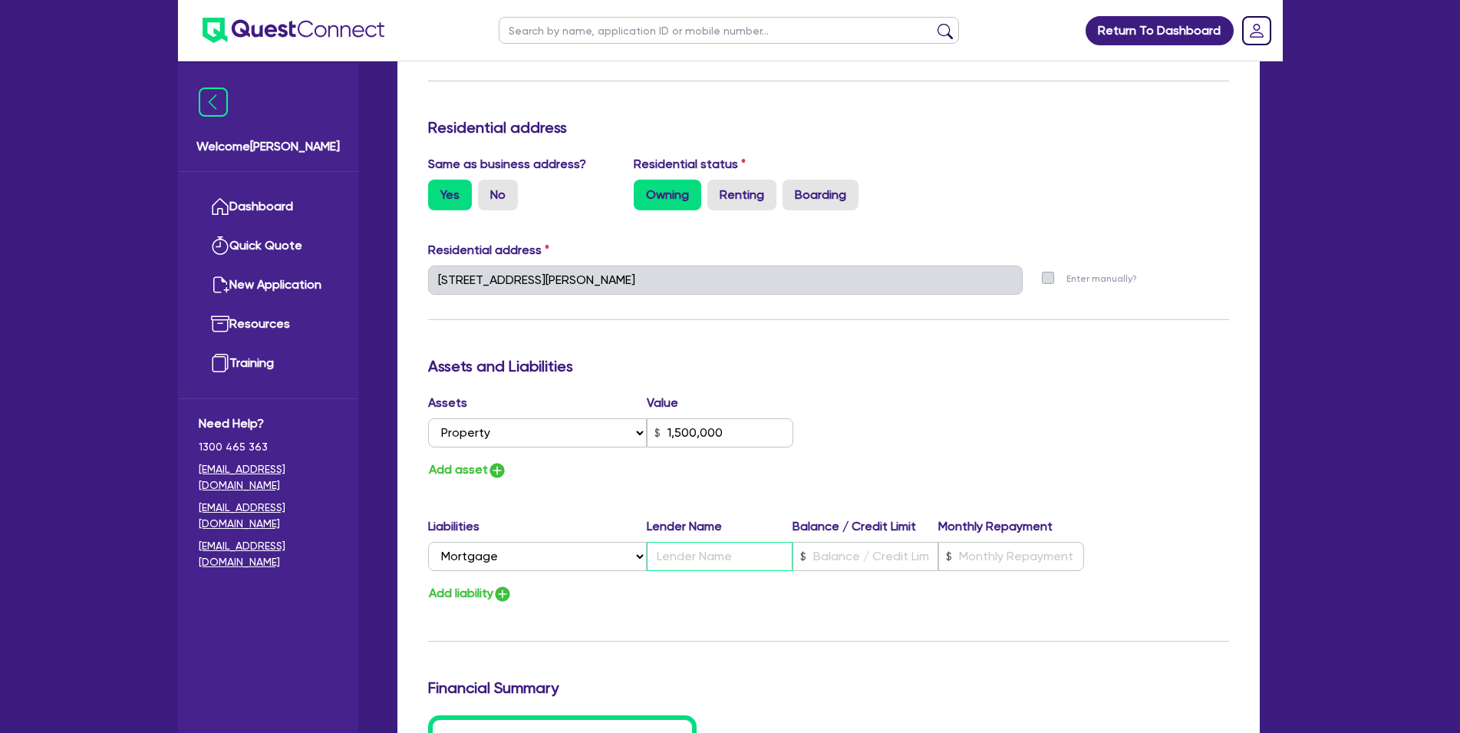
type input "0416 097 715"
type input "1,500,000"
type input "O"
type input "0"
type input "0416 097 715"
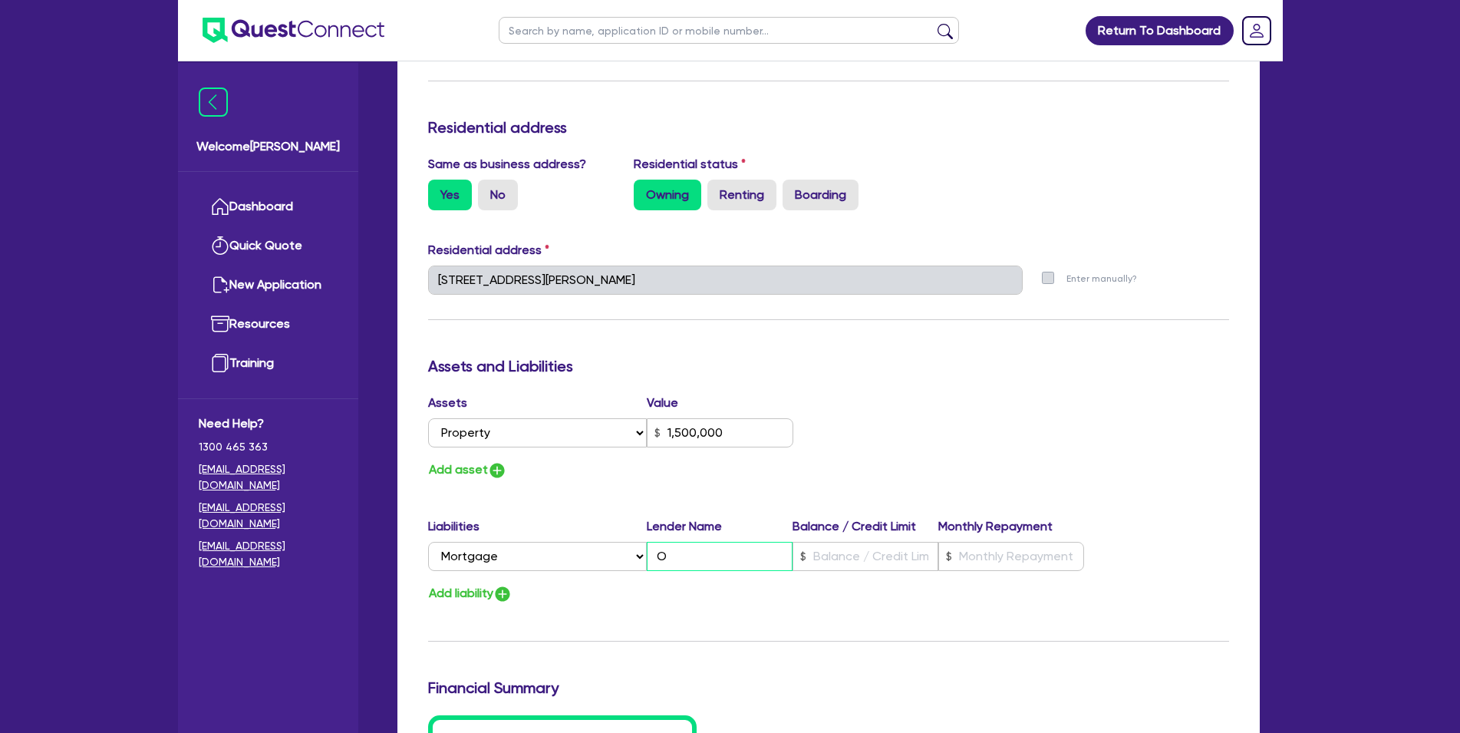
type input "1,500,000"
type input "OT"
type input "0"
type input "0416 097 715"
type input "1,500,000"
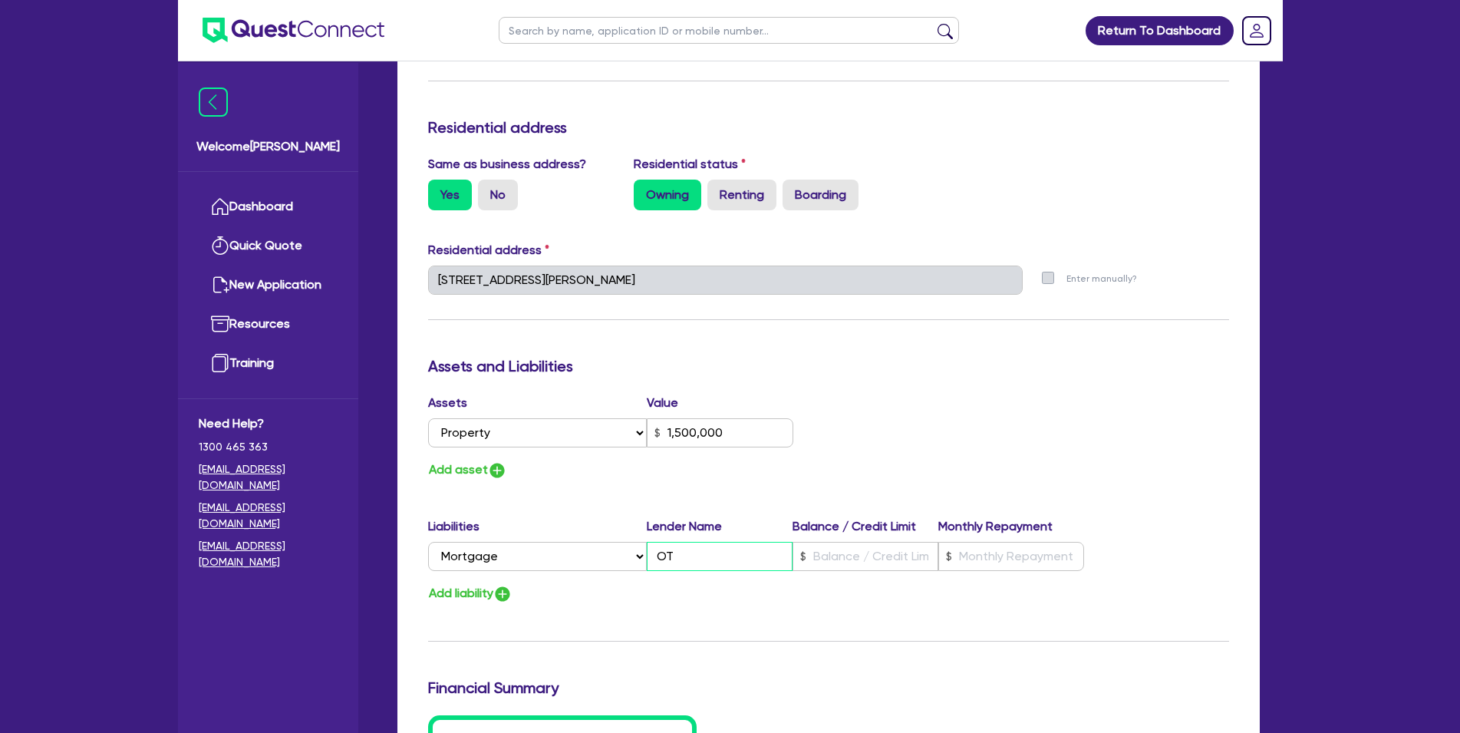
type input "OTH"
type input "0"
type input "0416 097 715"
type input "1,500,000"
type input "OTHE"
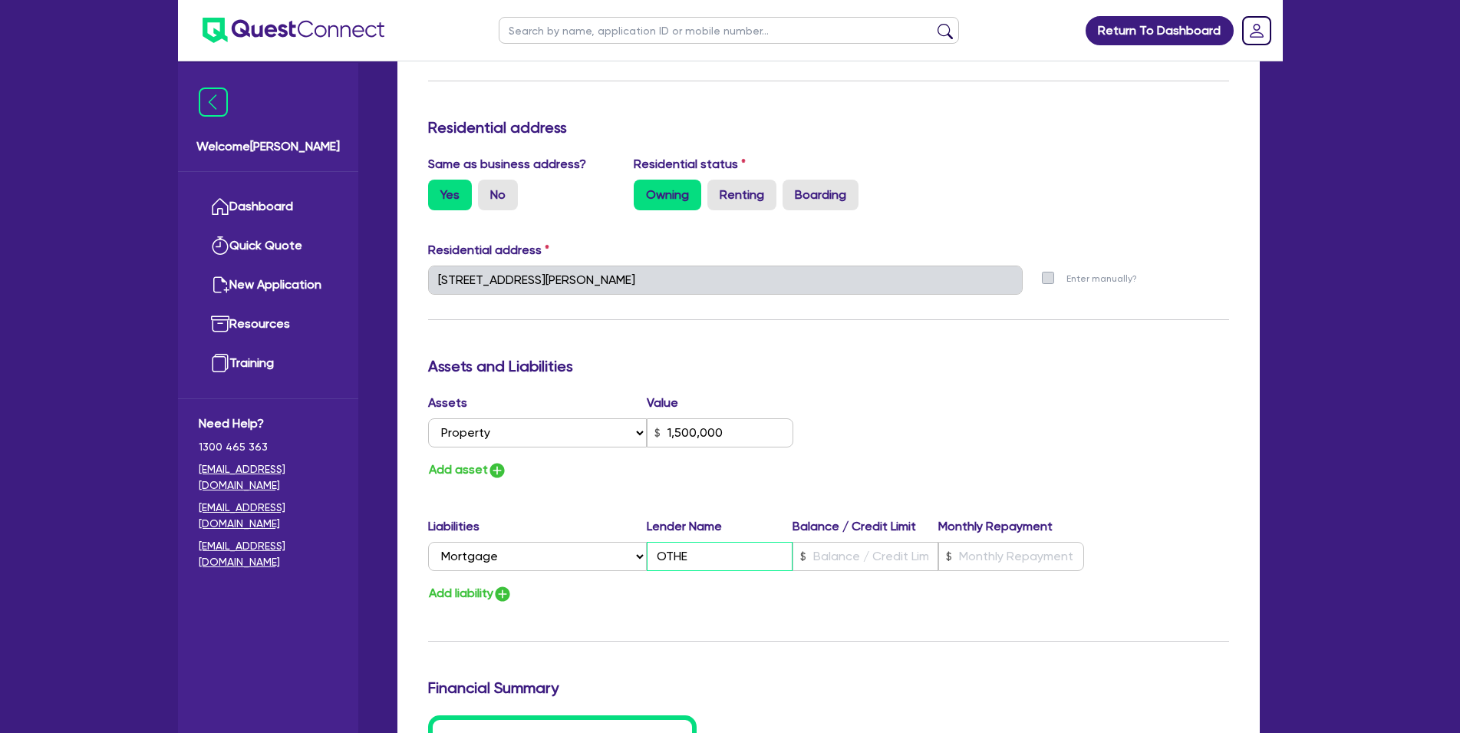
type input "0"
type input "0416 097 715"
type input "1,500,000"
type input "OTHER"
type input "0"
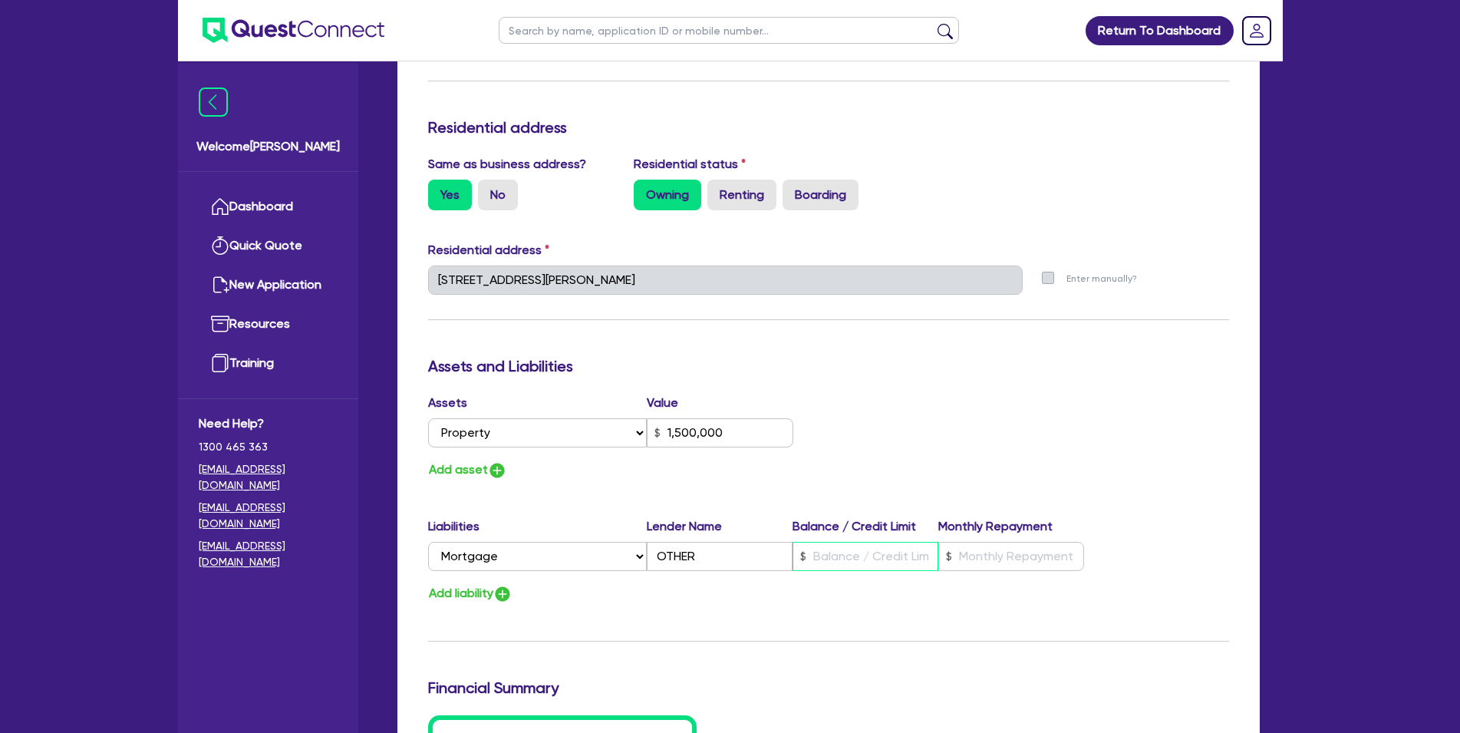
type input "0416 097 715"
type input "1,500,000"
type input "5"
type input "0"
type input "0416 097 715"
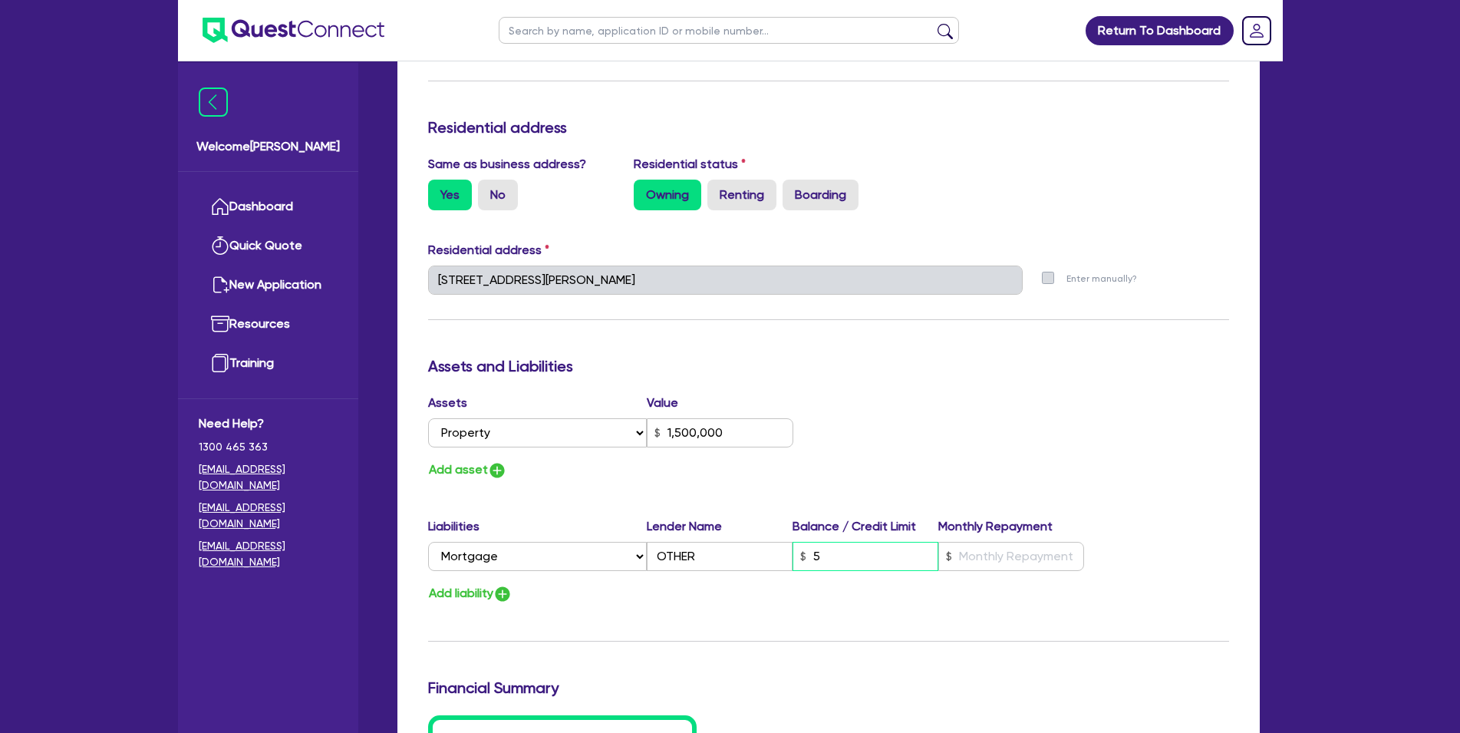
type input "1,500,000"
type input "51"
type input "0"
type input "0416 097 715"
type input "1,500,000"
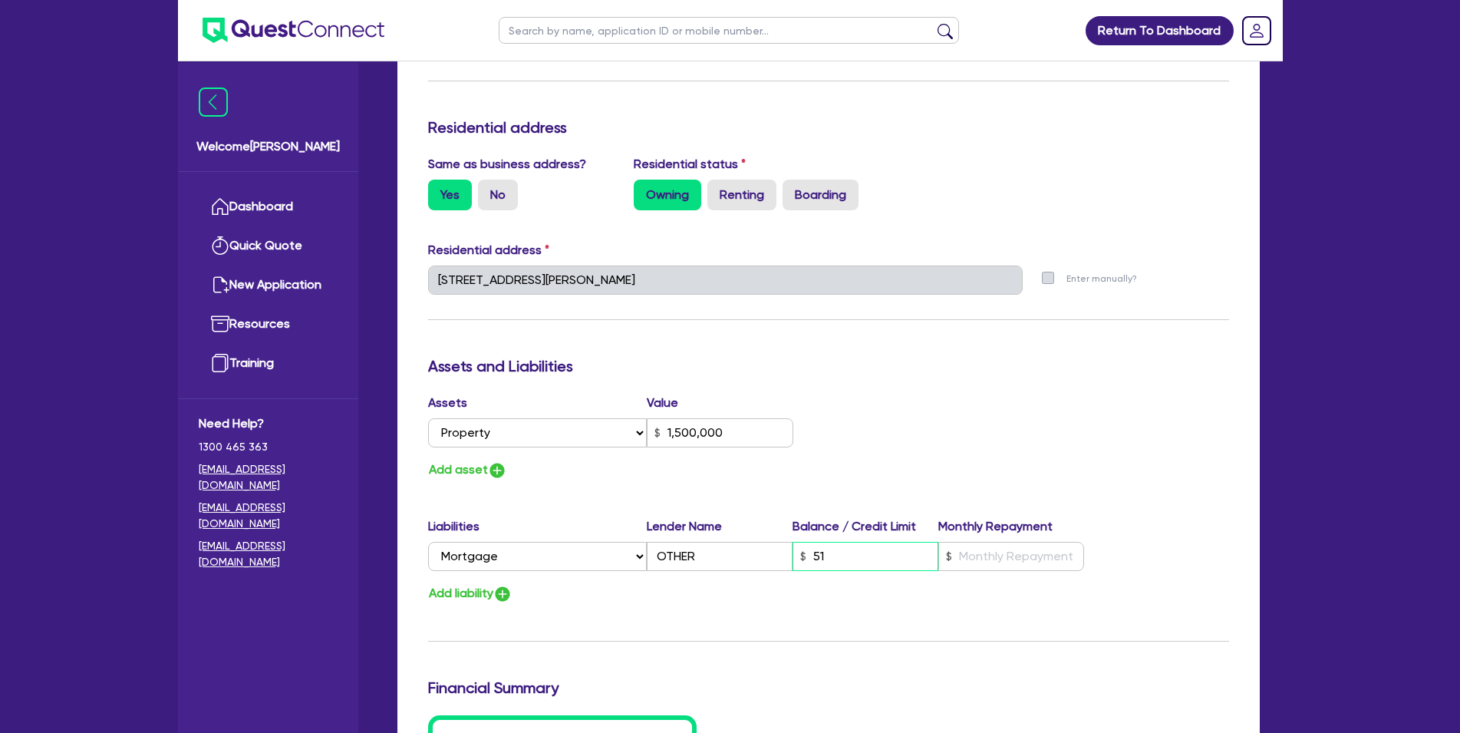
type input "510"
type input "0"
type input "0416 097 715"
type input "1,500,000"
type input "5,100"
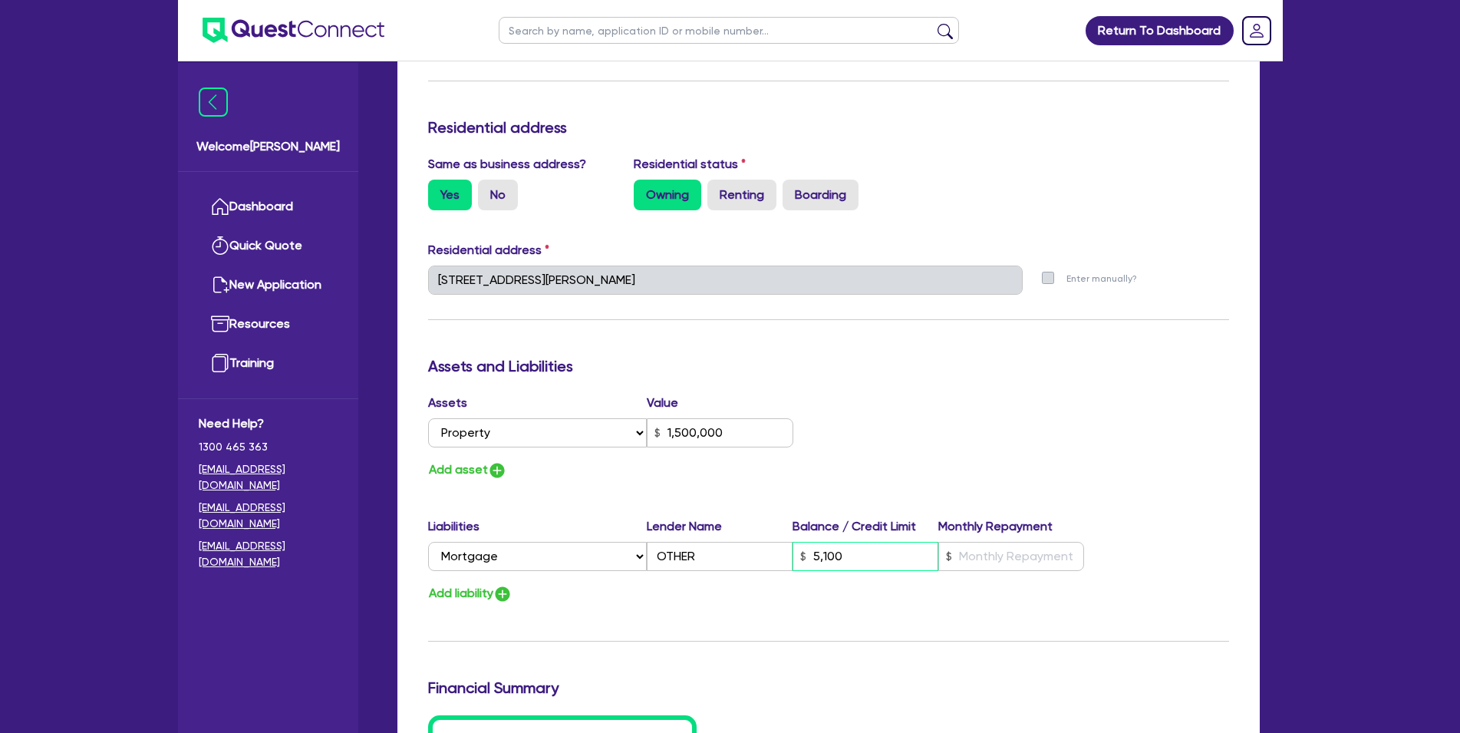
type input "0"
type input "0416 097 715"
type input "1,500,000"
type input "51,000"
type input "0"
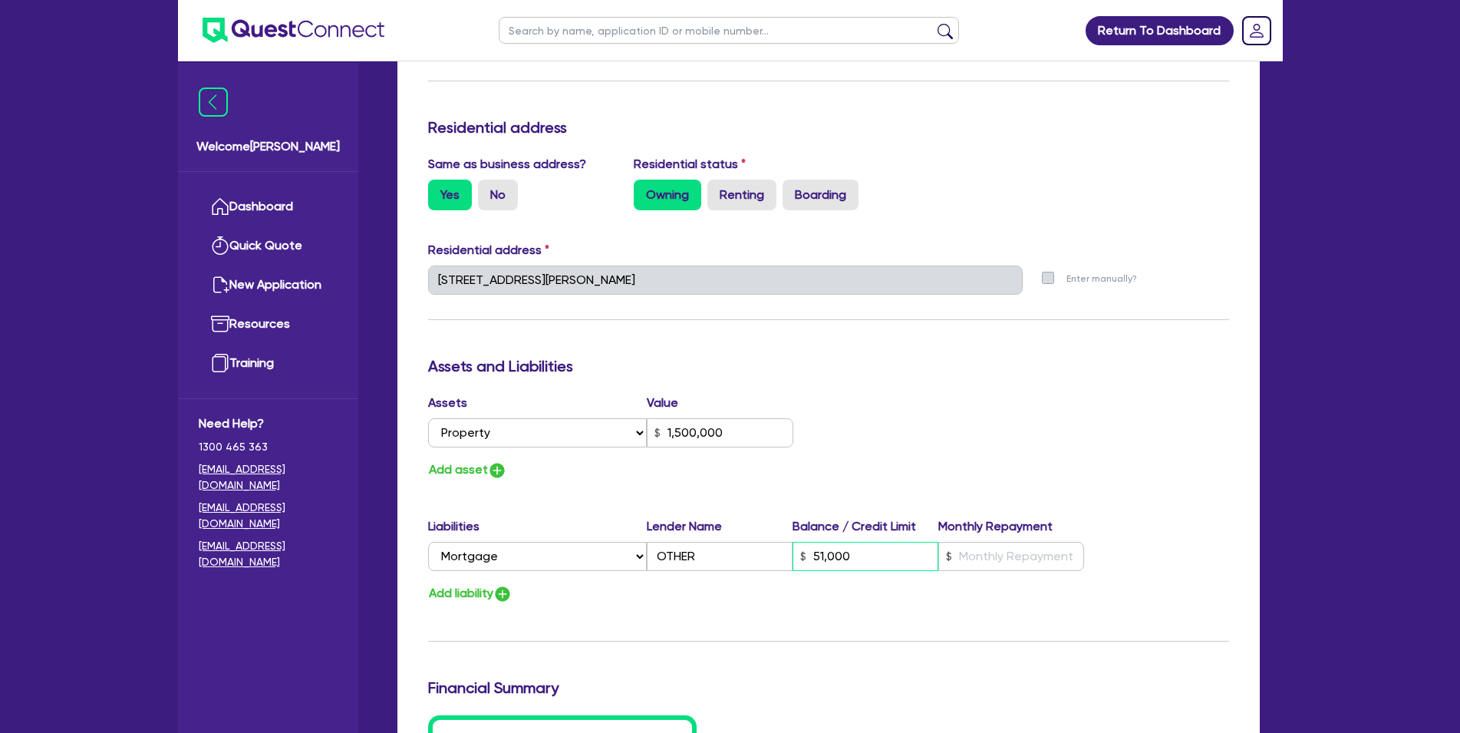
type input "0416 097 715"
type input "1,500,000"
type input "510,000"
click at [1007, 564] on input "text" at bounding box center [1011, 556] width 146 height 29
type input "0"
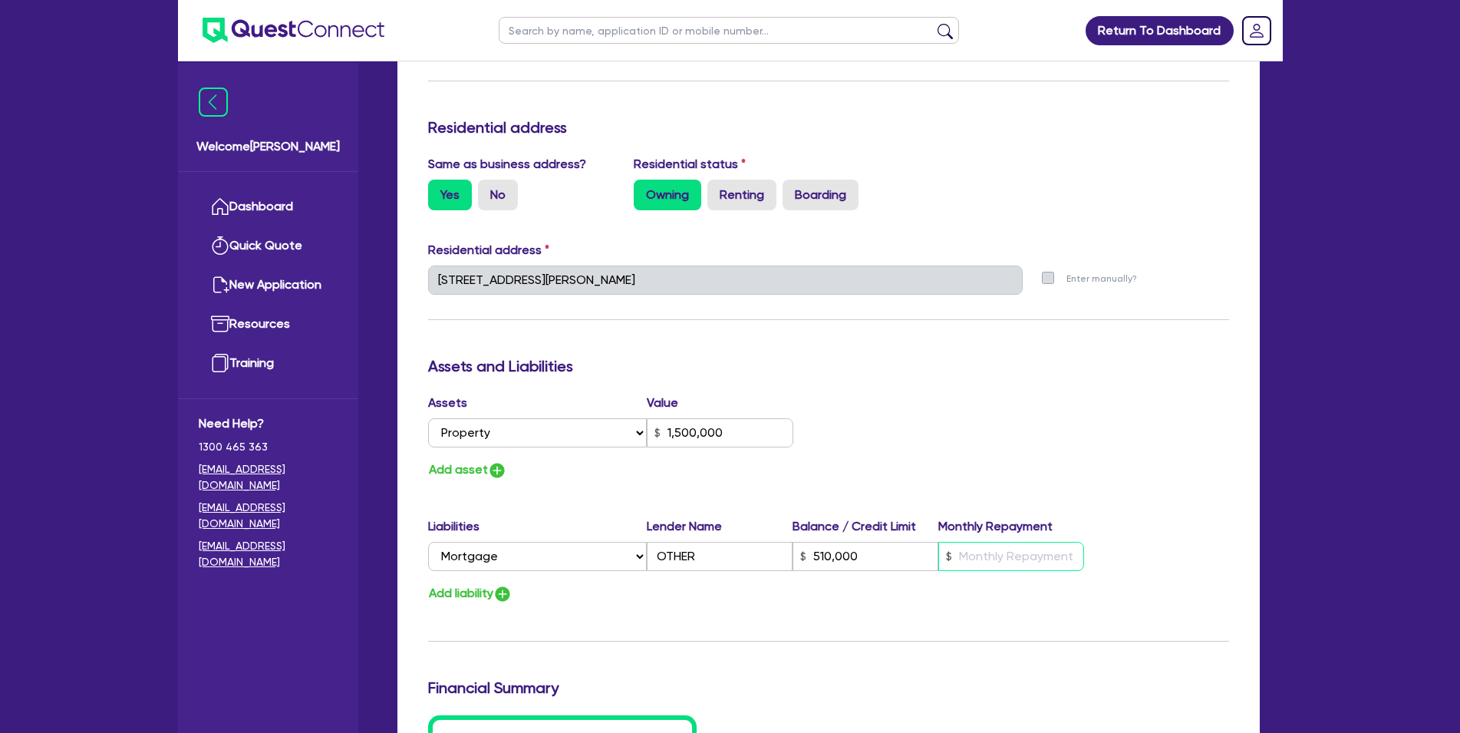
type input "0416 097 715"
type input "1,500,000"
type input "510,000"
type input "5"
type input "0"
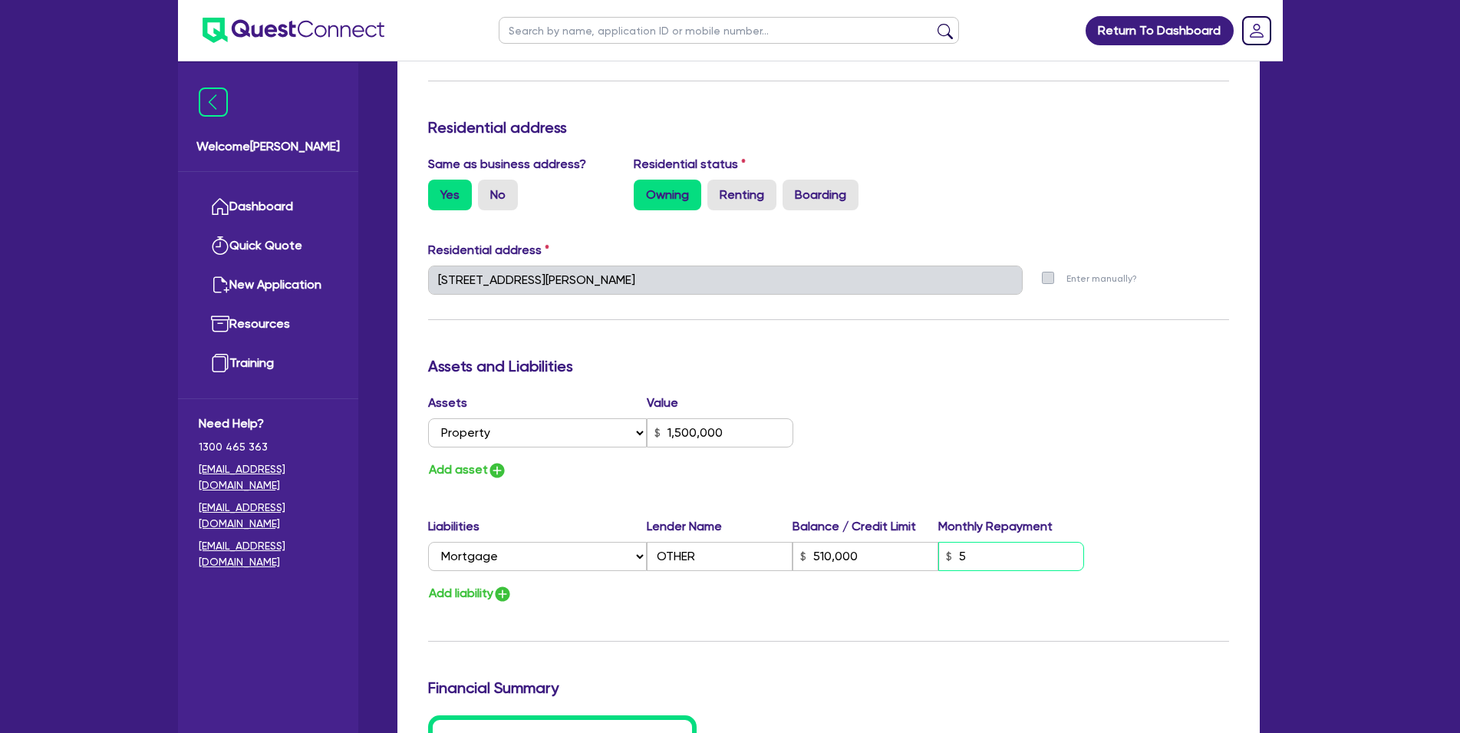
type input "0416 097 715"
type input "1,500,000"
type input "510,000"
type input "0"
type input "0416 097 715"
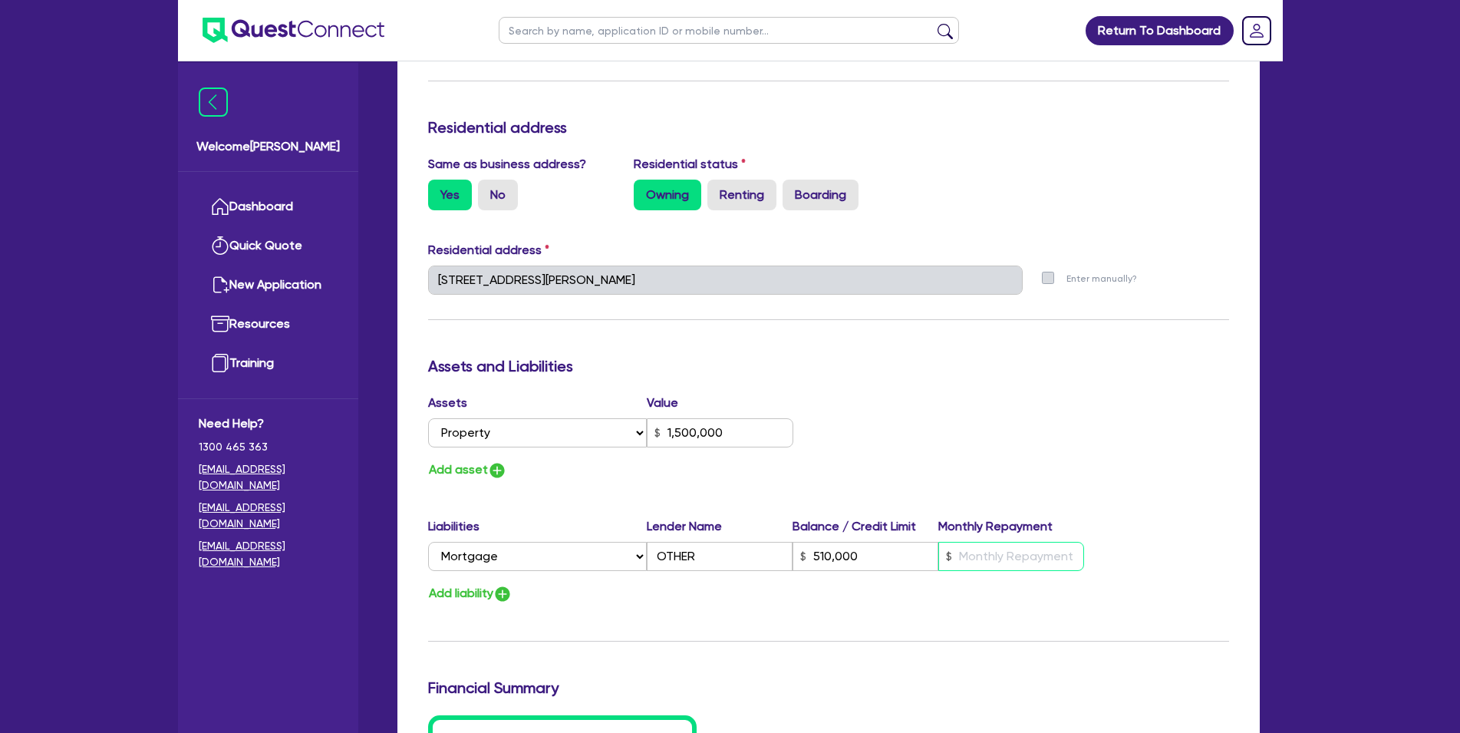
type input "1,500,000"
type input "510,000"
type input "3"
type input "0"
type input "0416 097 715"
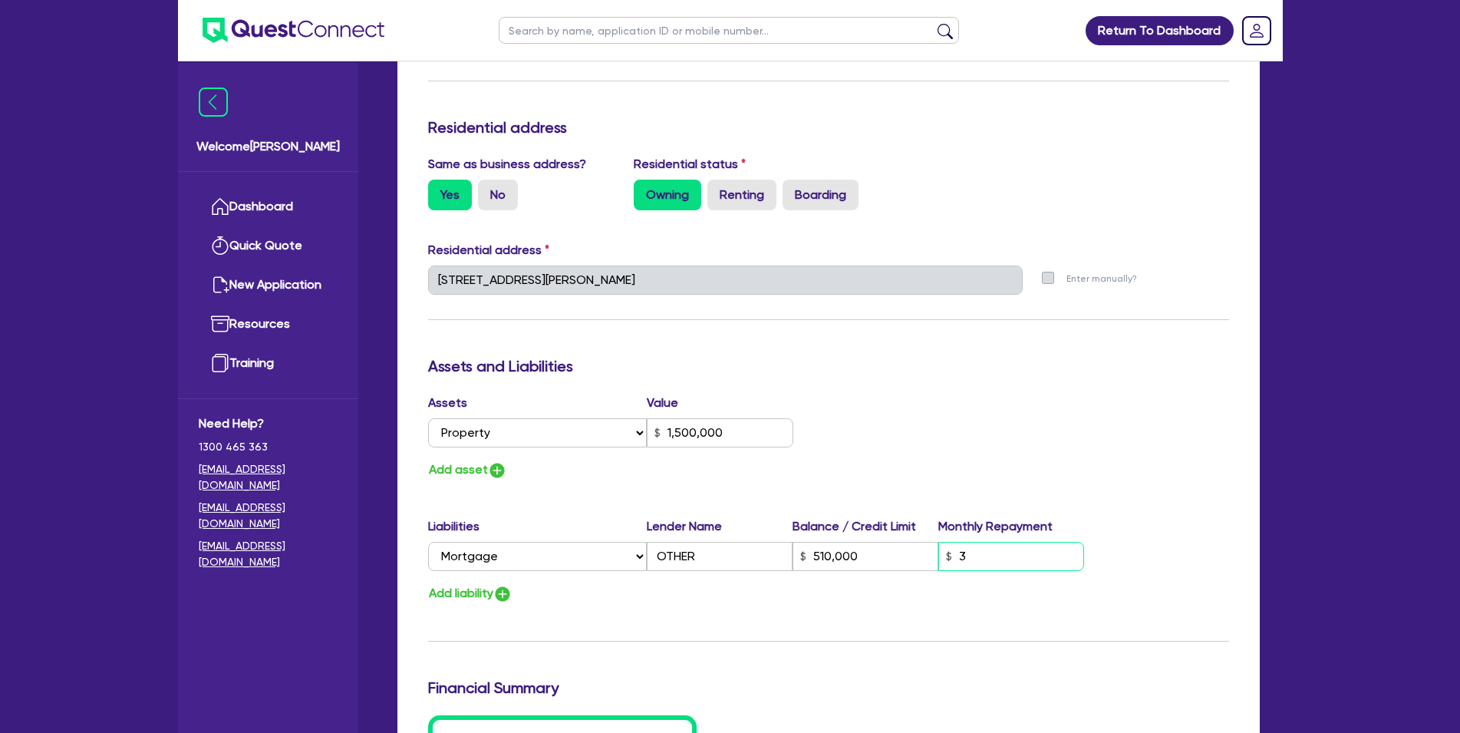
type input "1,500,000"
type input "510,000"
type input "31"
type input "0"
type input "0416 097 715"
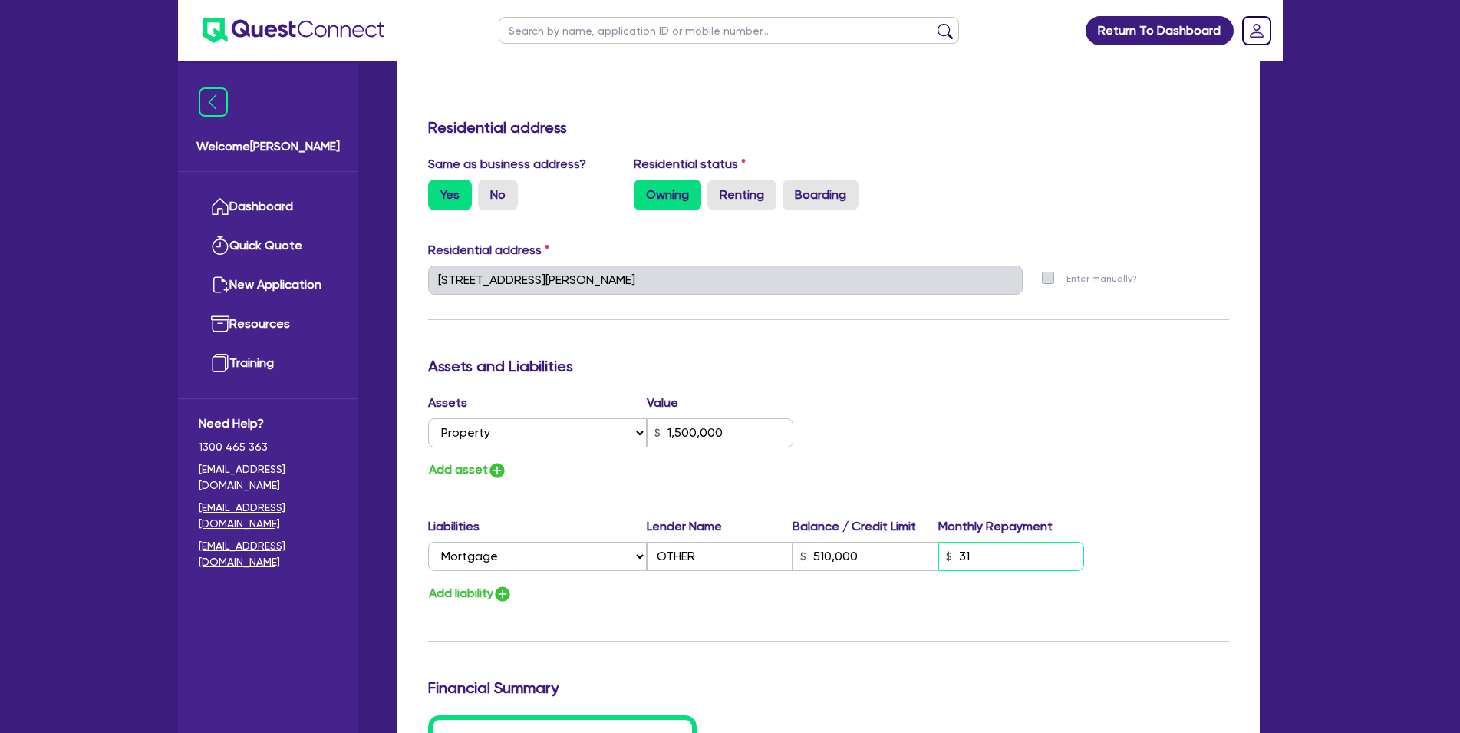
type input "1,500,000"
type input "510,000"
type input "319"
type input "0"
type input "0416 097 715"
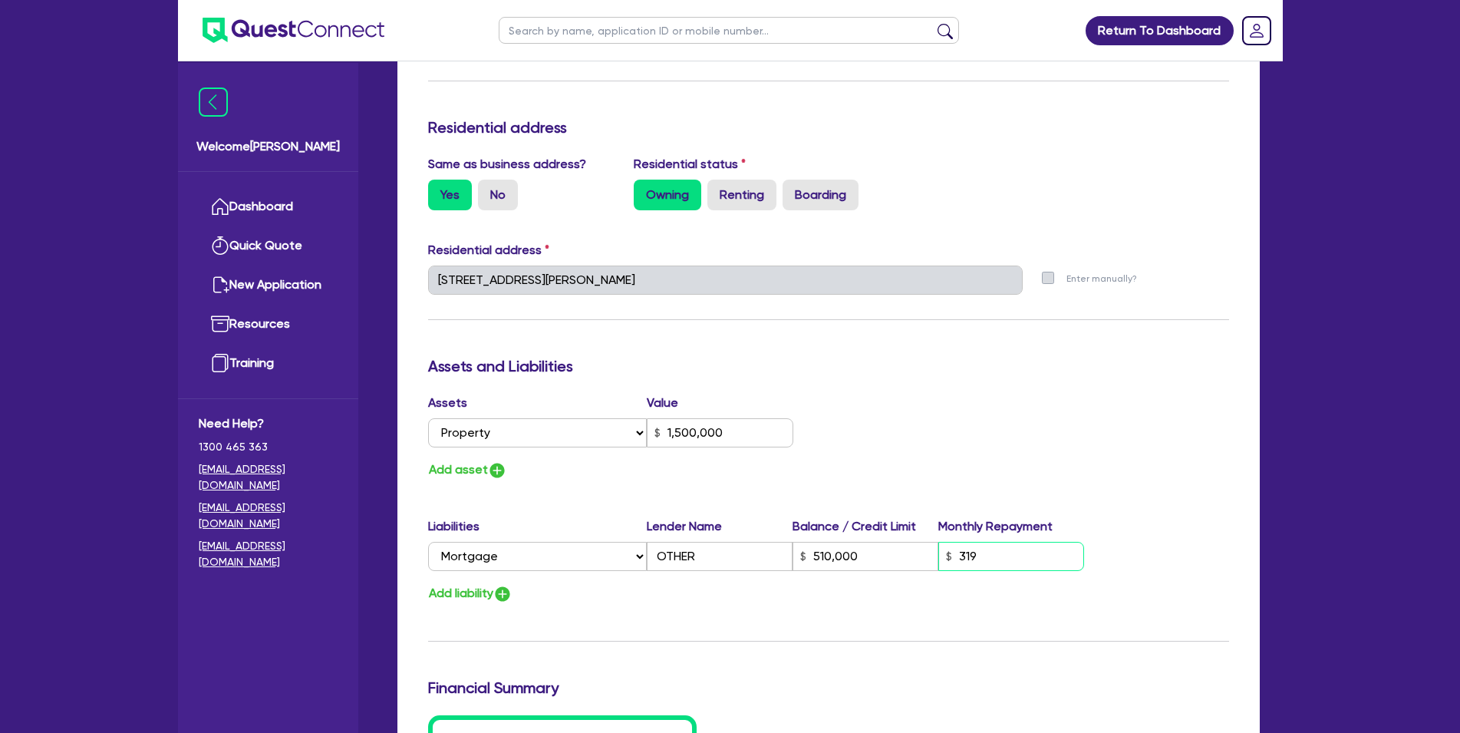
type input "1,500,000"
type input "510,000"
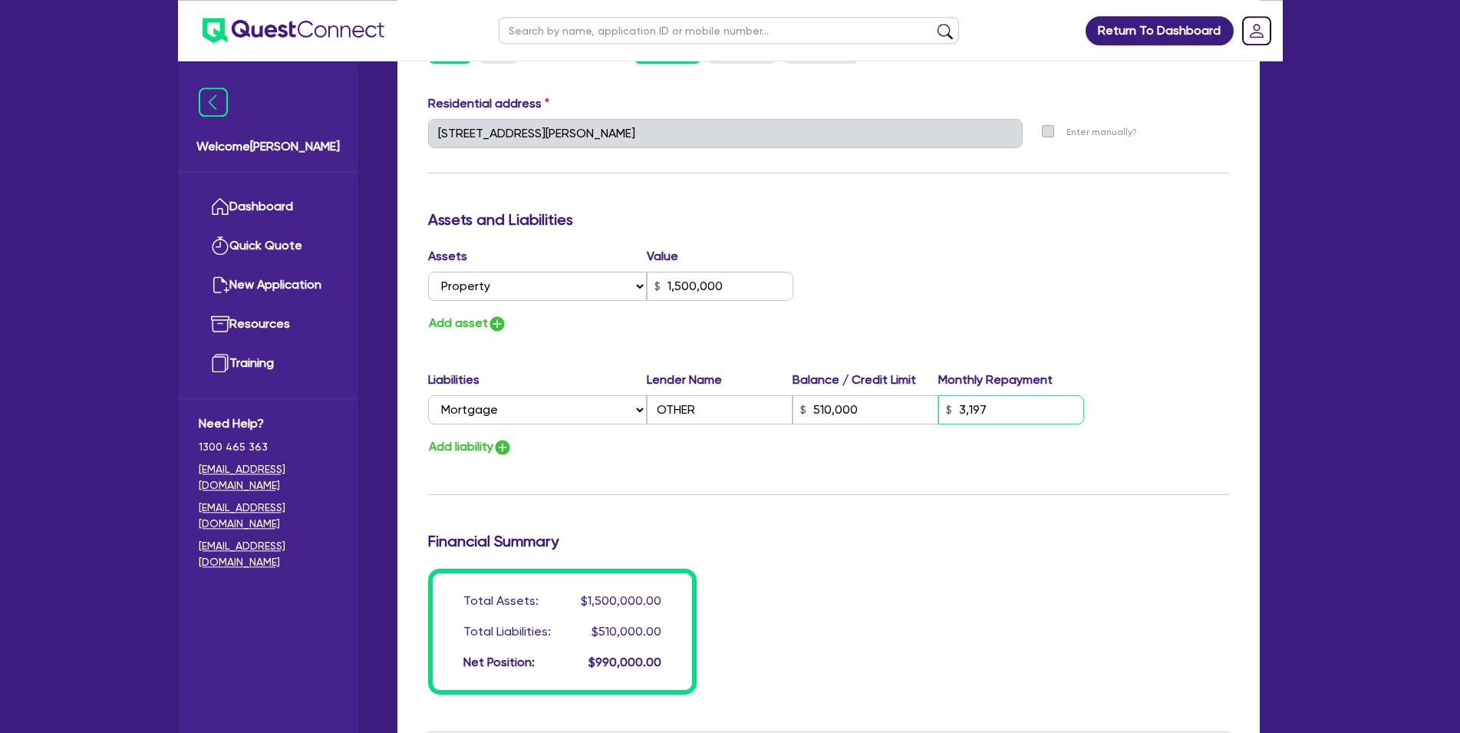
scroll to position [861, 0]
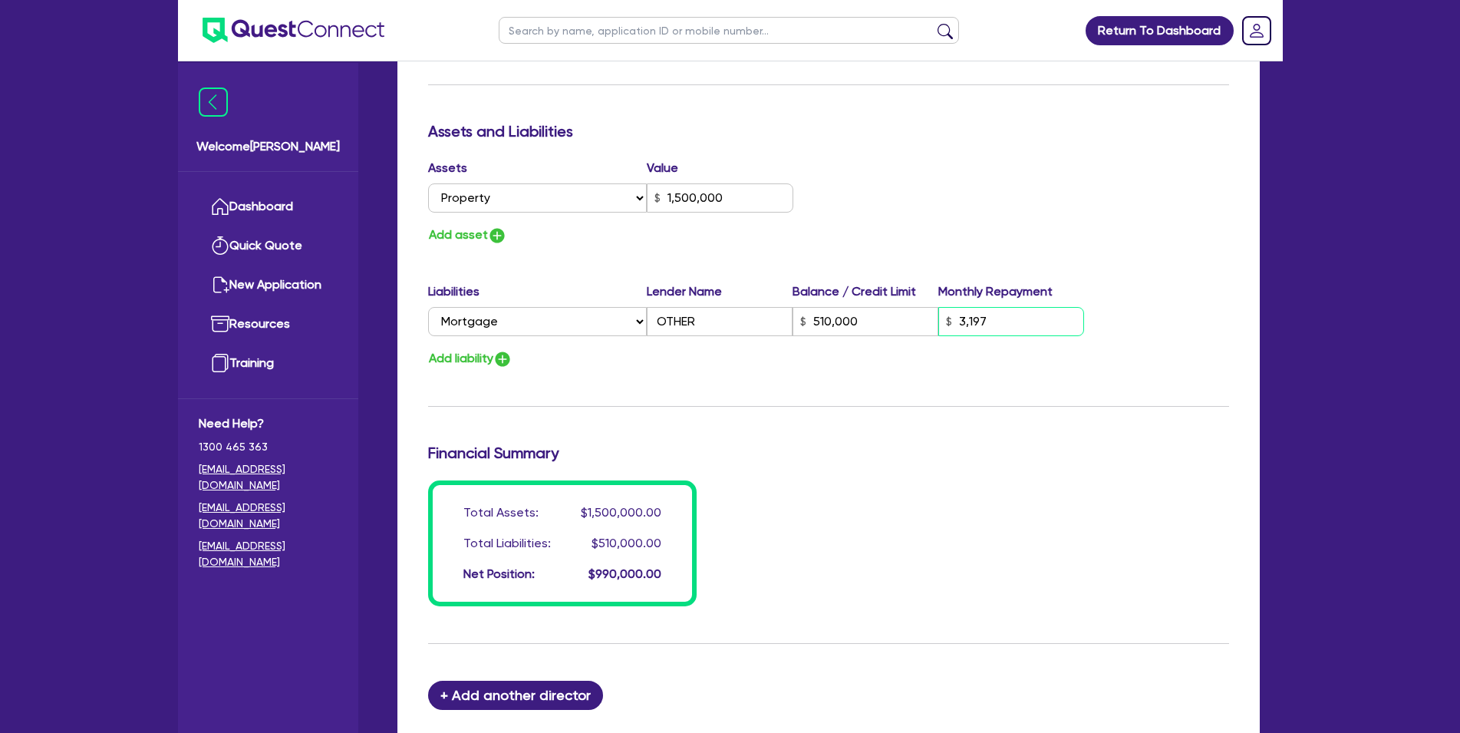
type input "3,197"
click at [501, 236] on img "button" at bounding box center [497, 235] width 18 height 18
type input "0"
type input "0416 097 715"
type input "1,500,000"
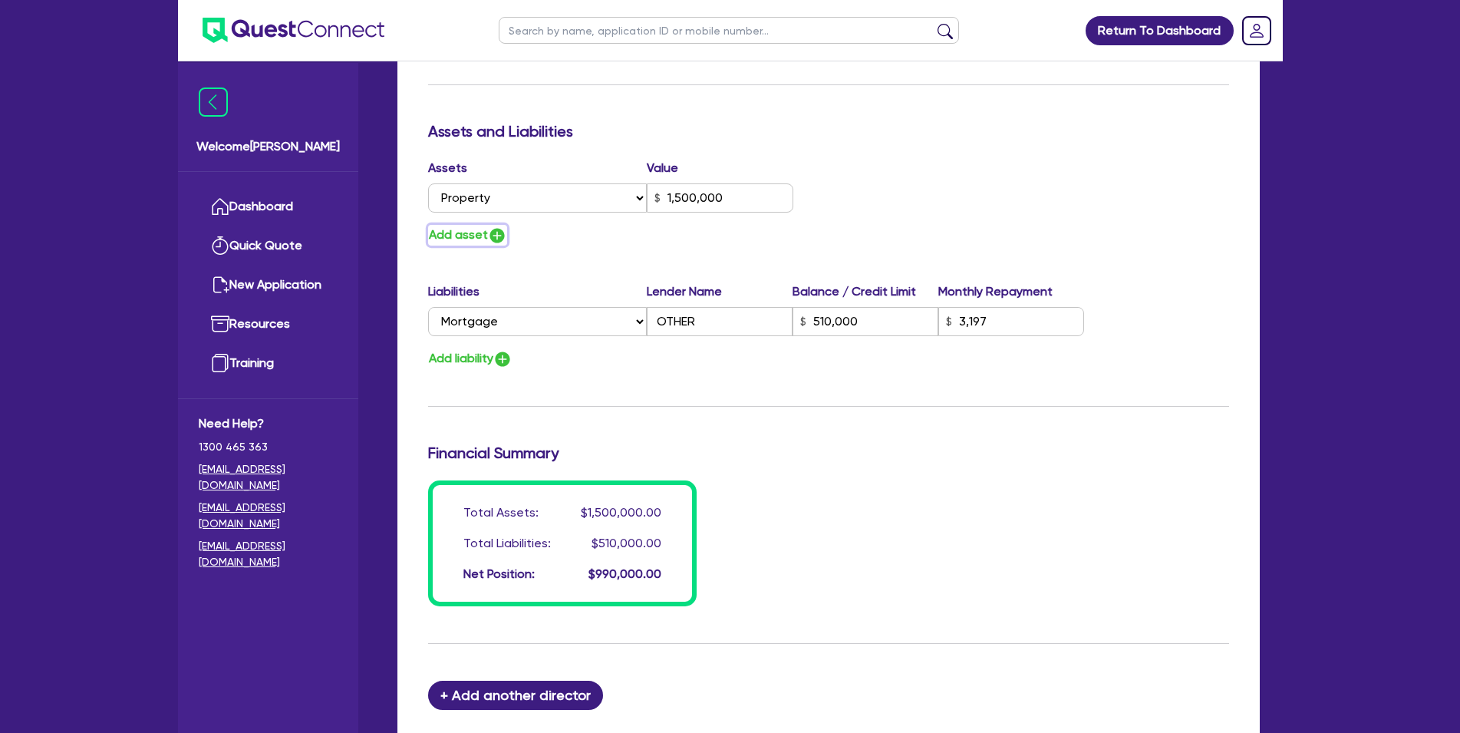
type input "510,000"
type input "3,197"
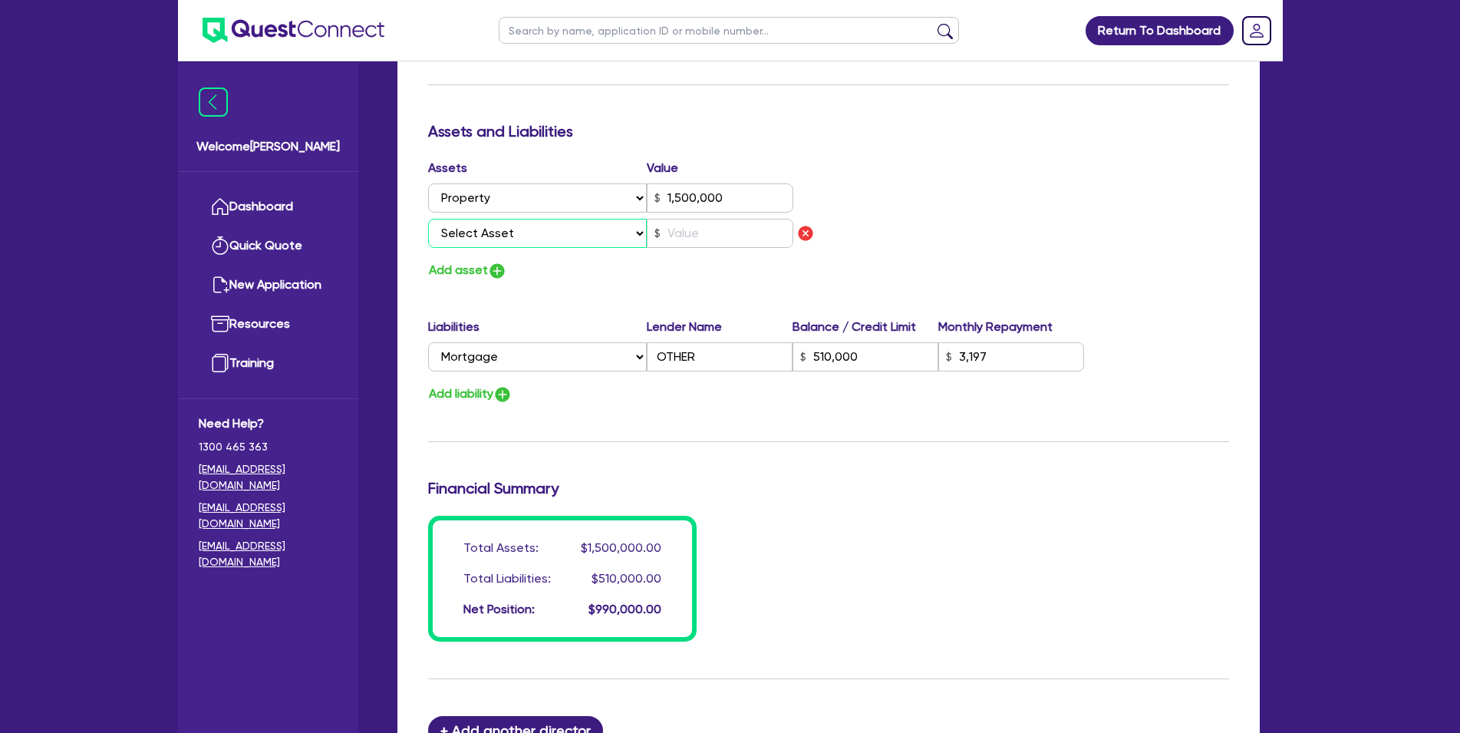
select select "CASH"
click option "Cash" at bounding box center [0, 0] width 0 height 0
type input "0"
type input "0416 097 715"
type input "1,500,000"
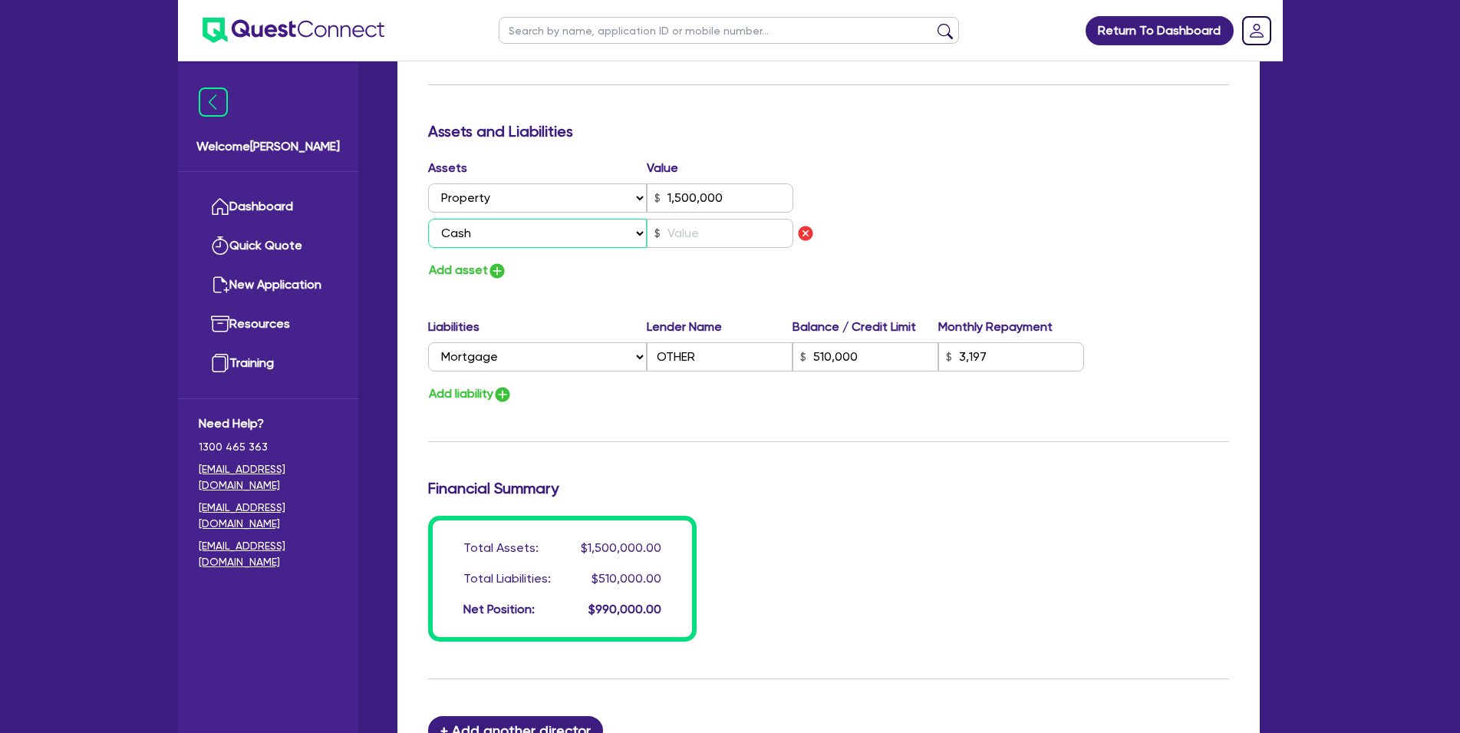
type input "510,000"
type input "3,197"
click at [691, 254] on div "Assets Value Select Asset Cash Property Investment property Vehicle Truck Trail…" at bounding box center [623, 220] width 412 height 122
click at [702, 239] on input "text" at bounding box center [720, 233] width 147 height 29
type input "0"
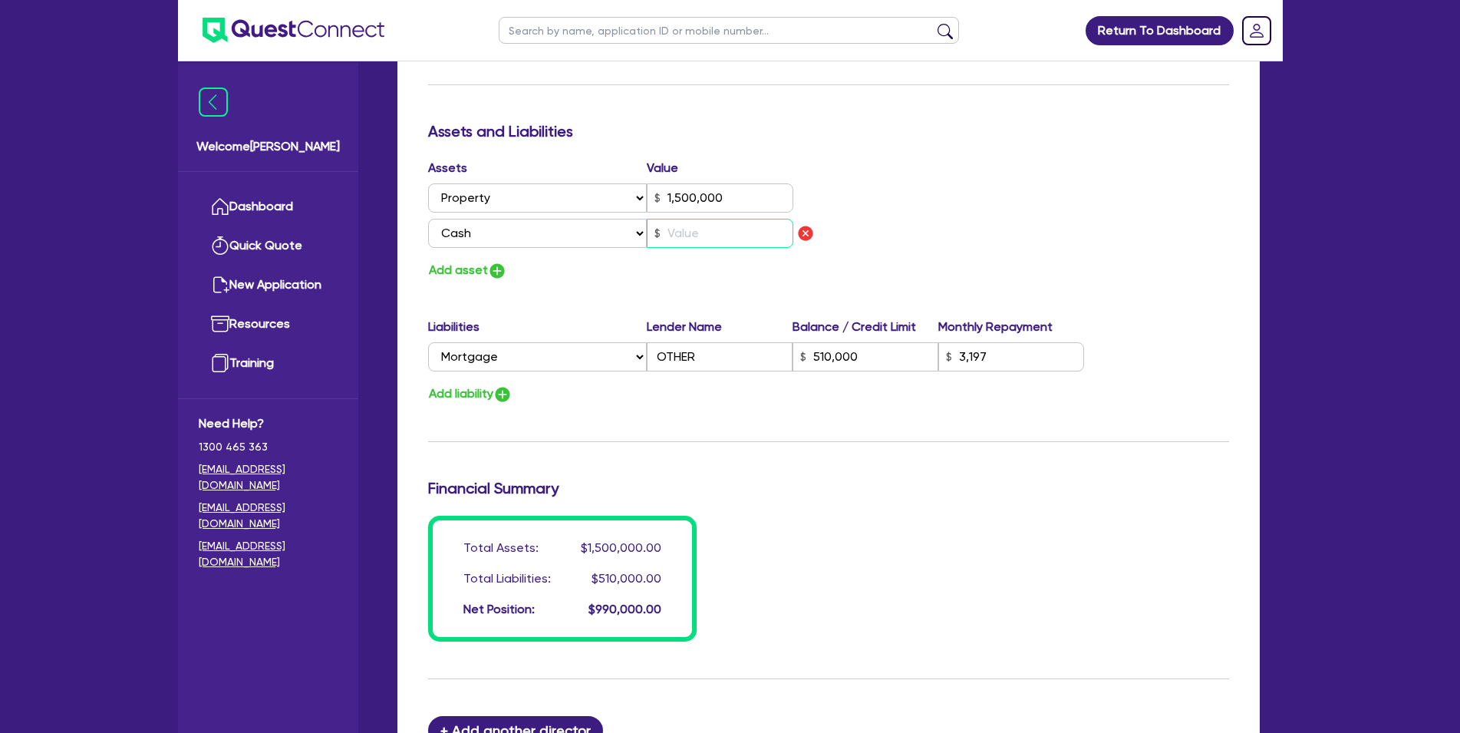
type input "0416 097 715"
type input "1,500,000"
type input "510,000"
type input "3,197"
type input "2"
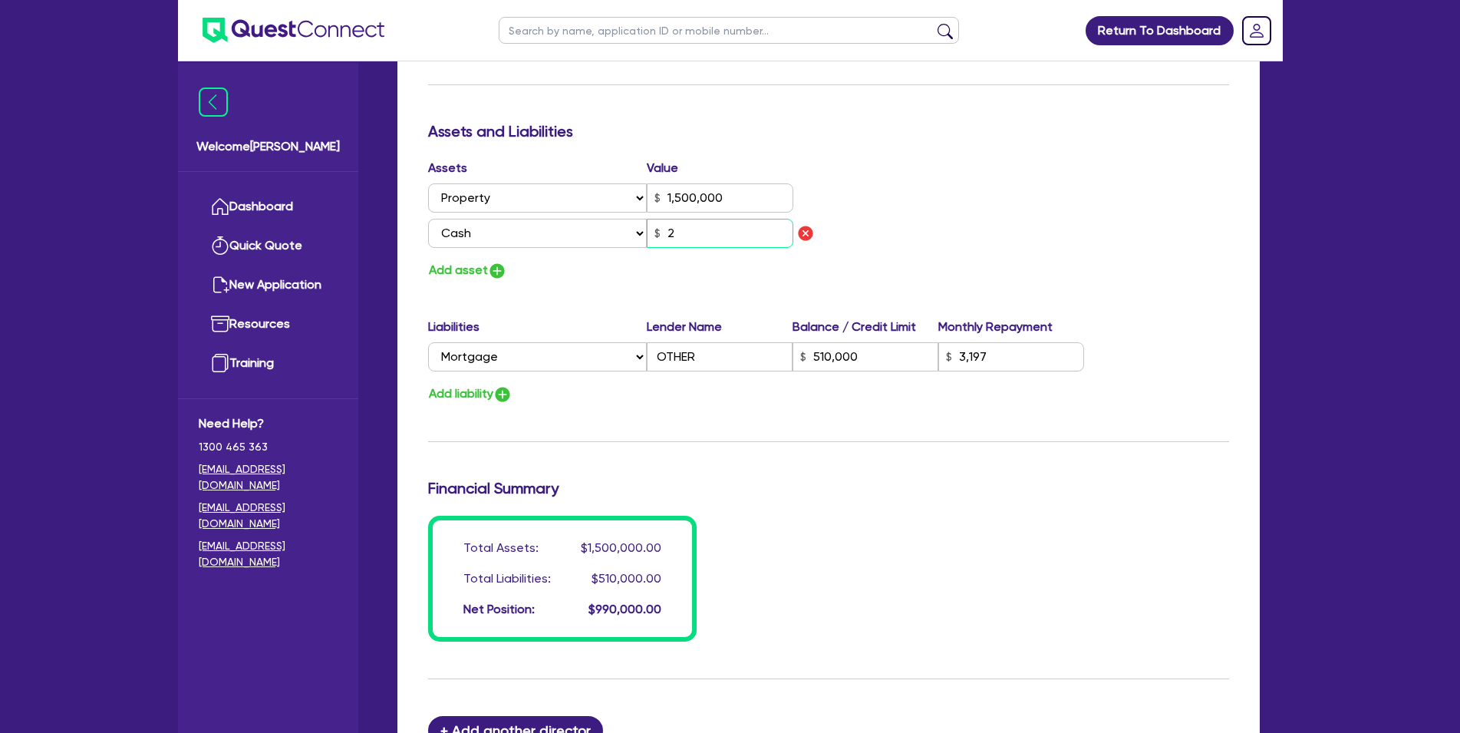
type input "0"
type input "0416 097 715"
type input "1,500,000"
type input "510,000"
type input "3,197"
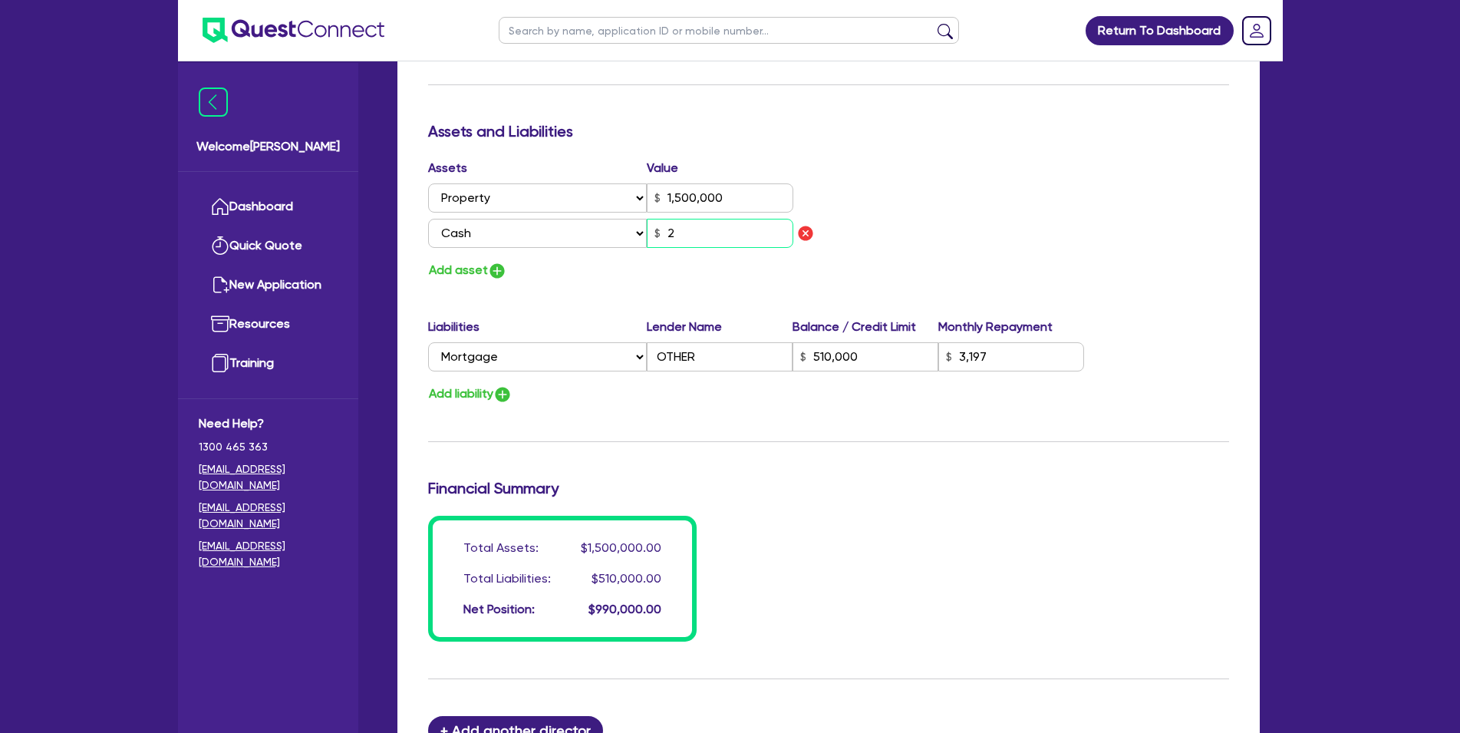
type input "25"
type input "0"
type input "0416 097 715"
type input "1,500,000"
type input "510,000"
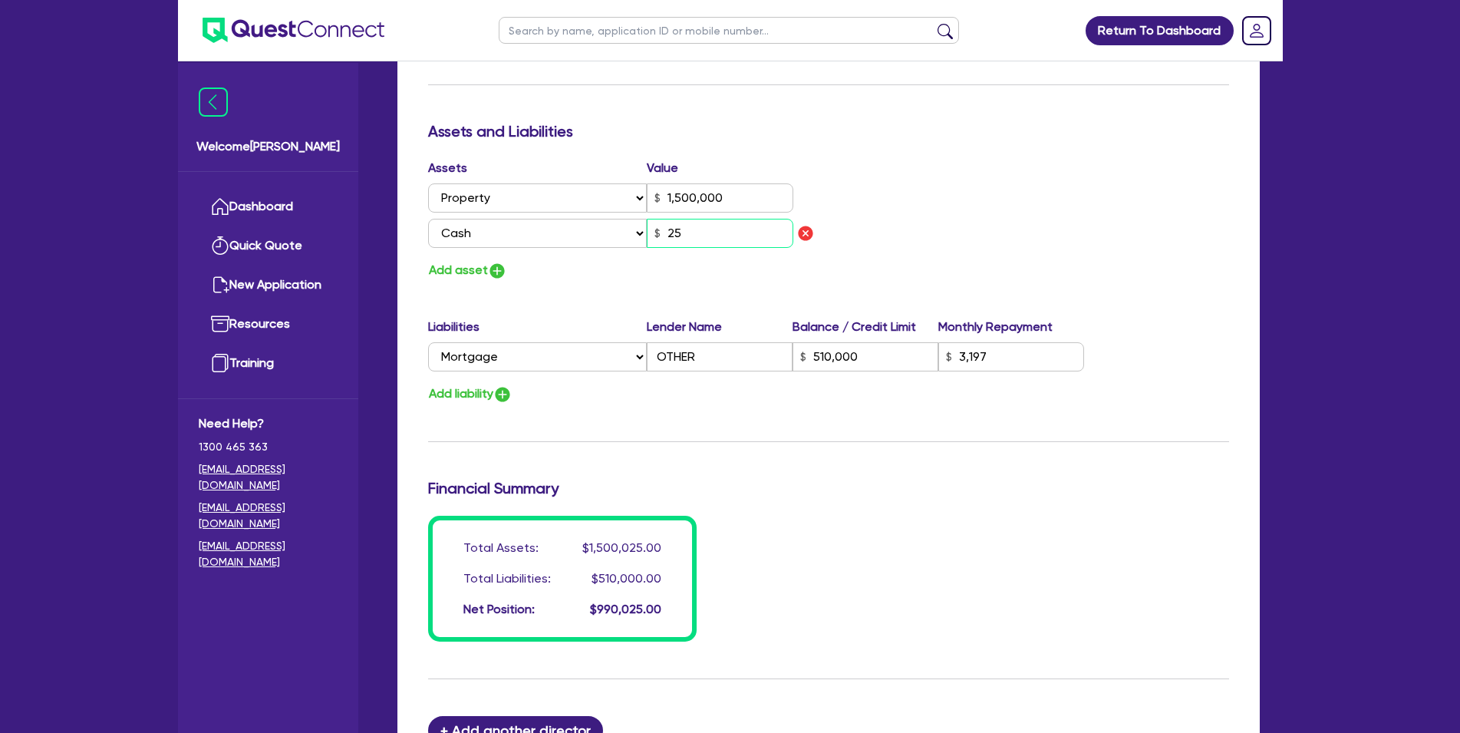
type input "3,197"
type input "250"
type input "0"
type input "0416 097 715"
click at [473, 282] on div "Update residential status for Director #1 Boarding is only acceptable when the …" at bounding box center [828, 56] width 801 height 1170
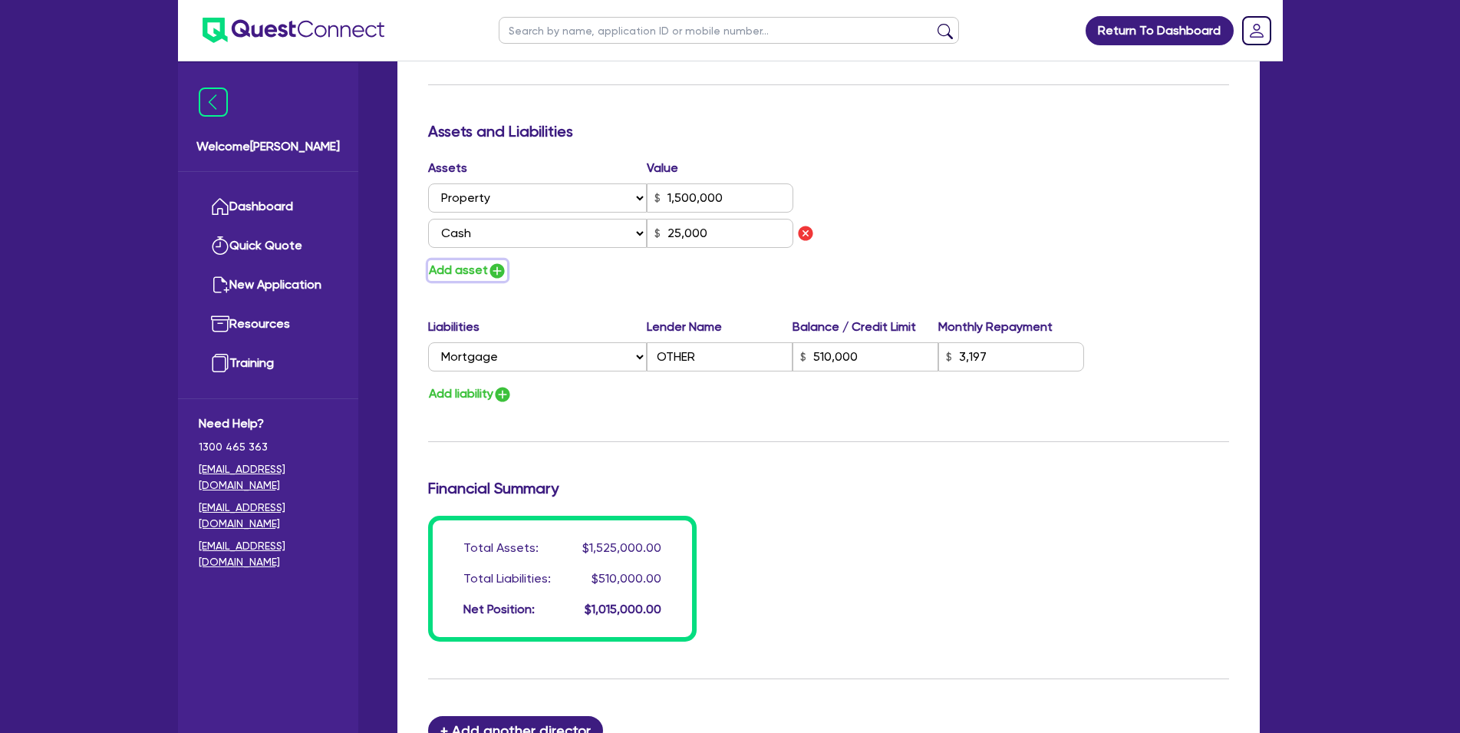
click at [473, 275] on button "Add asset" at bounding box center [467, 270] width 79 height 21
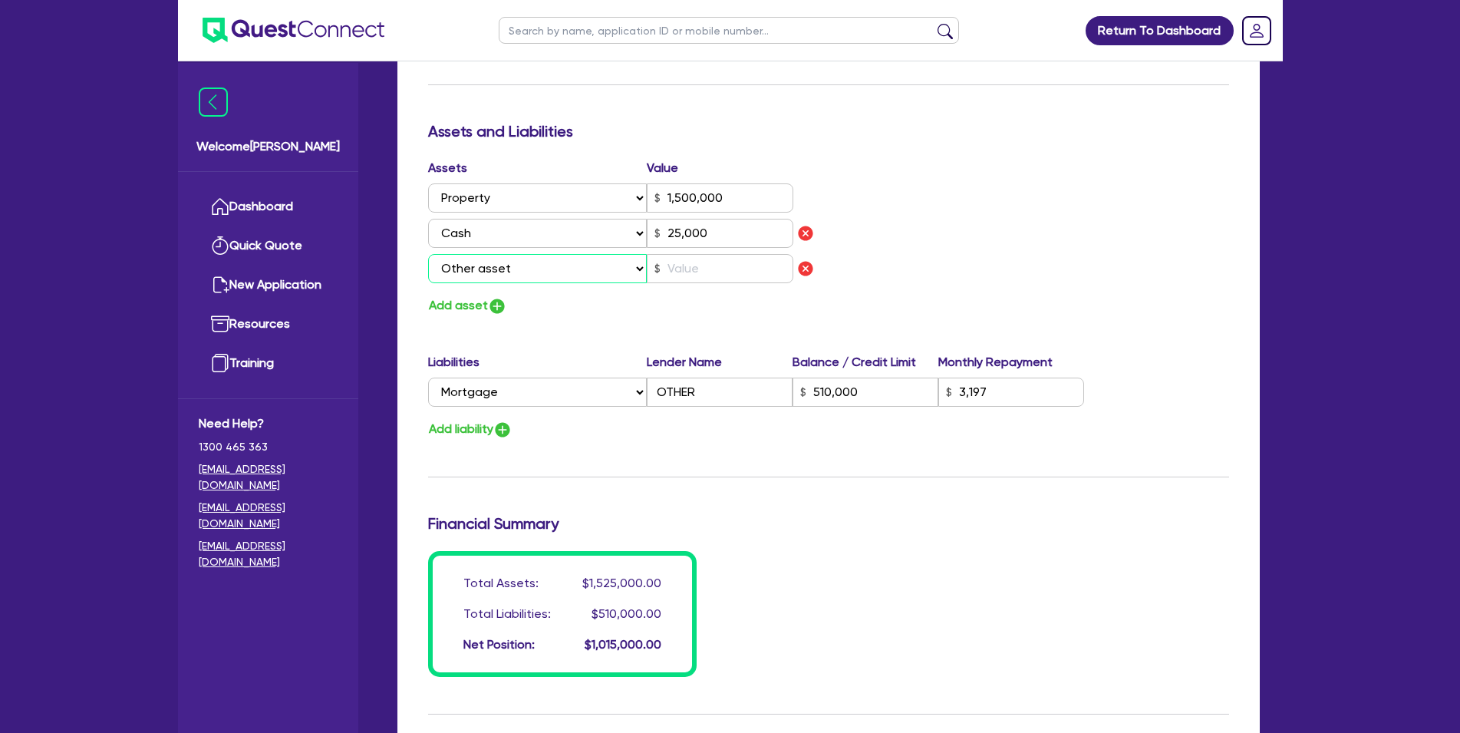
click option "Other asset" at bounding box center [0, 0] width 0 height 0
click at [710, 269] on input "text" at bounding box center [720, 268] width 147 height 29
click at [468, 313] on button "Add asset" at bounding box center [467, 305] width 79 height 21
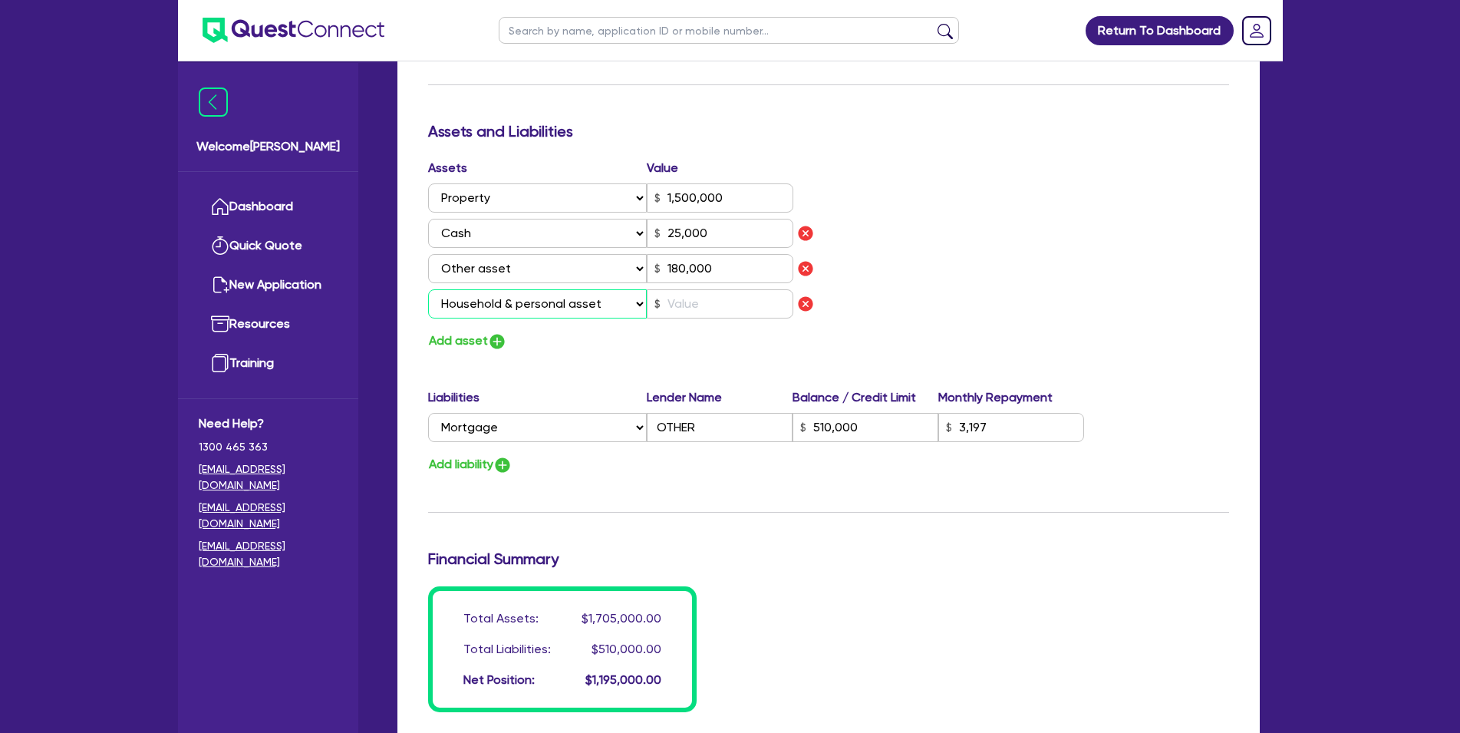
click option "Household & personal asset" at bounding box center [0, 0] width 0 height 0
click at [719, 312] on input "text" at bounding box center [720, 303] width 147 height 29
click at [668, 348] on div "Add asset" at bounding box center [623, 341] width 412 height 21
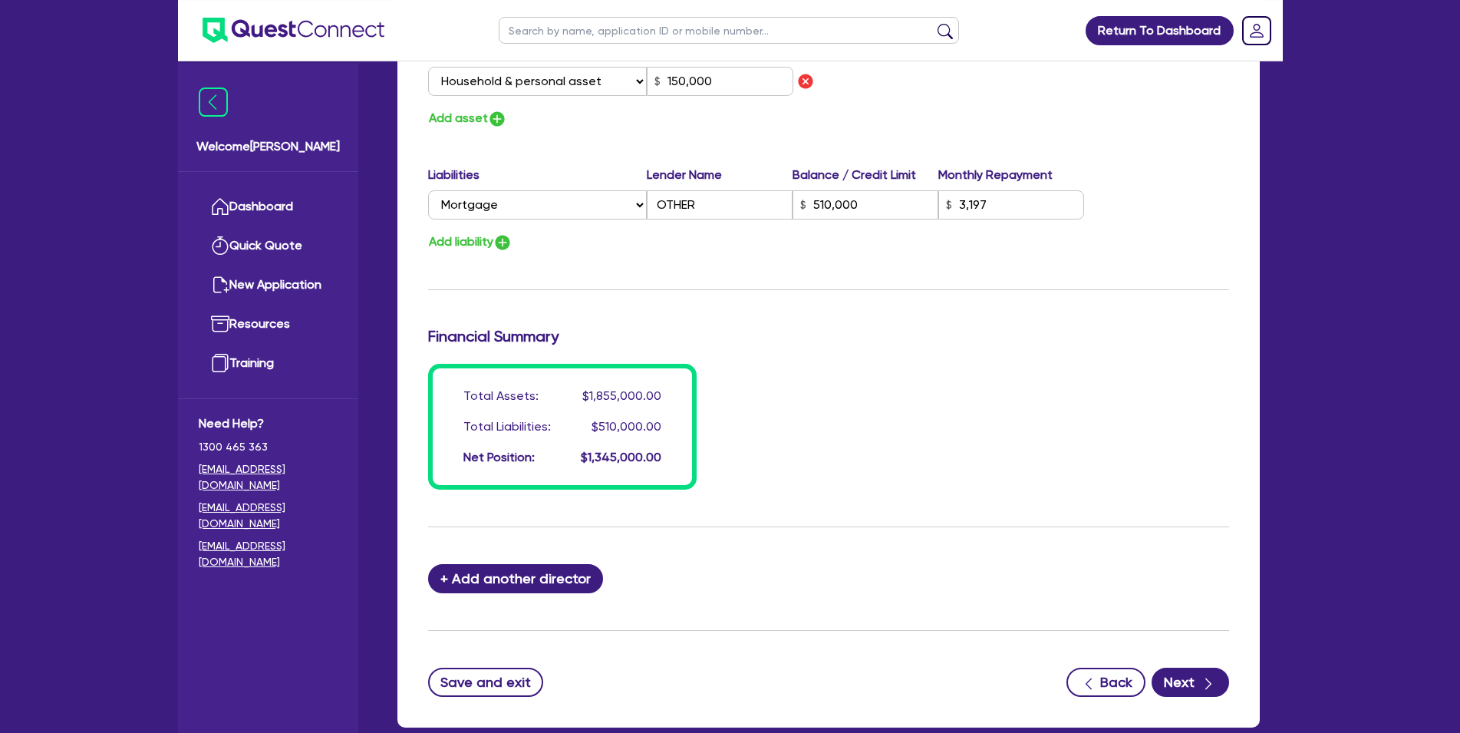
scroll to position [1172, 0]
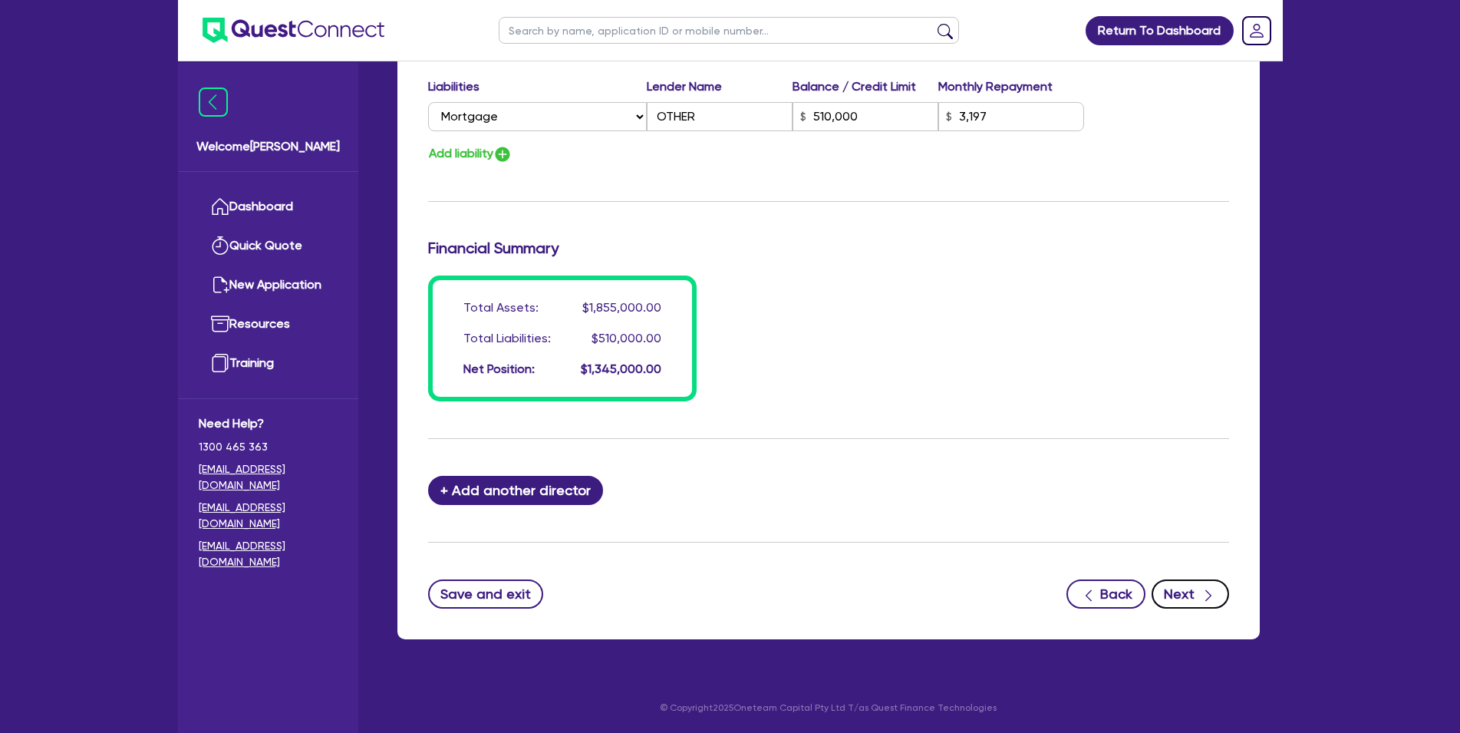
click at [1175, 591] on button "Next" at bounding box center [1190, 593] width 77 height 29
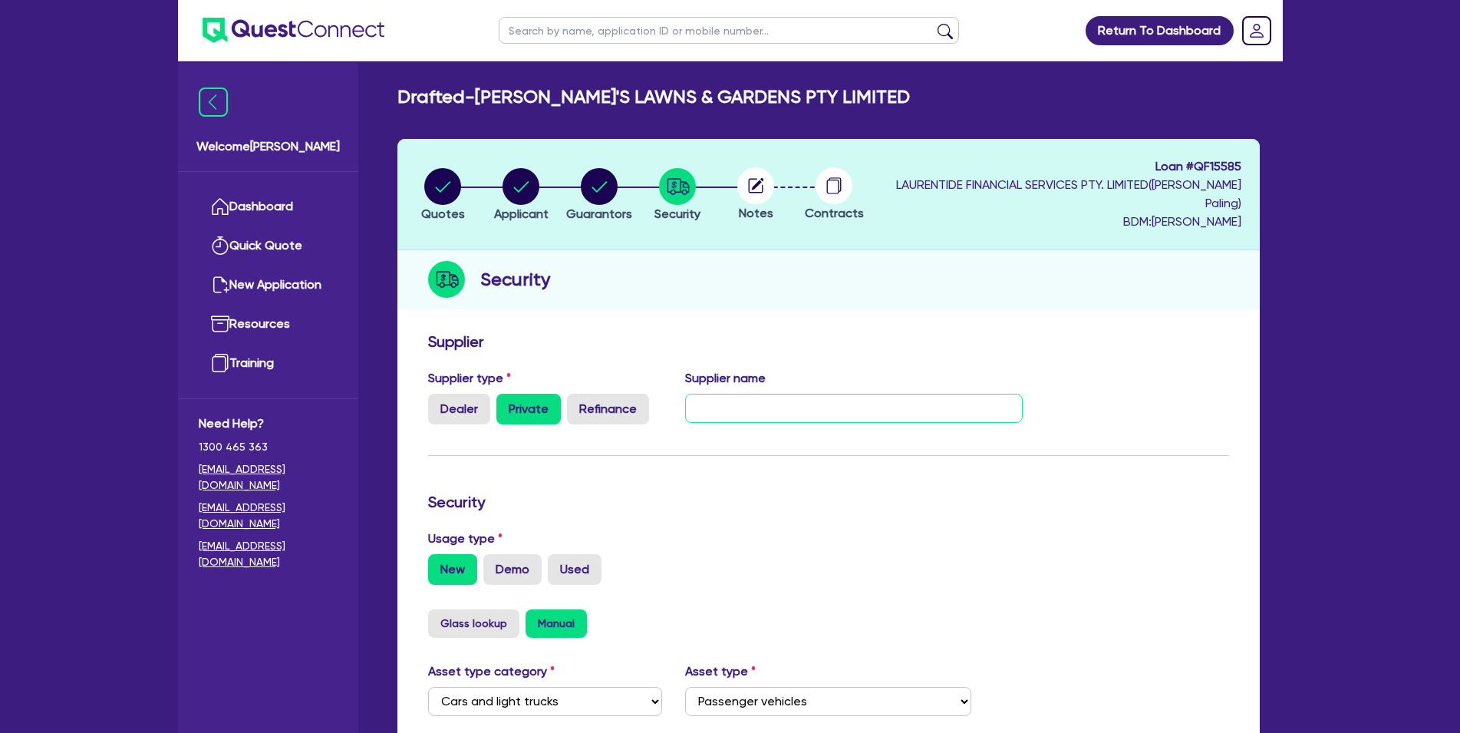
click at [754, 406] on input "text" at bounding box center [854, 408] width 338 height 29
click at [587, 406] on label "Refinance" at bounding box center [608, 409] width 82 height 31
click at [577, 404] on input "Refinance" at bounding box center [572, 399] width 10 height 10
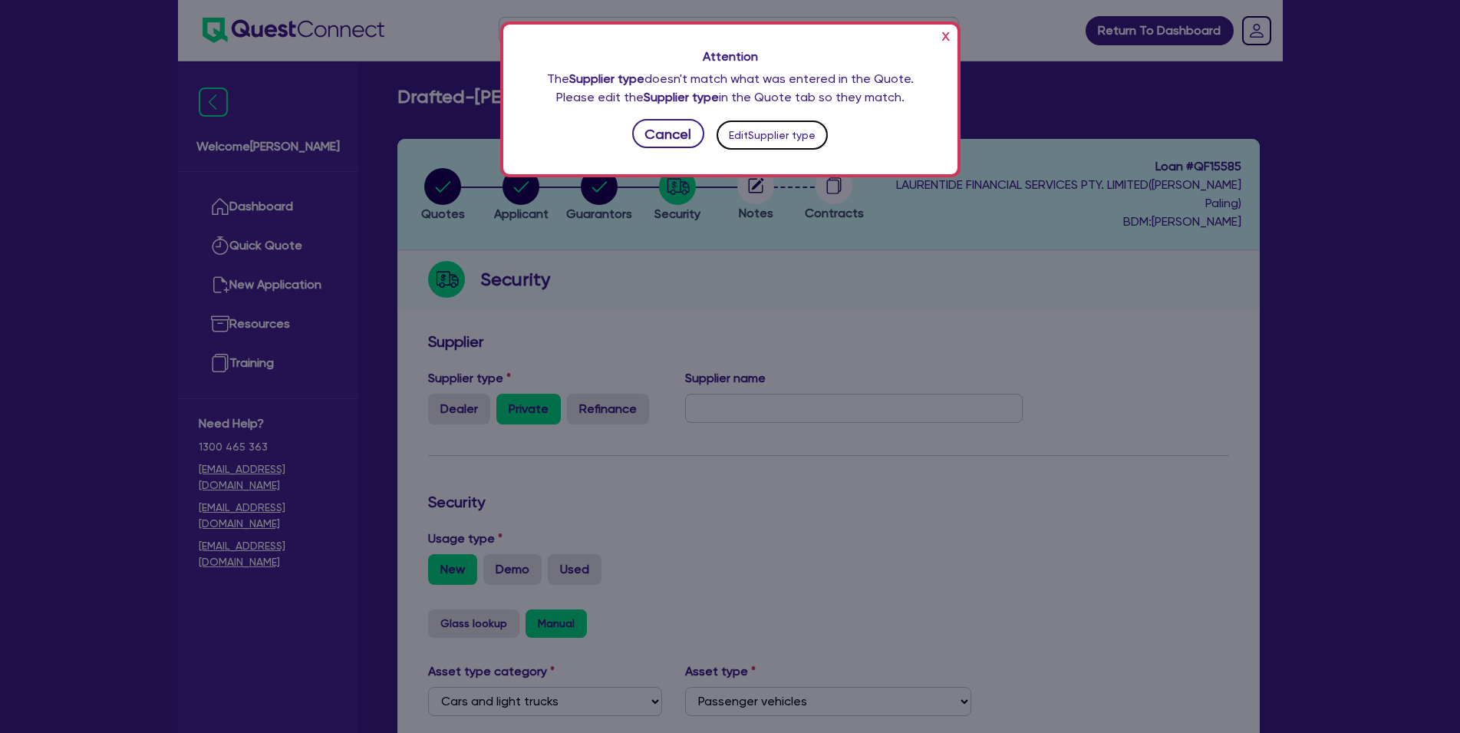
click at [775, 140] on button "Edit Supplier type" at bounding box center [773, 134] width 112 height 29
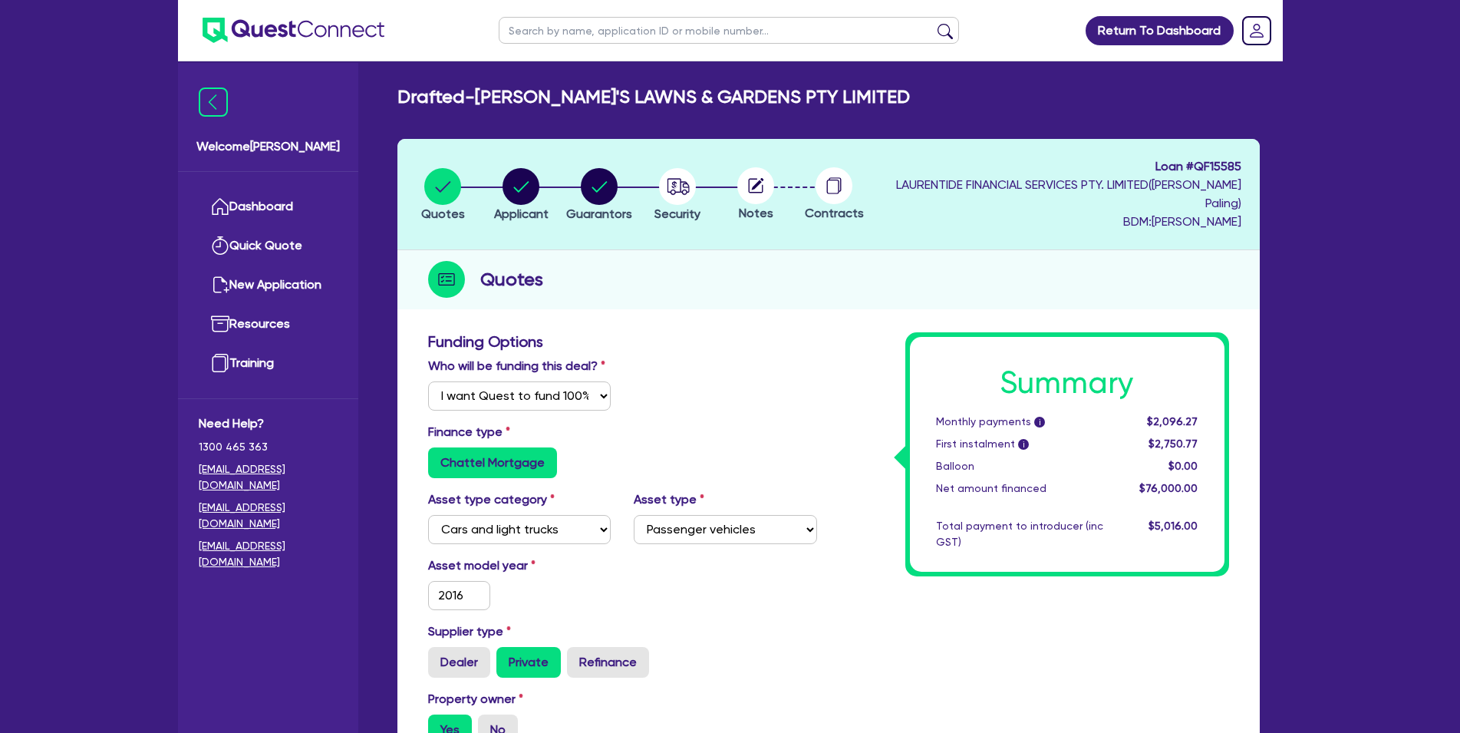
scroll to position [157, 0]
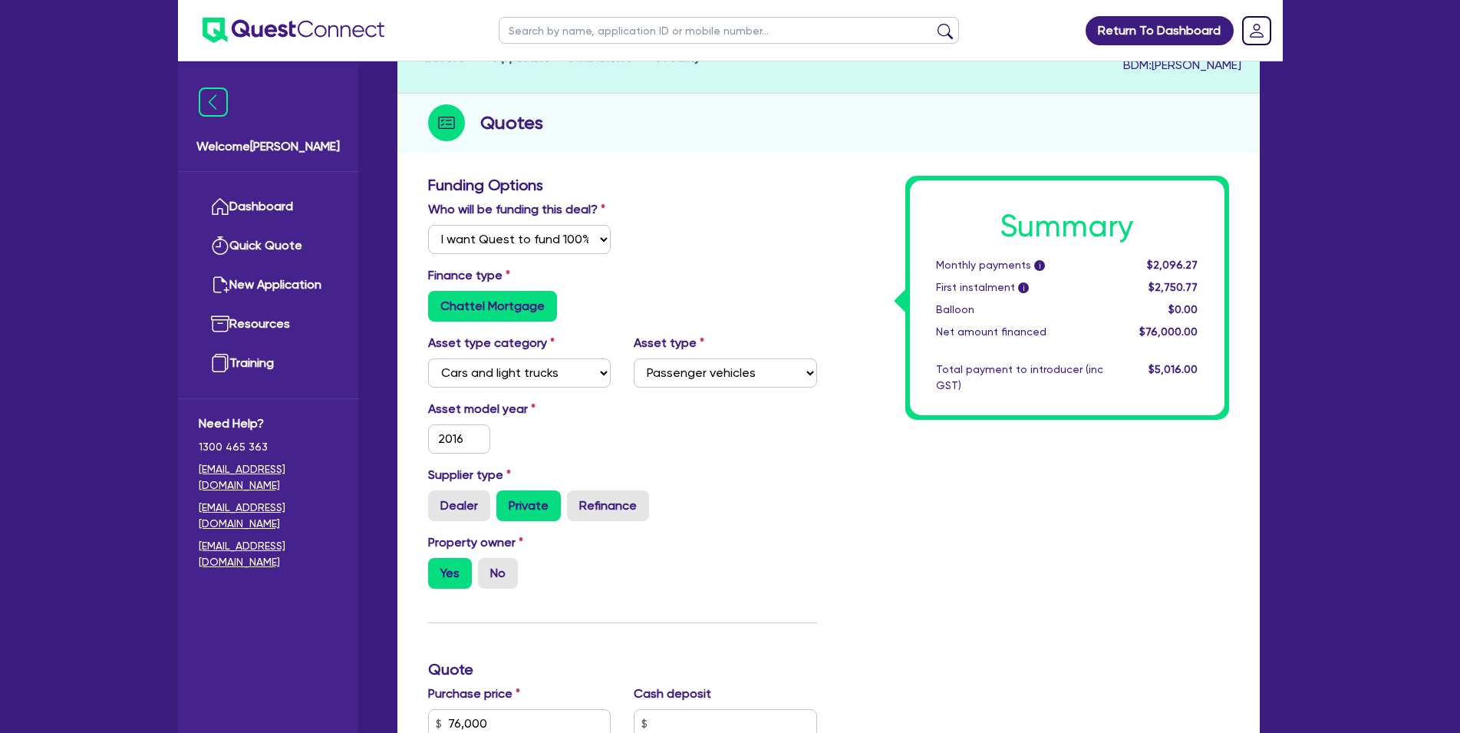
click at [560, 519] on label "Private" at bounding box center [528, 505] width 64 height 31
click at [506, 500] on input "Private" at bounding box center [501, 495] width 10 height 10
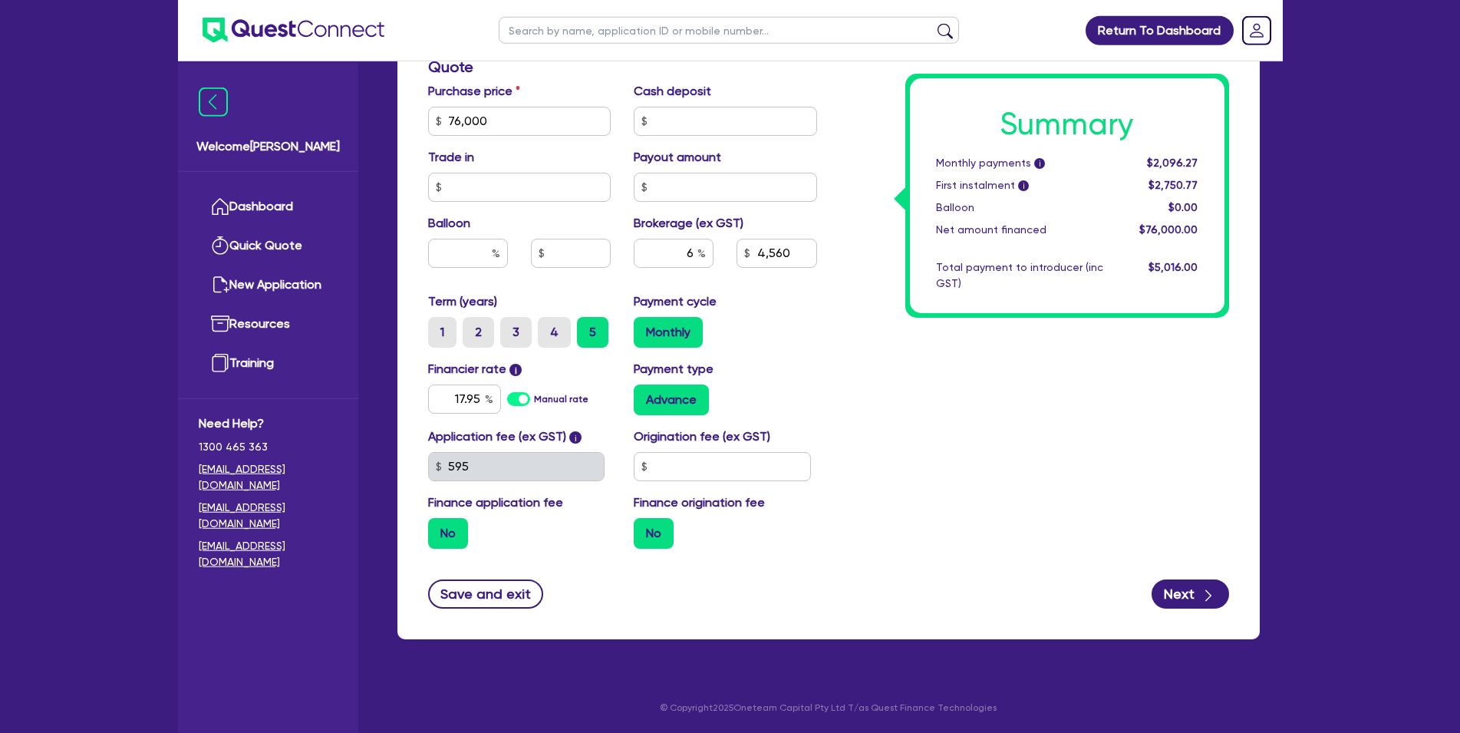
scroll to position [777, 0]
click at [1177, 585] on button "Next" at bounding box center [1190, 593] width 77 height 29
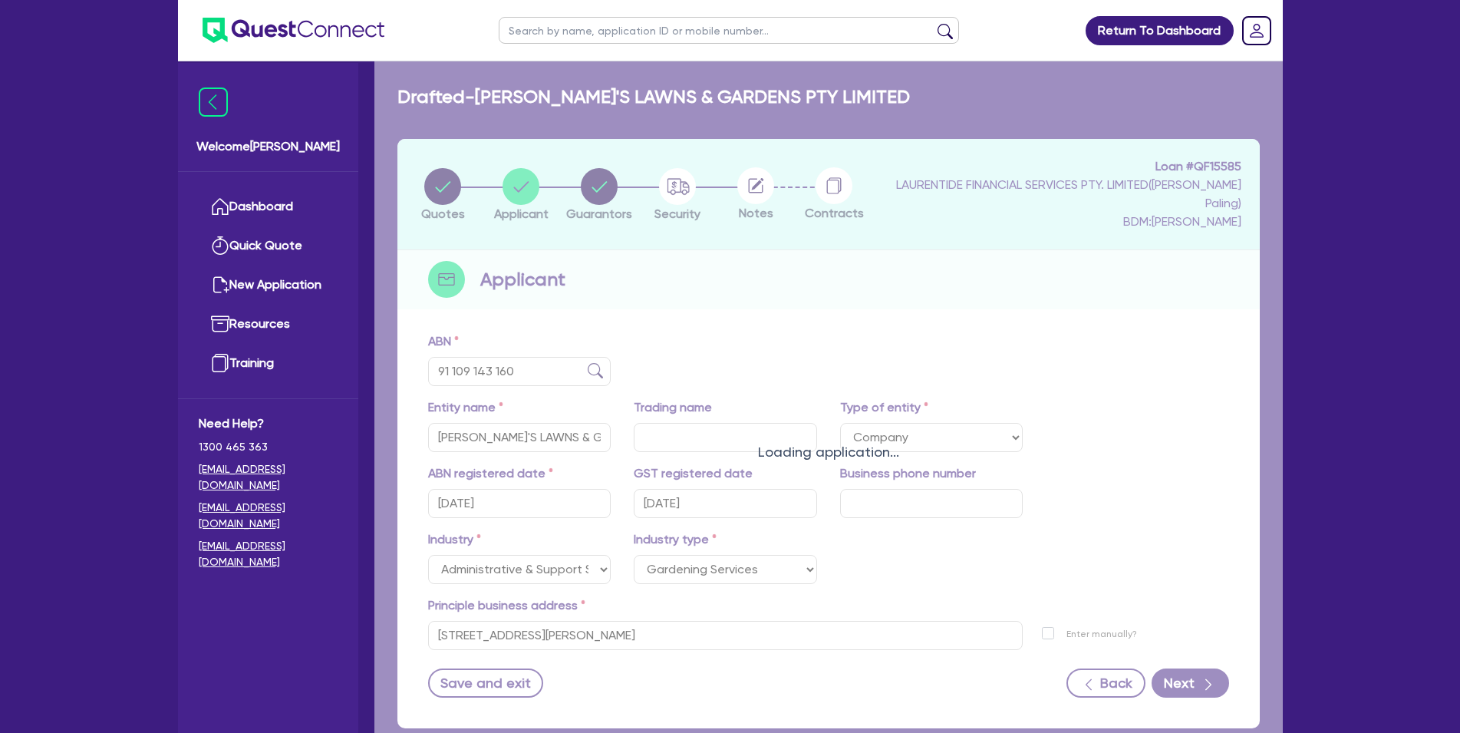
scroll to position [89, 0]
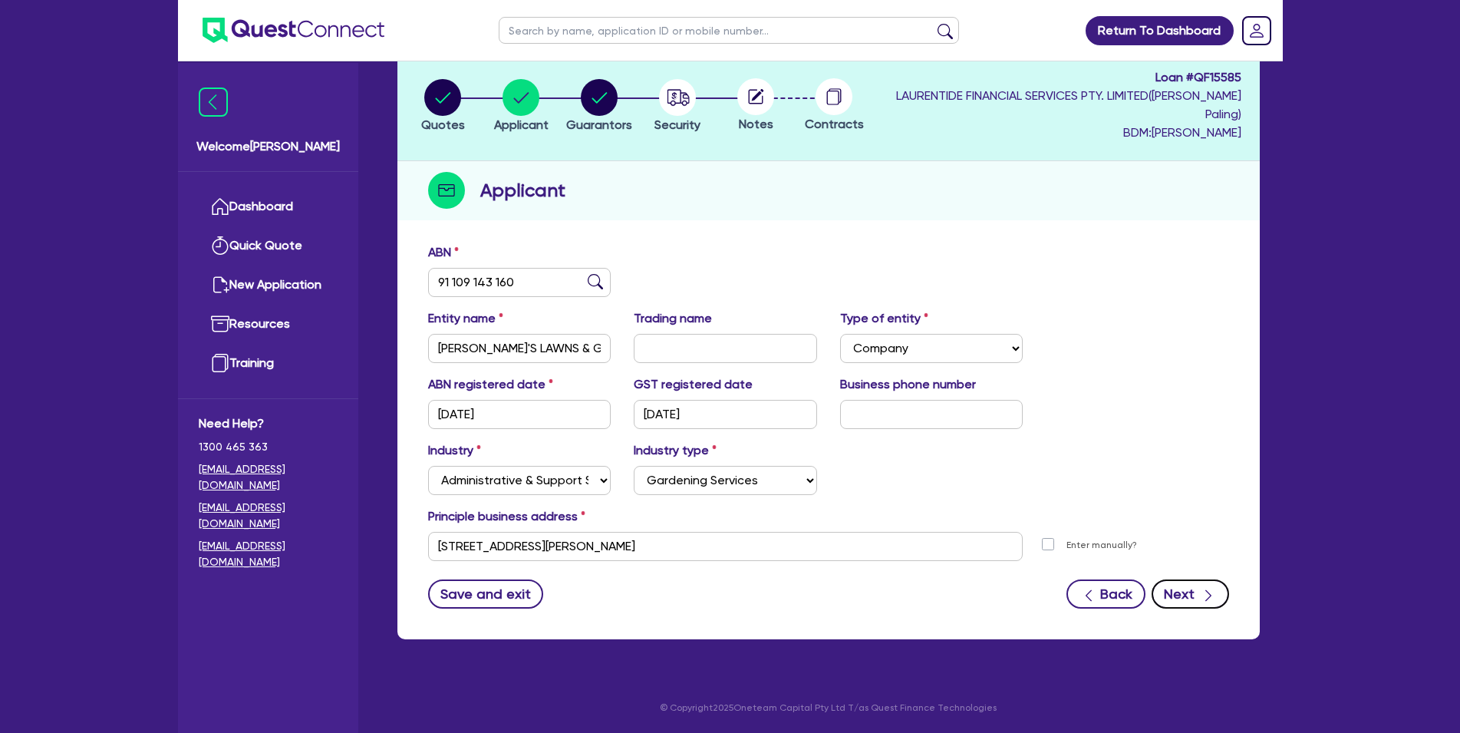
click at [1179, 589] on button "Next" at bounding box center [1190, 593] width 77 height 29
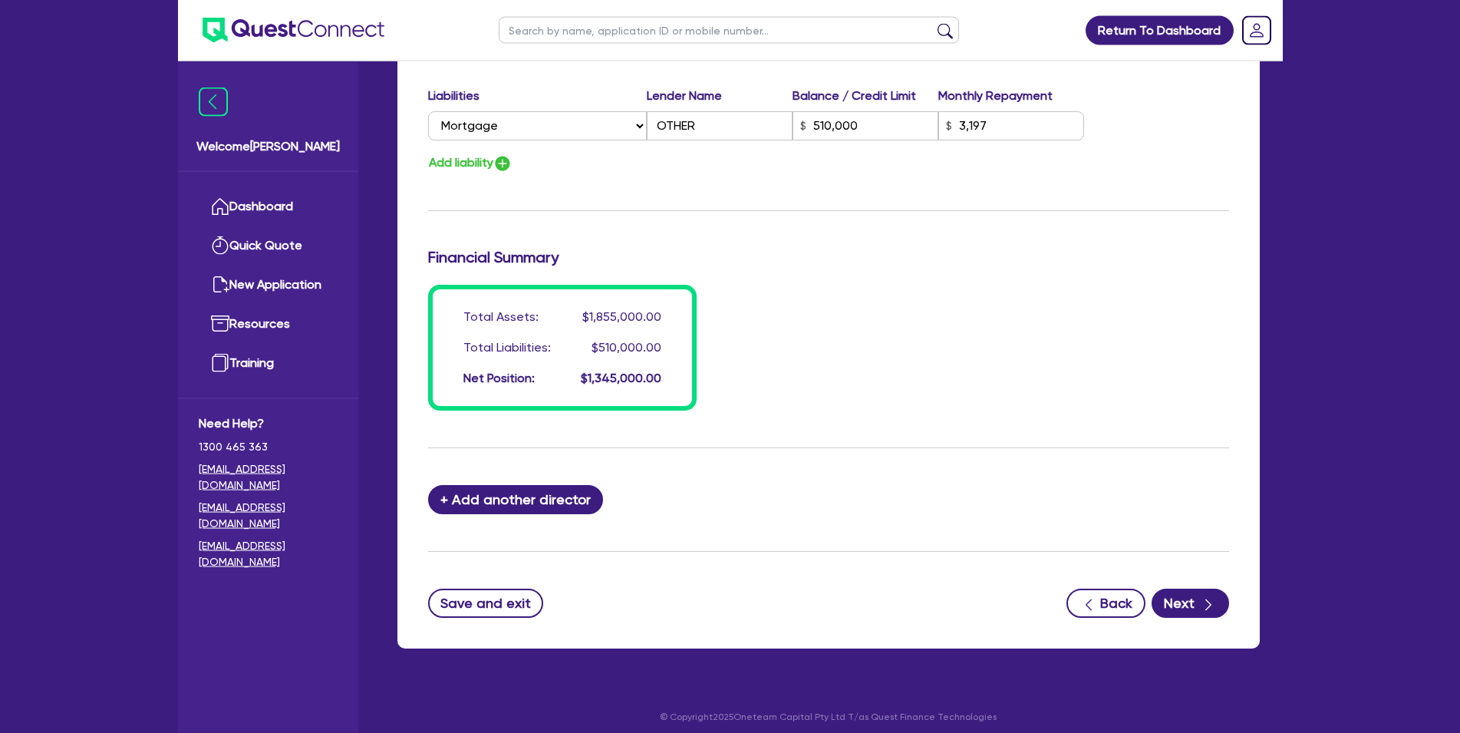
scroll to position [1172, 0]
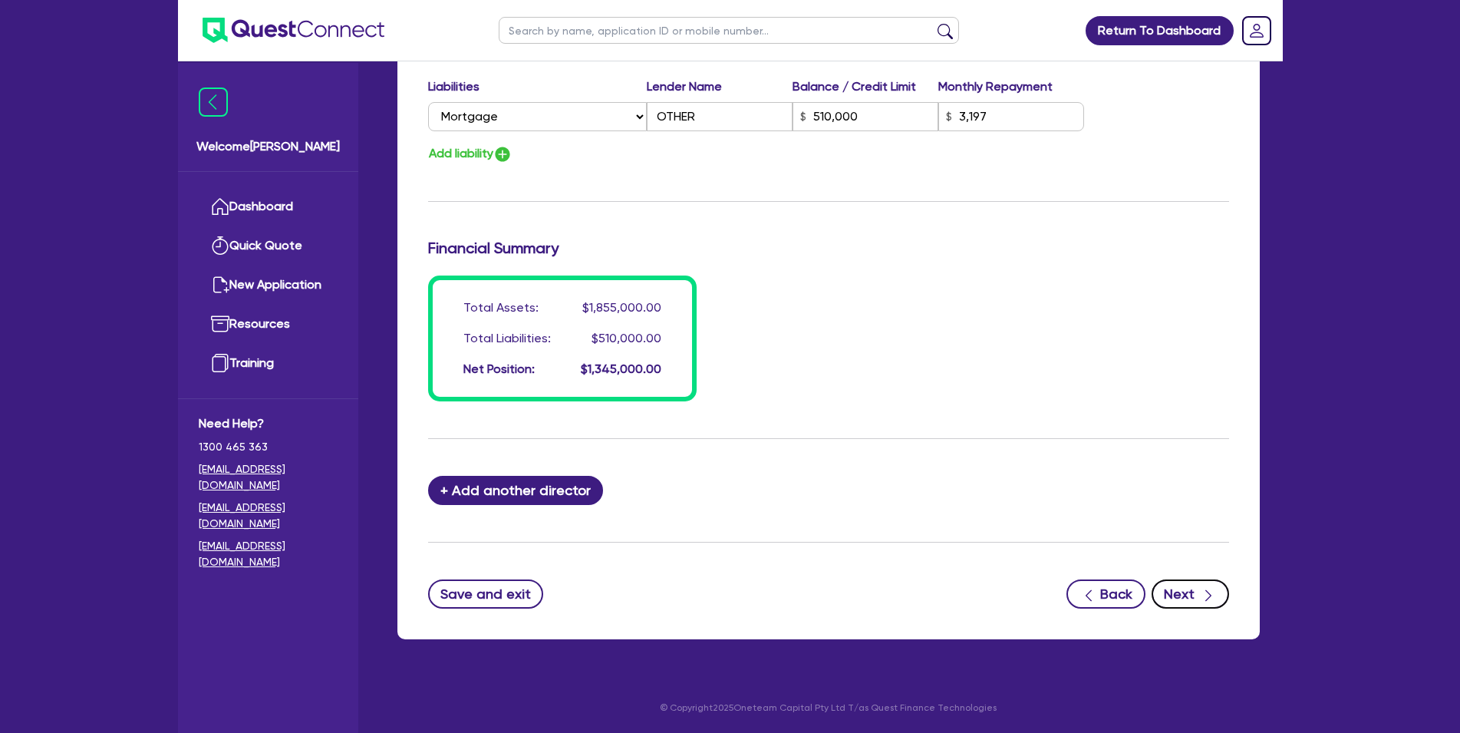
click at [1184, 584] on button "Next" at bounding box center [1190, 593] width 77 height 29
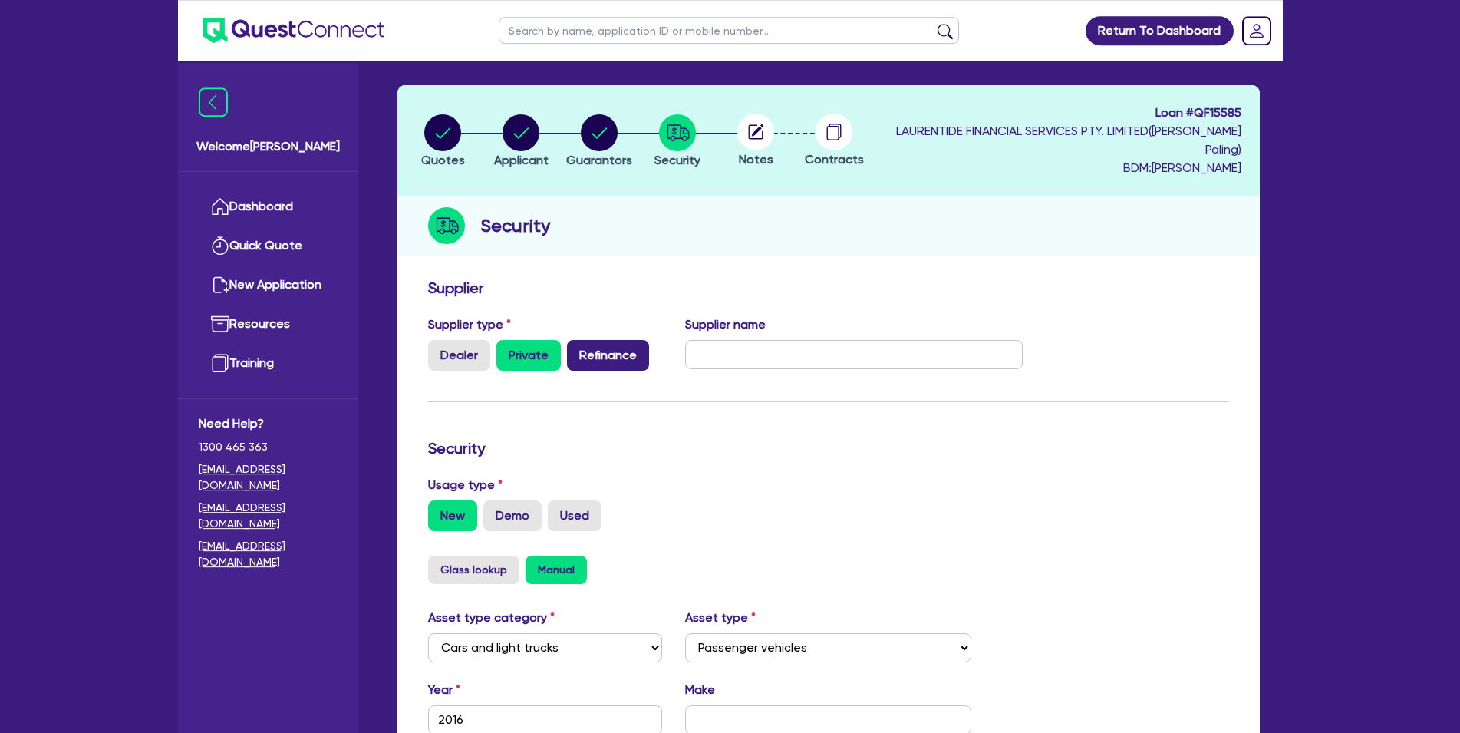
scroll to position [78, 0]
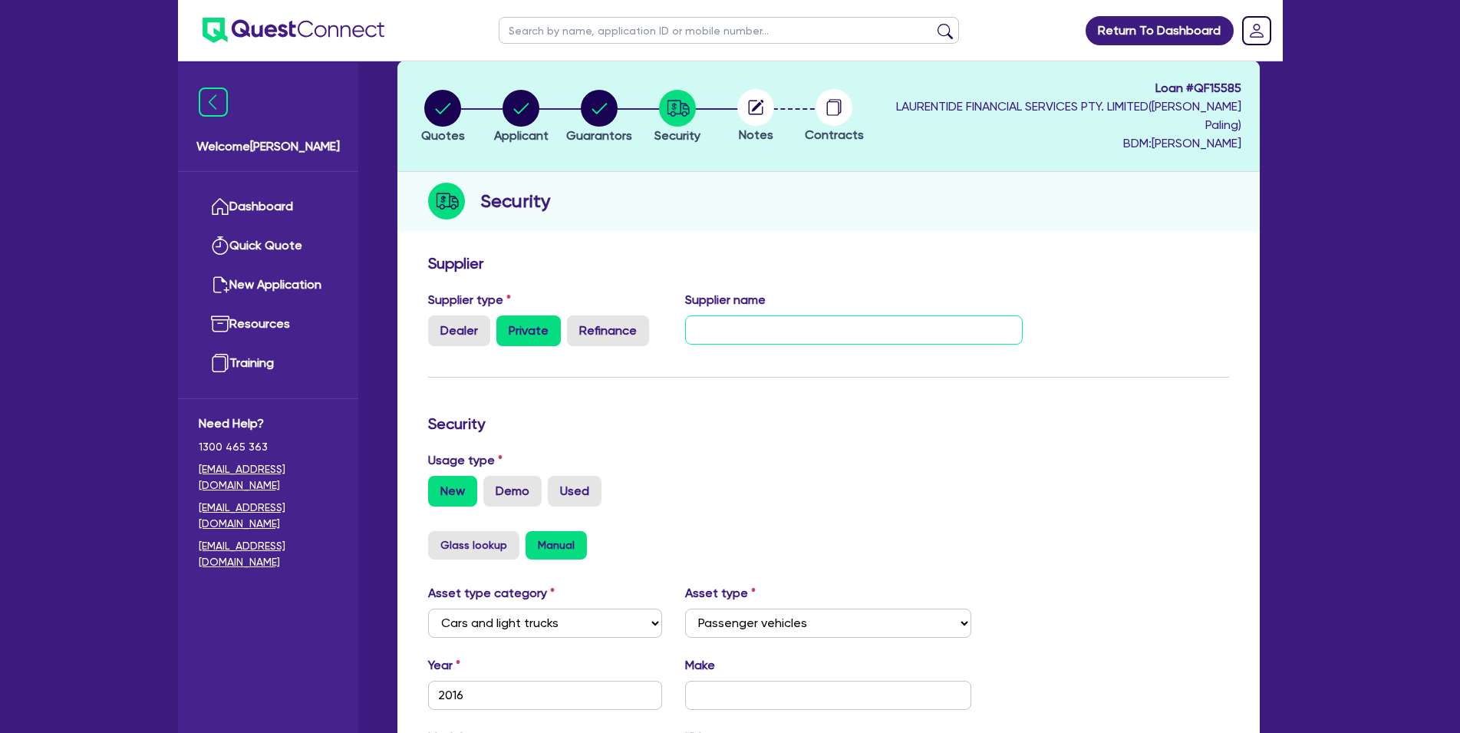
click at [727, 328] on input "text" at bounding box center [854, 329] width 338 height 29
click at [943, 325] on input "text" at bounding box center [854, 329] width 338 height 29
paste input "[PERSON_NAME]'S LAWNS & GARDENS PTY"
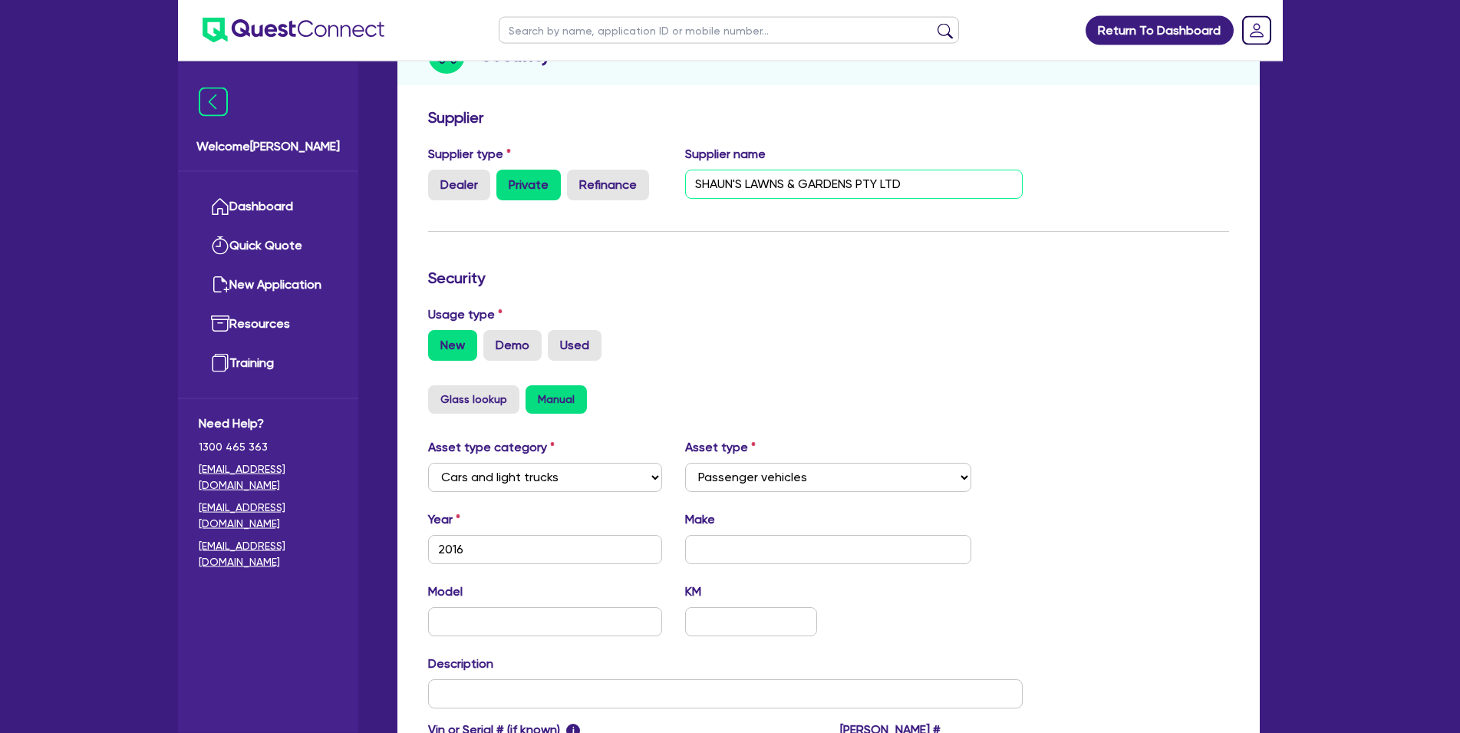
scroll to position [235, 0]
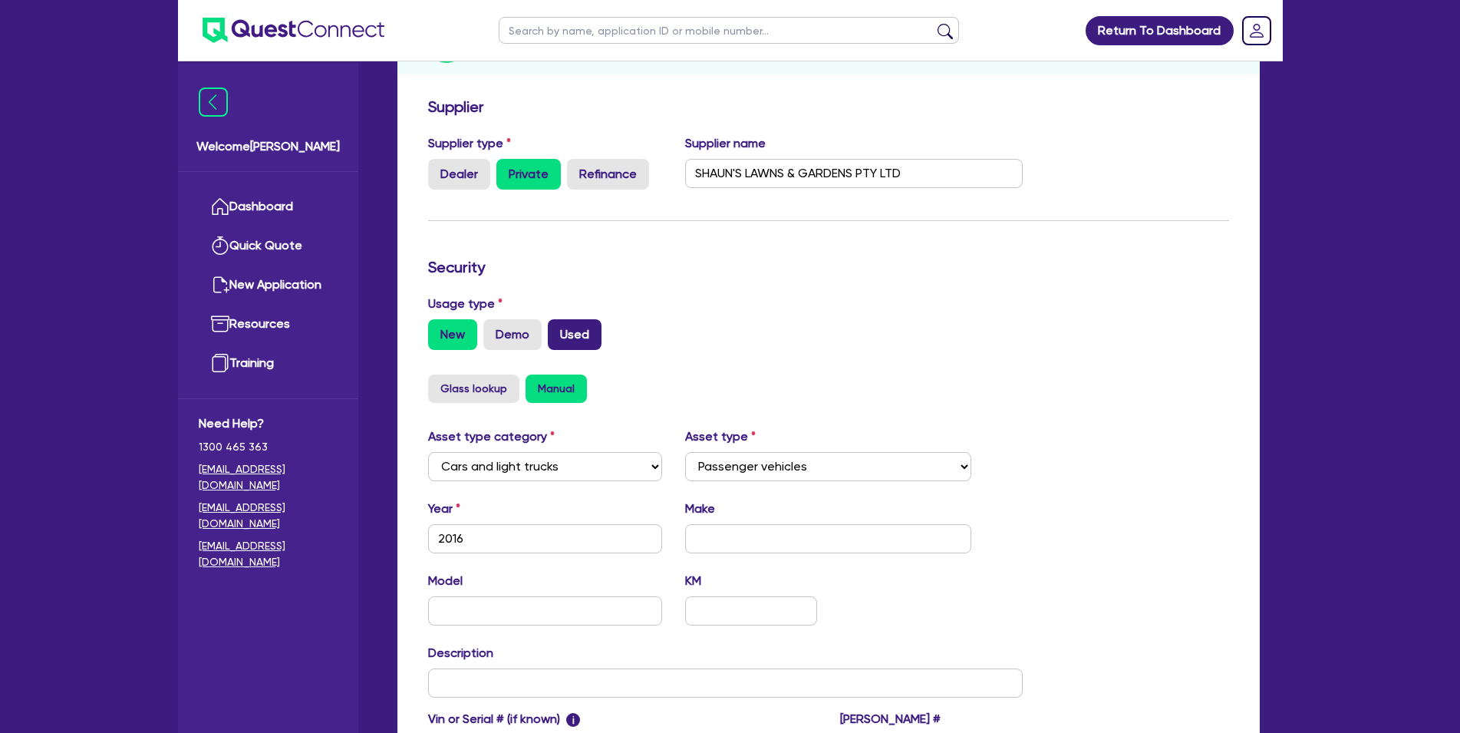
click at [576, 338] on label "Used" at bounding box center [575, 334] width 54 height 31
click at [558, 329] on input "Used" at bounding box center [553, 324] width 10 height 10
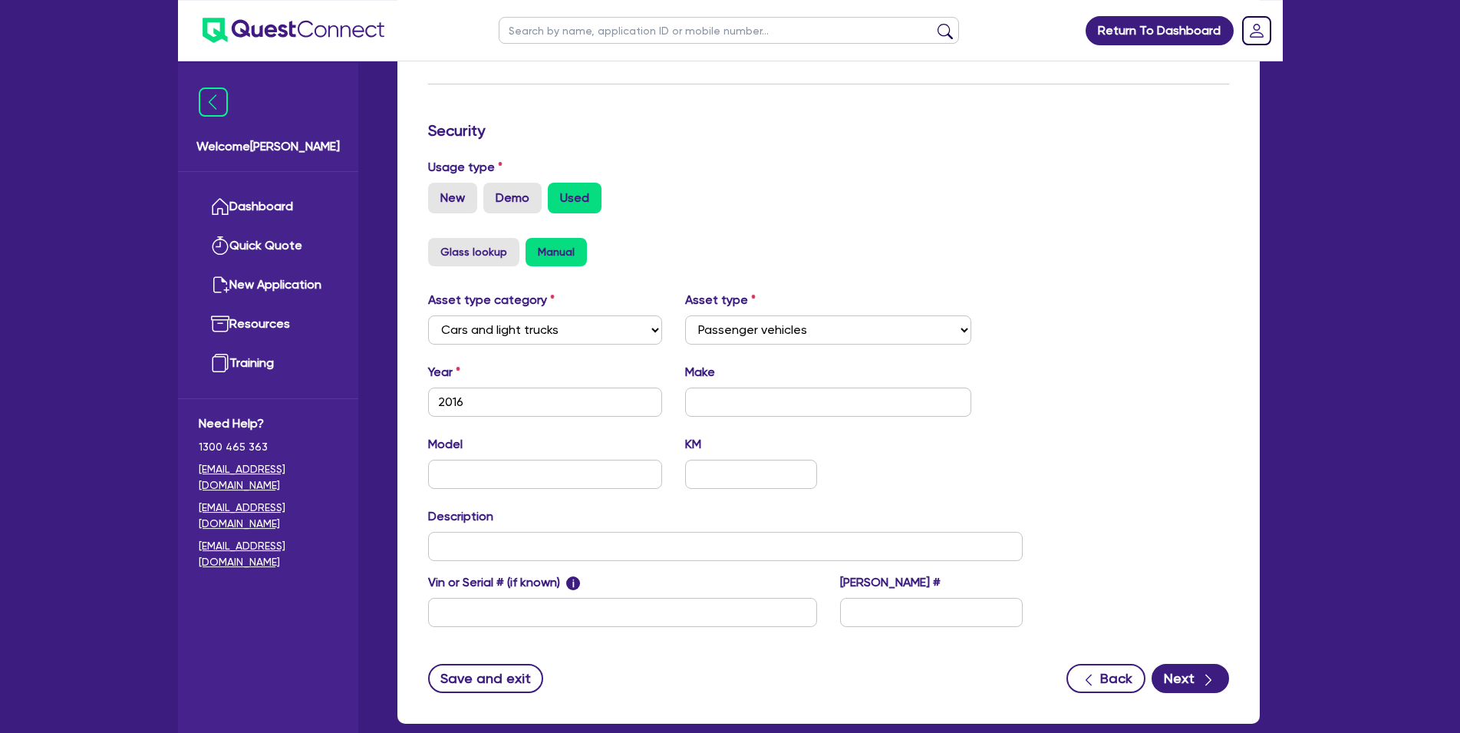
scroll to position [456, 0]
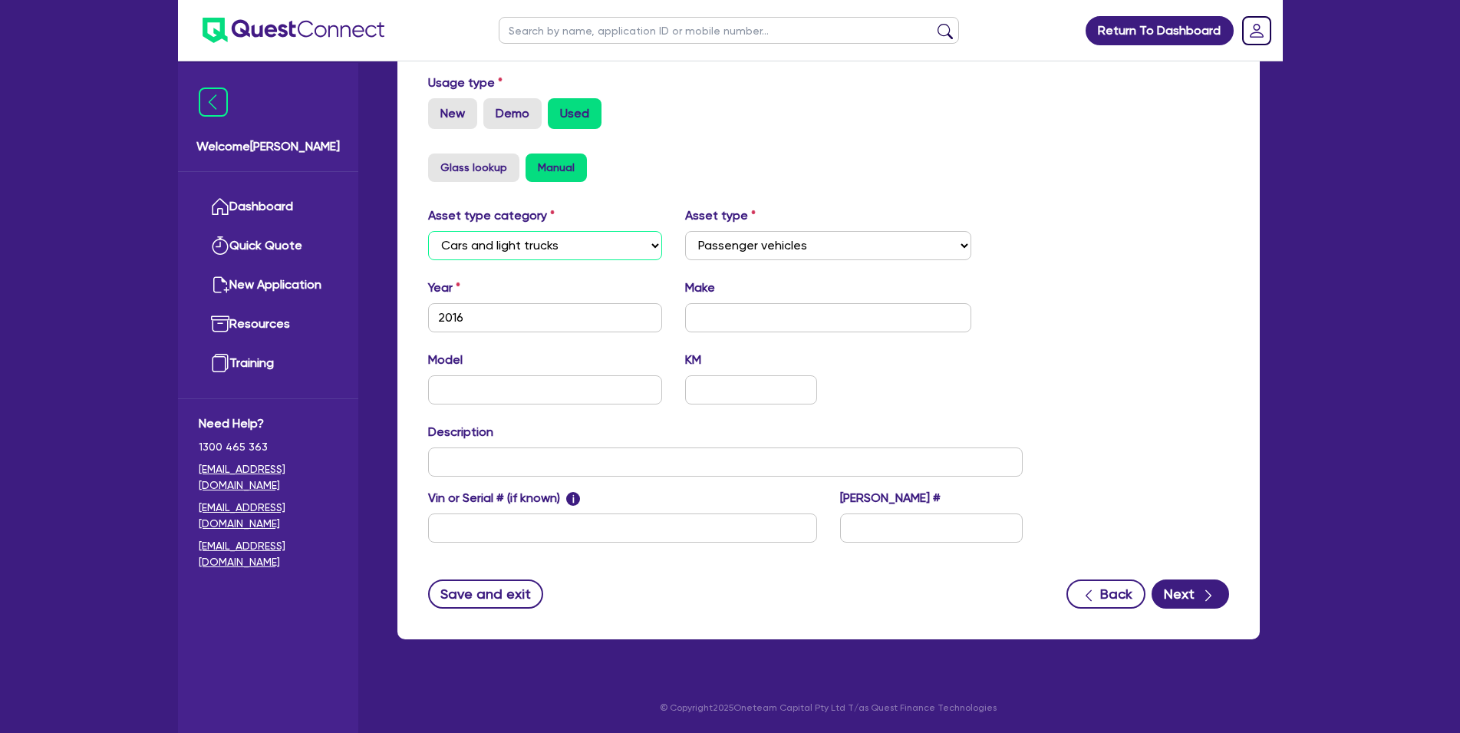
click at [628, 249] on select "Select Cars and light trucks Primary assets Secondary assets Tertiary assets" at bounding box center [545, 245] width 235 height 29
click at [753, 239] on select "Select Passenger vehicles Vans and utes Light trucks up to 4.5 tonne" at bounding box center [828, 245] width 286 height 29
click at [735, 308] on input "text" at bounding box center [828, 317] width 286 height 29
click at [782, 381] on input "text" at bounding box center [750, 389] width 131 height 29
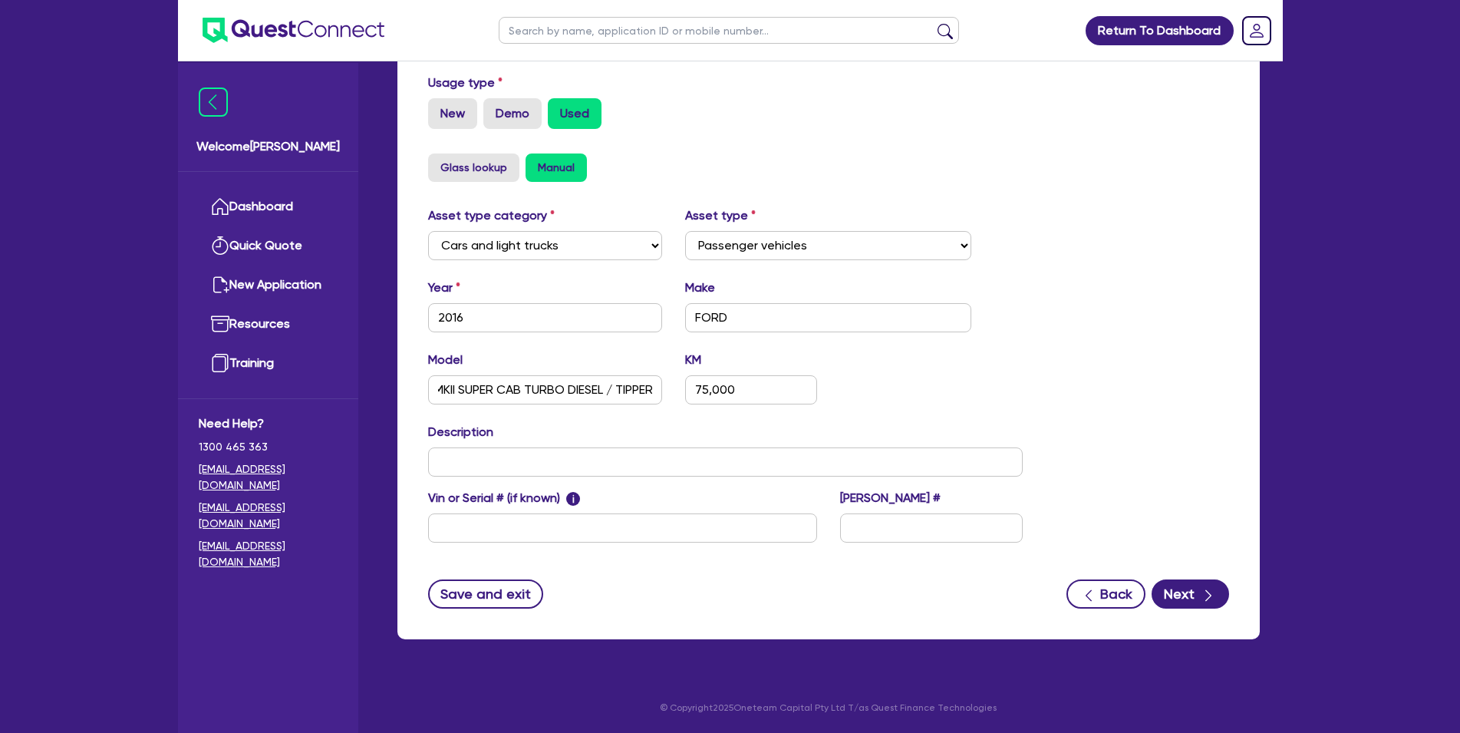
click at [589, 412] on div "Model RANGER XL PX MKII SUPER CAB TURBO DIESEL / TIPPER KM 75,000" at bounding box center [726, 384] width 618 height 66
click at [599, 394] on input "RANGER XL PX MKII SUPER CAB TURBO DIESEL / TIPPER" at bounding box center [545, 389] width 235 height 29
click at [617, 466] on input "text" at bounding box center [725, 461] width 595 height 29
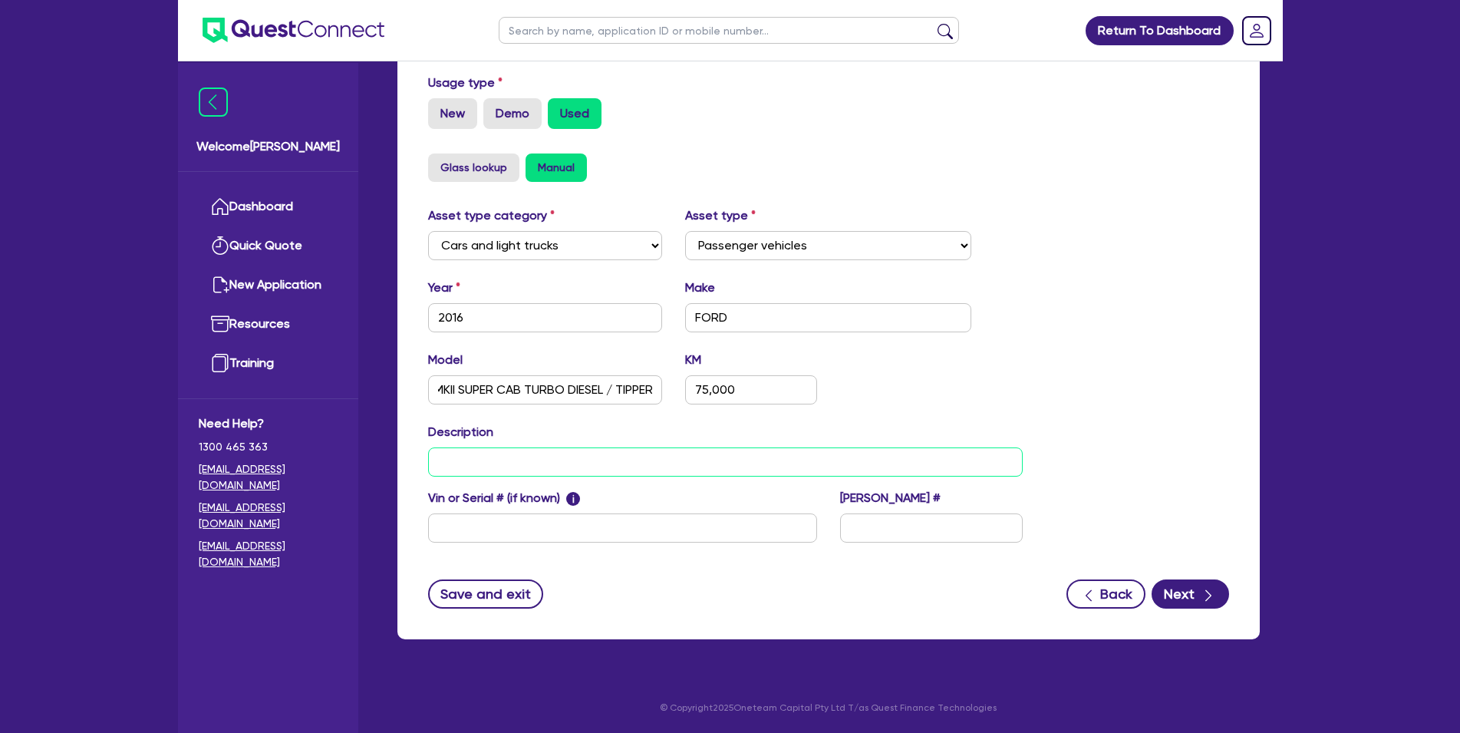
paste input "RANGER XL PX MKII SUPER CAB TURBO DIESEL / TIPPER"
click at [1182, 598] on button "Next" at bounding box center [1190, 593] width 77 height 29
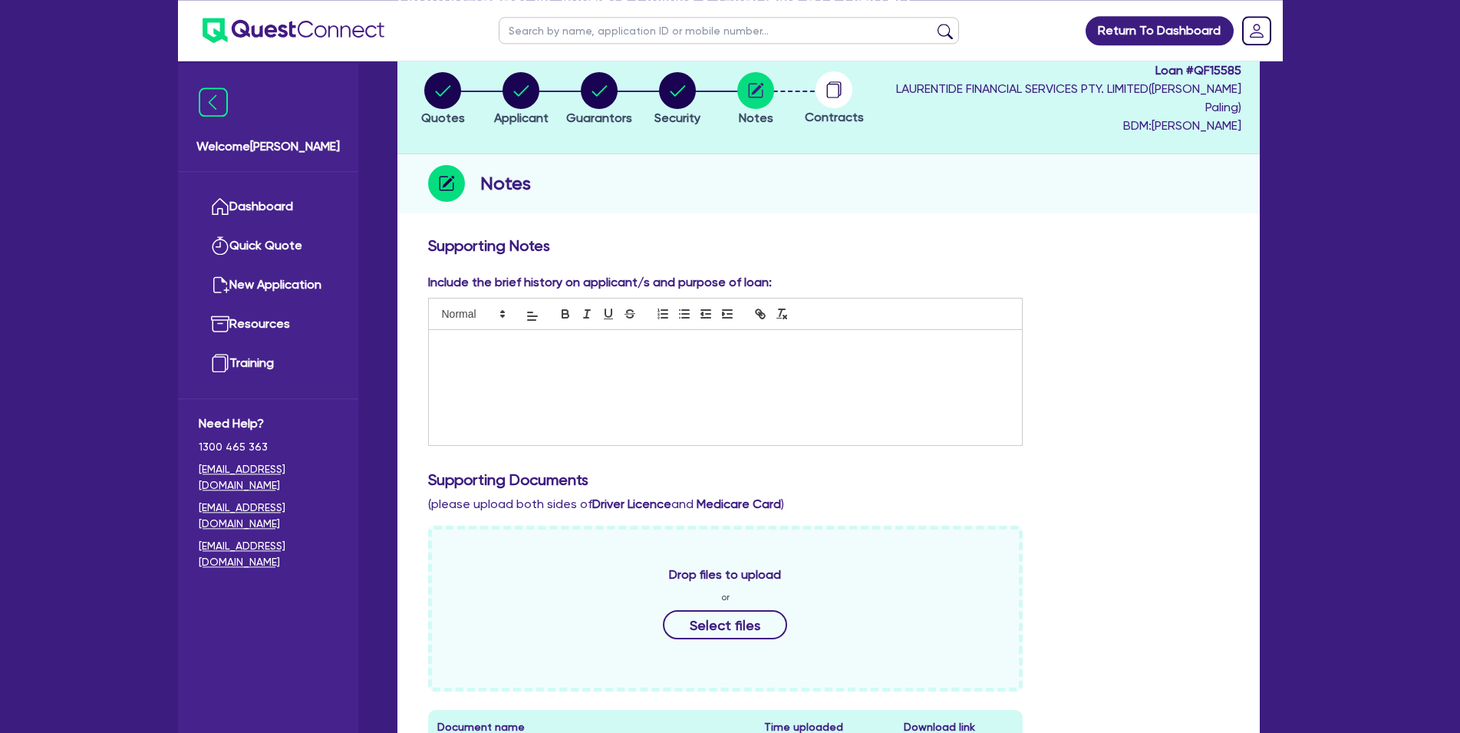
scroll to position [157, 0]
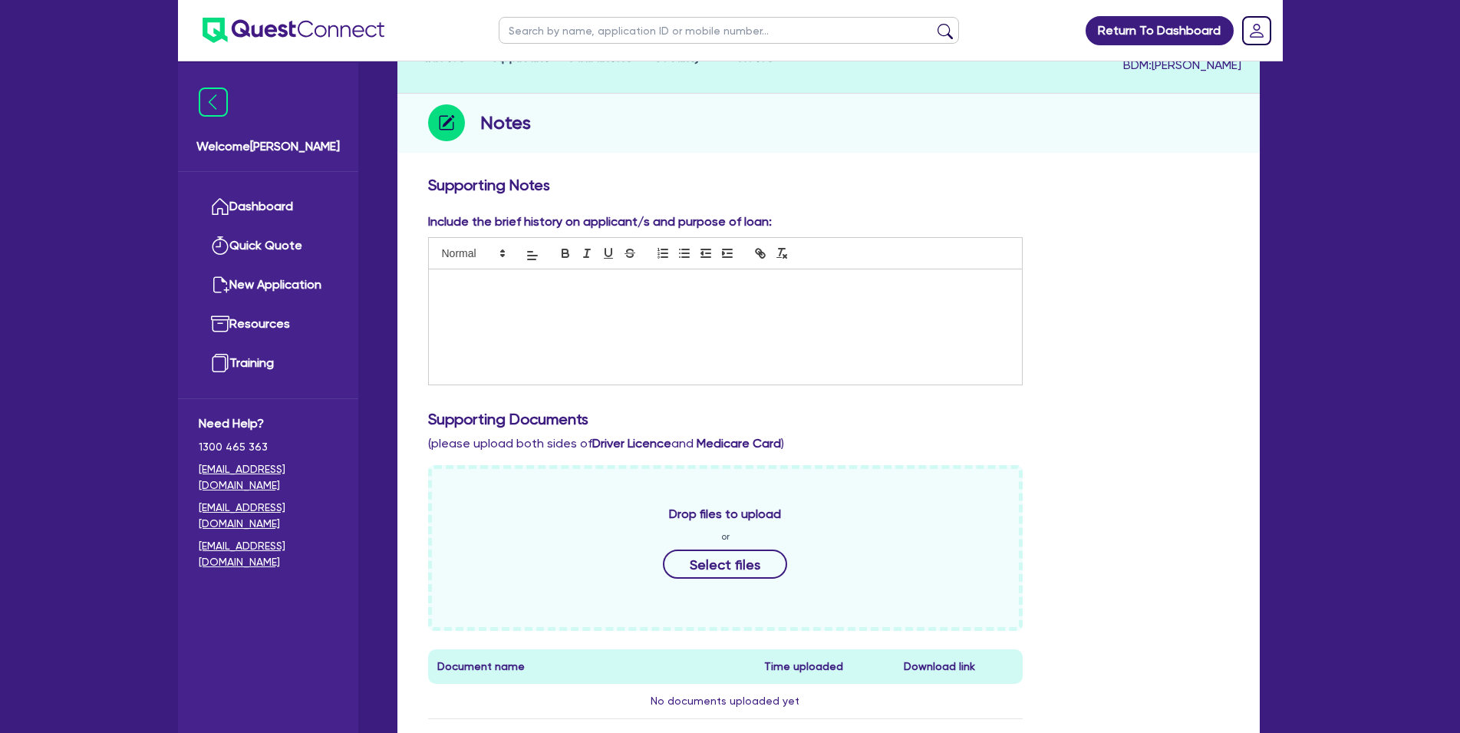
click at [816, 351] on div at bounding box center [726, 326] width 594 height 115
click at [724, 315] on div at bounding box center [726, 326] width 594 height 115
click at [701, 322] on div at bounding box center [726, 326] width 594 height 115
click at [581, 336] on div "LAWN MOWING, GARDEN MAINTENANCE AND LANDSCAPING BUSINESS" at bounding box center [726, 326] width 594 height 115
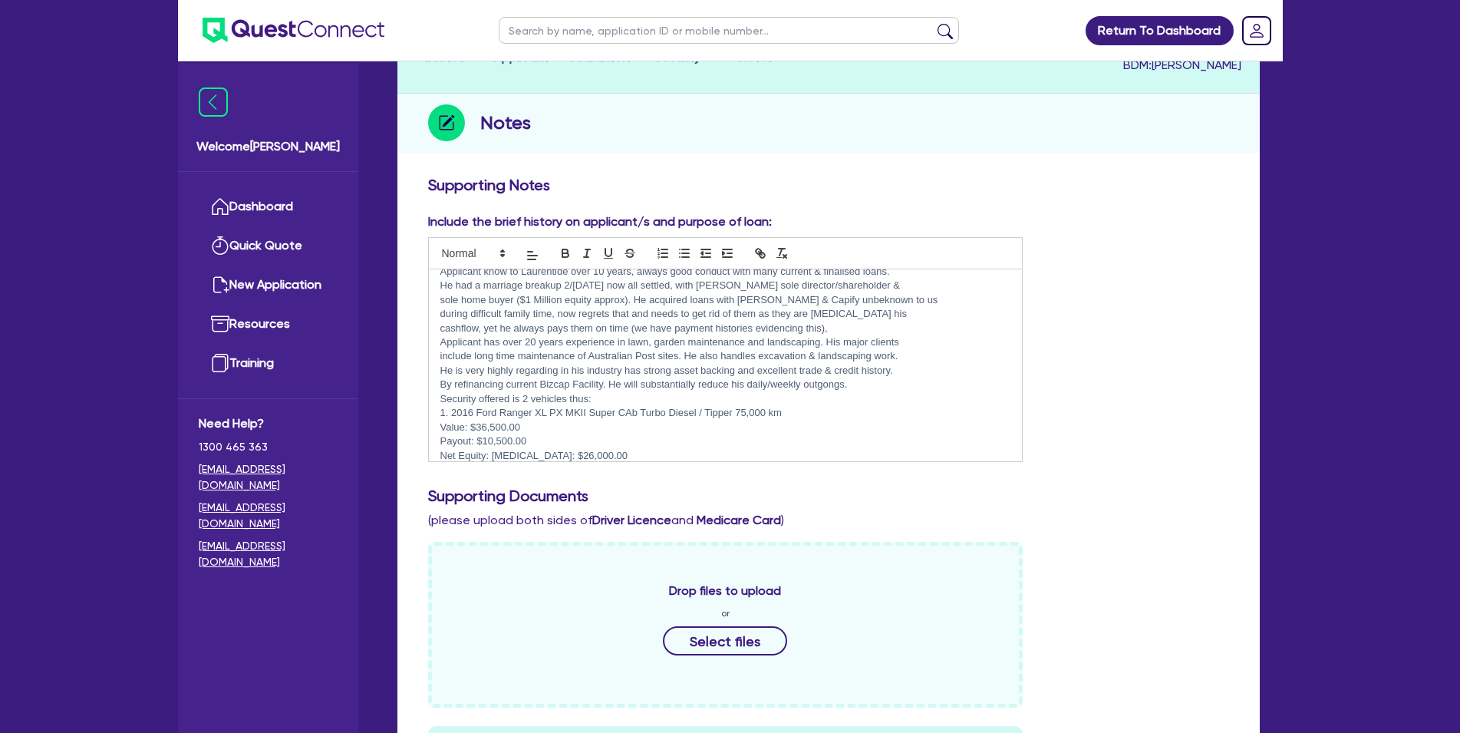
scroll to position [72, 0]
click at [624, 444] on p "Net Equity: [MEDICAL_DATA]: $26,000.00" at bounding box center [725, 441] width 571 height 14
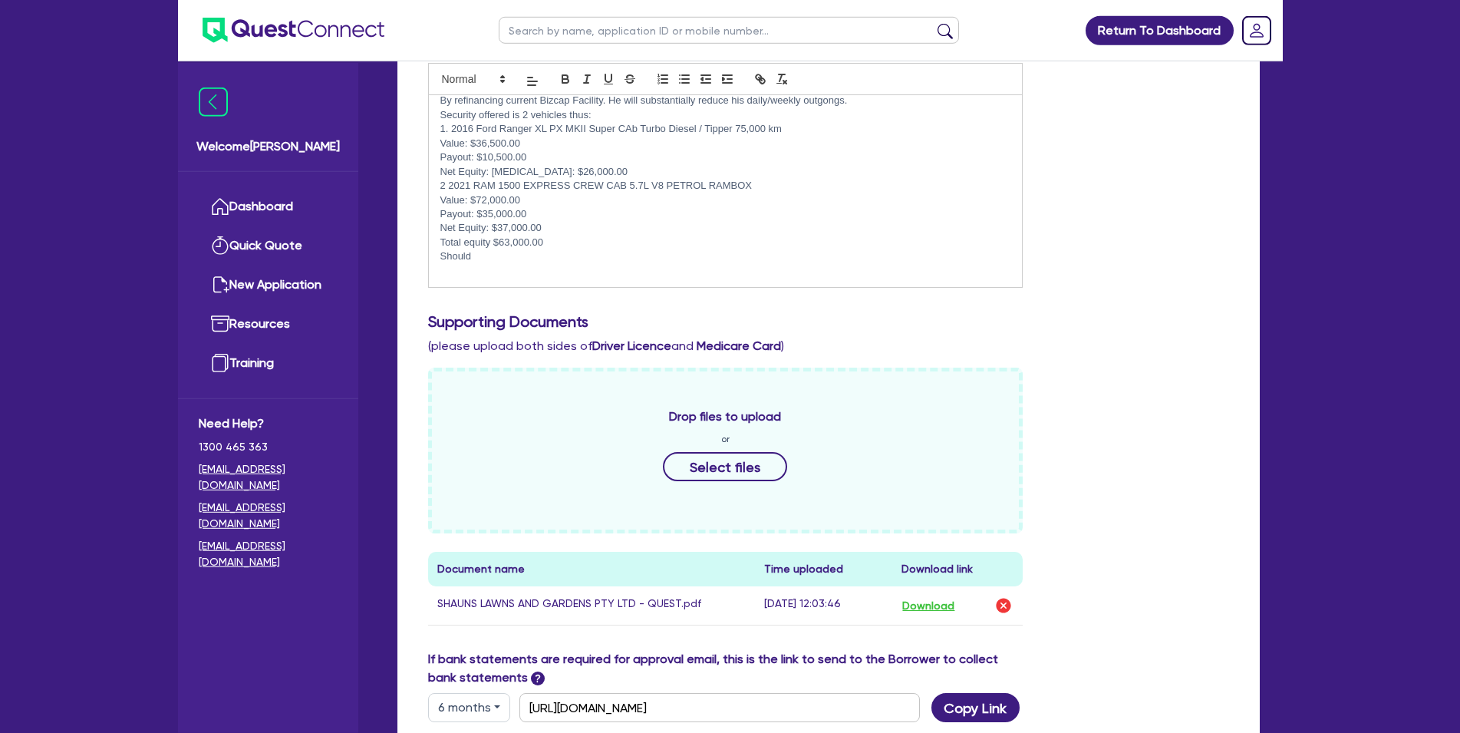
scroll to position [235, 0]
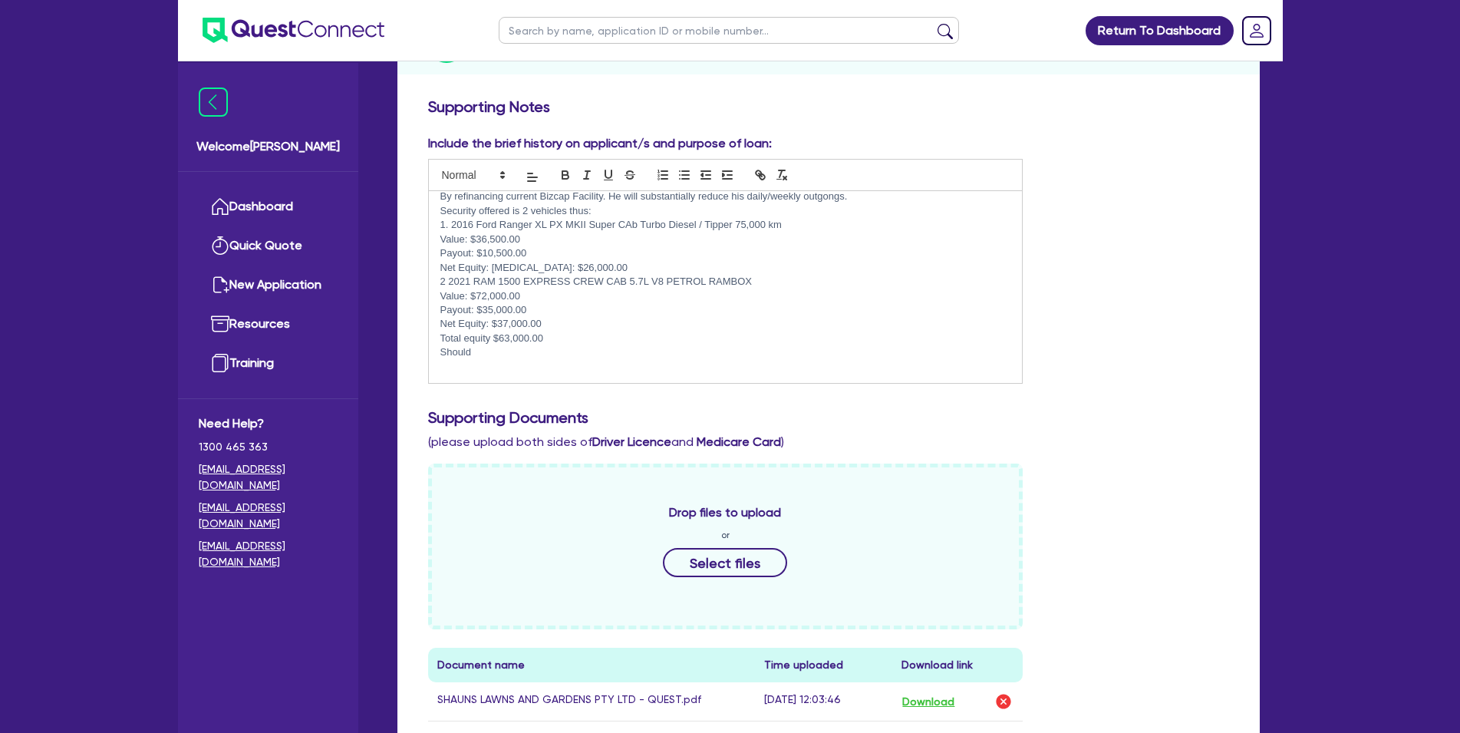
click at [526, 353] on p "Should" at bounding box center [725, 352] width 571 height 14
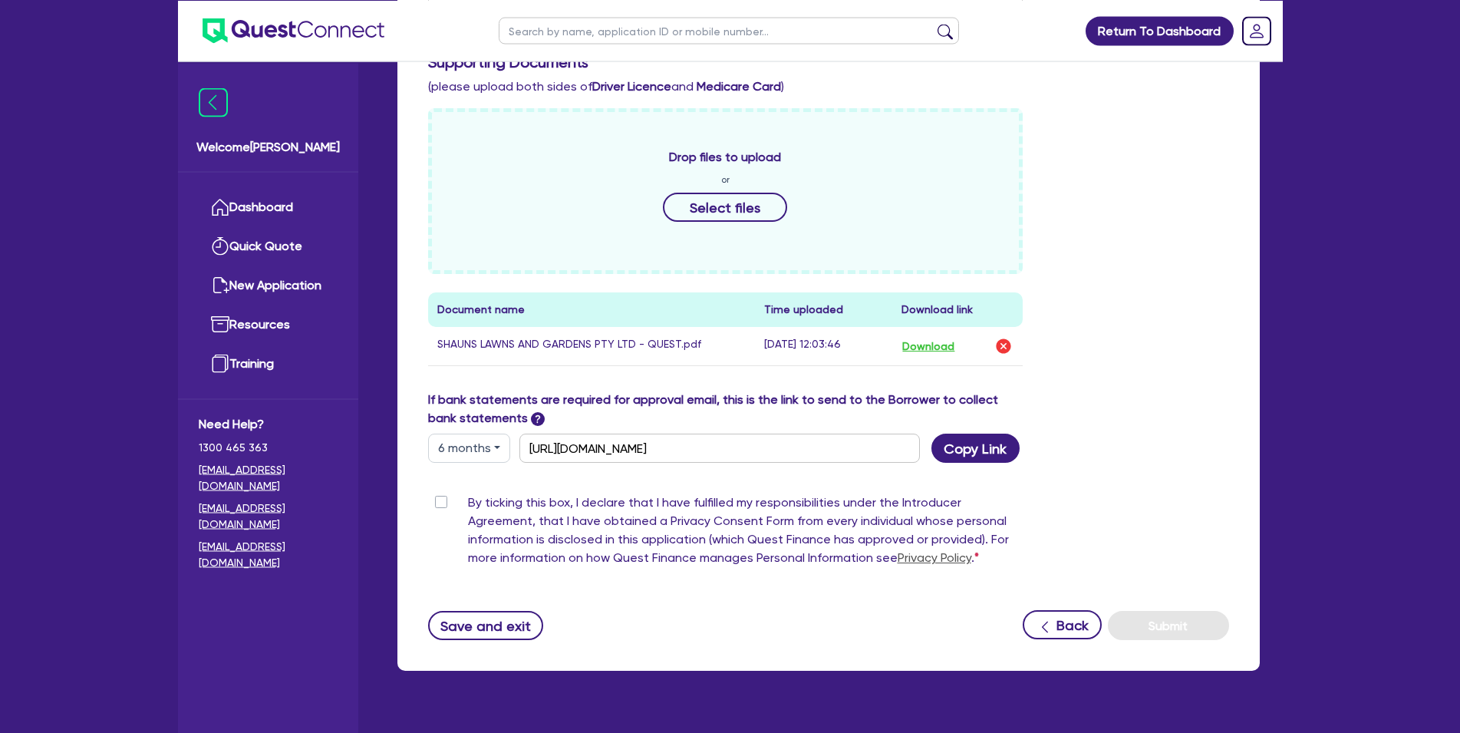
scroll to position [622, 0]
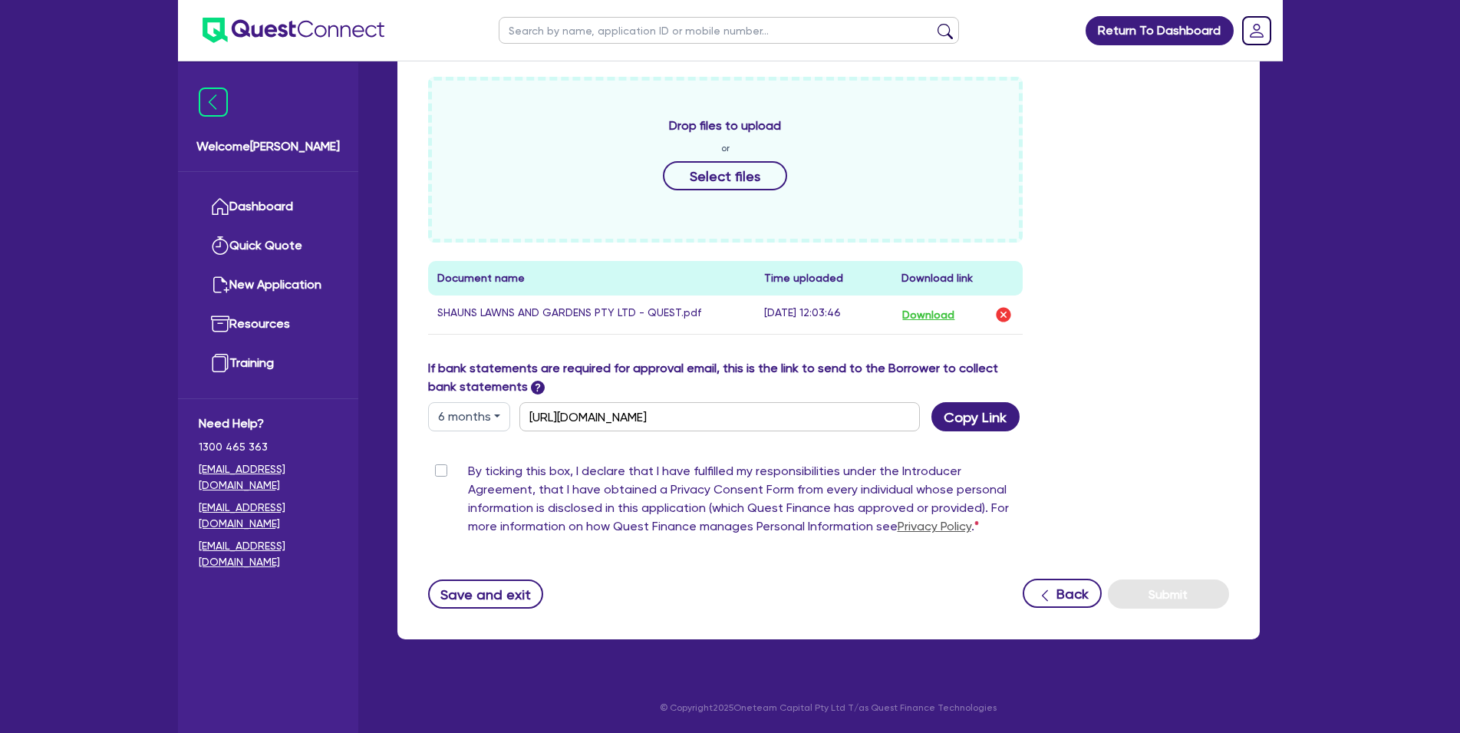
click at [453, 470] on div "By ticking this box, I declare that I have fulfilled my responsibilities under …" at bounding box center [725, 502] width 595 height 80
click at [450, 470] on div "By ticking this box, I declare that I have fulfilled my responsibilities under …" at bounding box center [725, 502] width 595 height 80
click at [440, 477] on div "By ticking this box, I declare that I have fulfilled my responsibilities under …" at bounding box center [725, 502] width 595 height 80
click at [468, 473] on label "By ticking this box, I declare that I have fulfilled my responsibilities under …" at bounding box center [746, 502] width 556 height 80
click at [440, 473] on input "By ticking this box, I declare that I have fulfilled my responsibilities under …" at bounding box center [434, 469] width 12 height 15
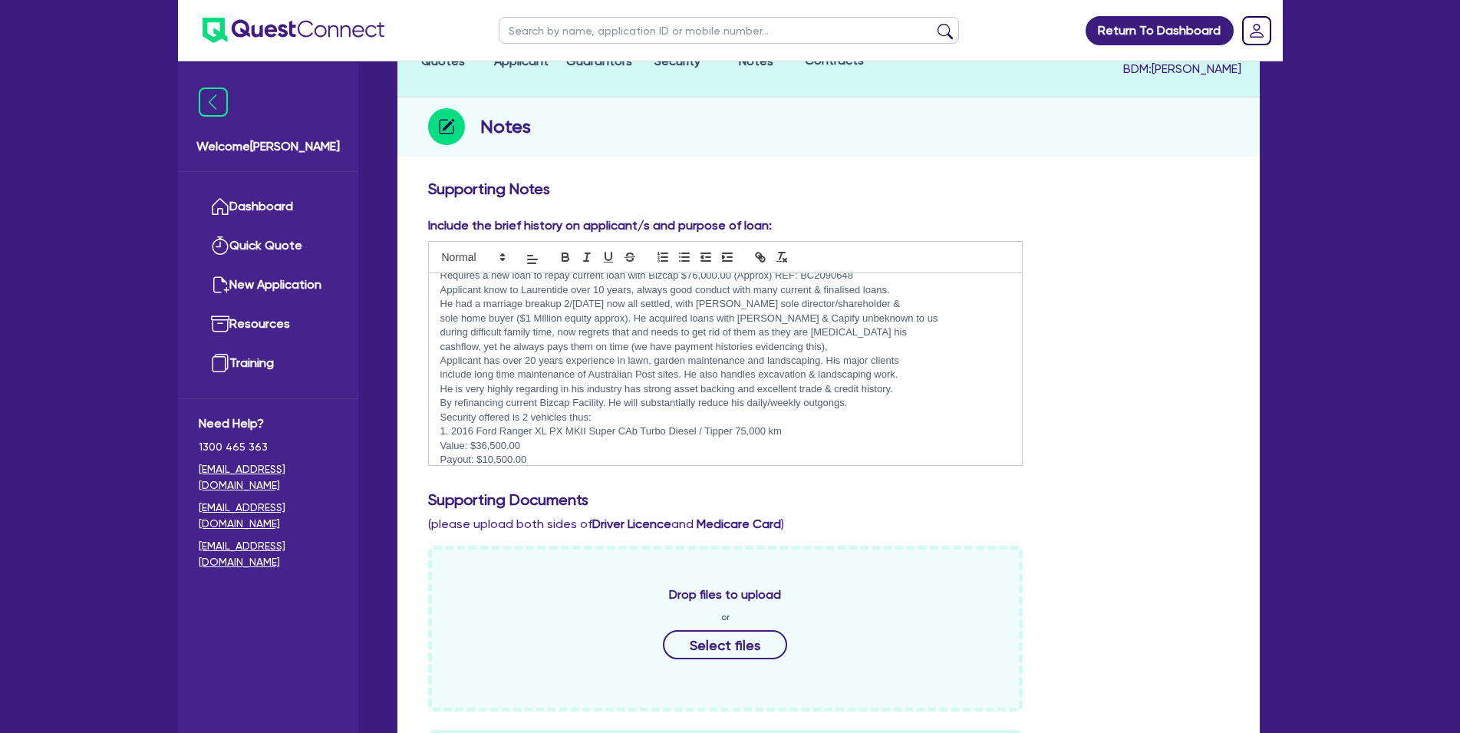
scroll to position [69, 0]
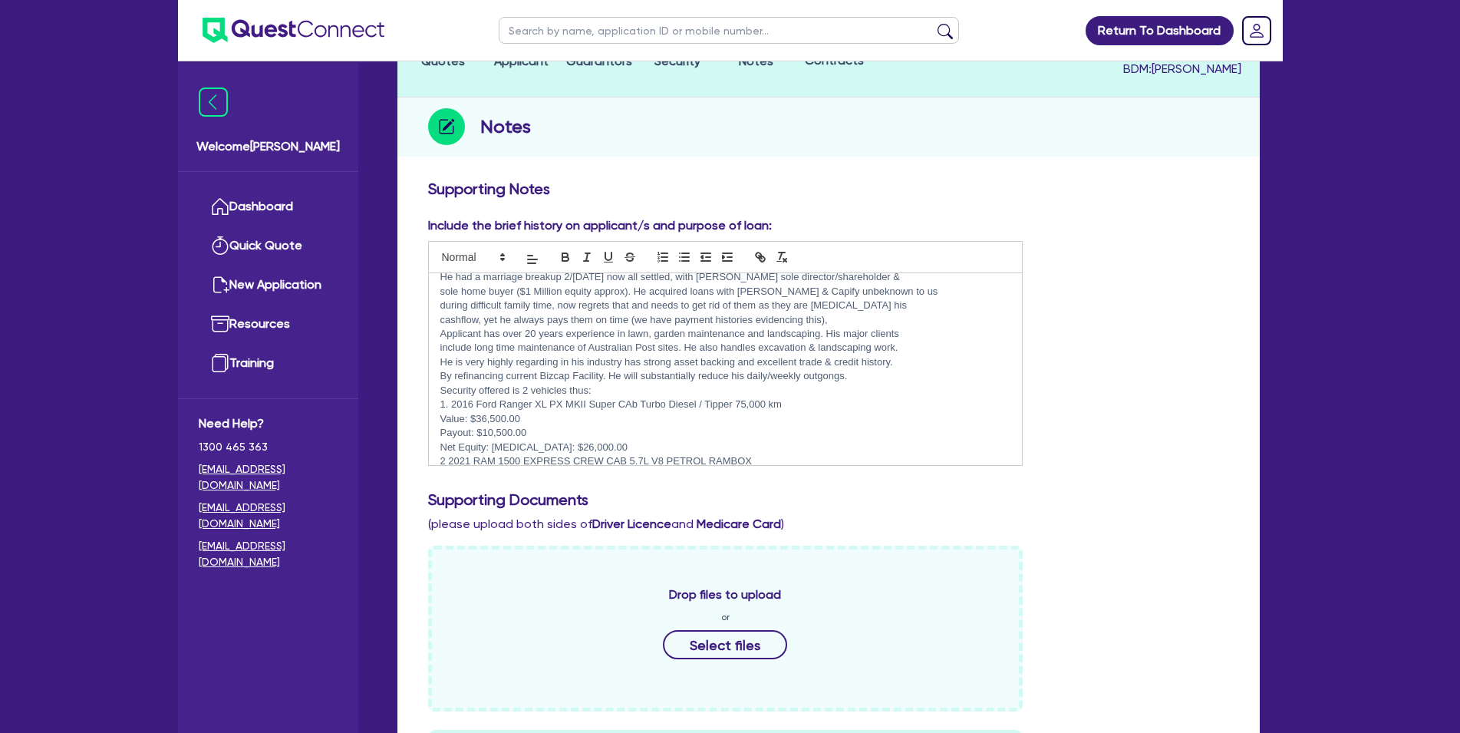
click at [439, 391] on div "LAWN MOWING, GARDEN MAINTENANCE AND LANDSCAPING BUSINESS Requires a new loan to…" at bounding box center [726, 369] width 594 height 192
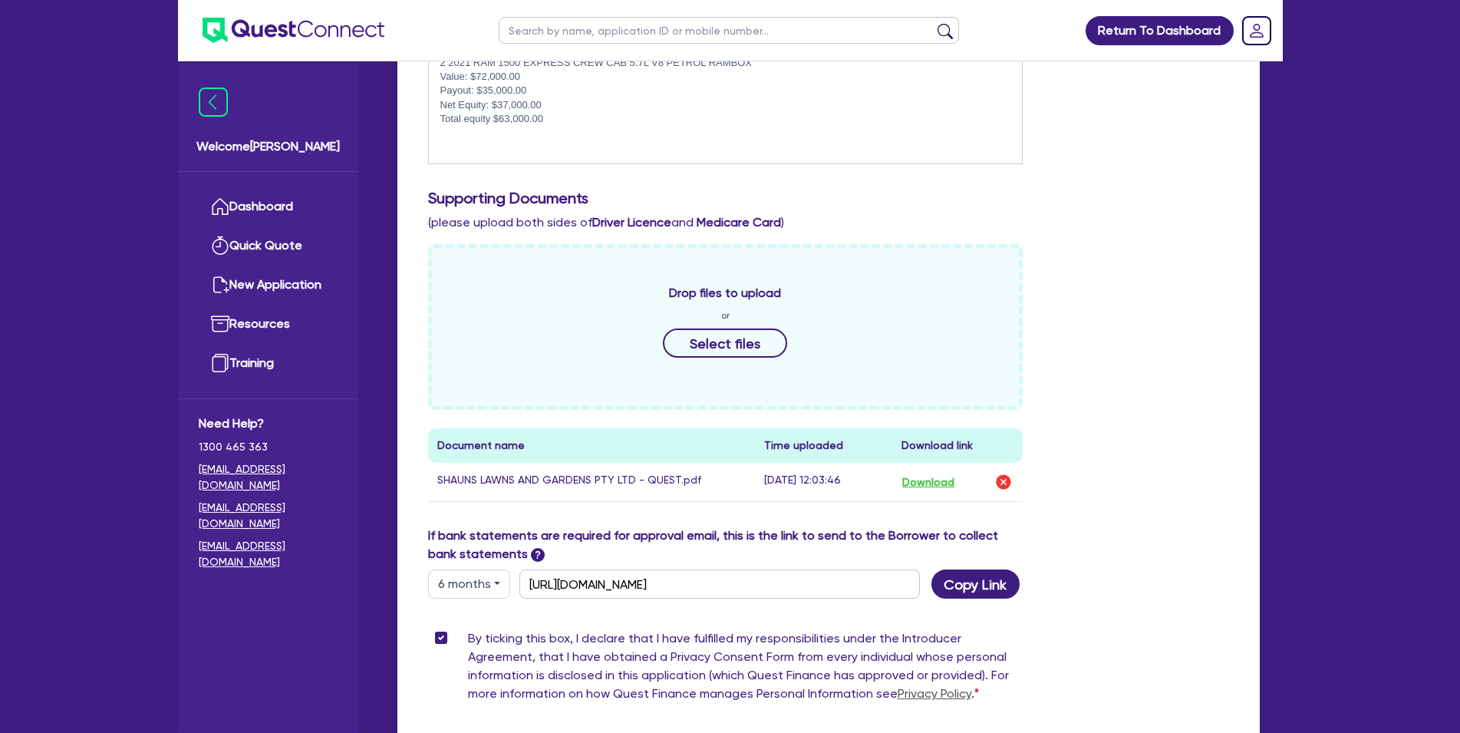
scroll to position [622, 0]
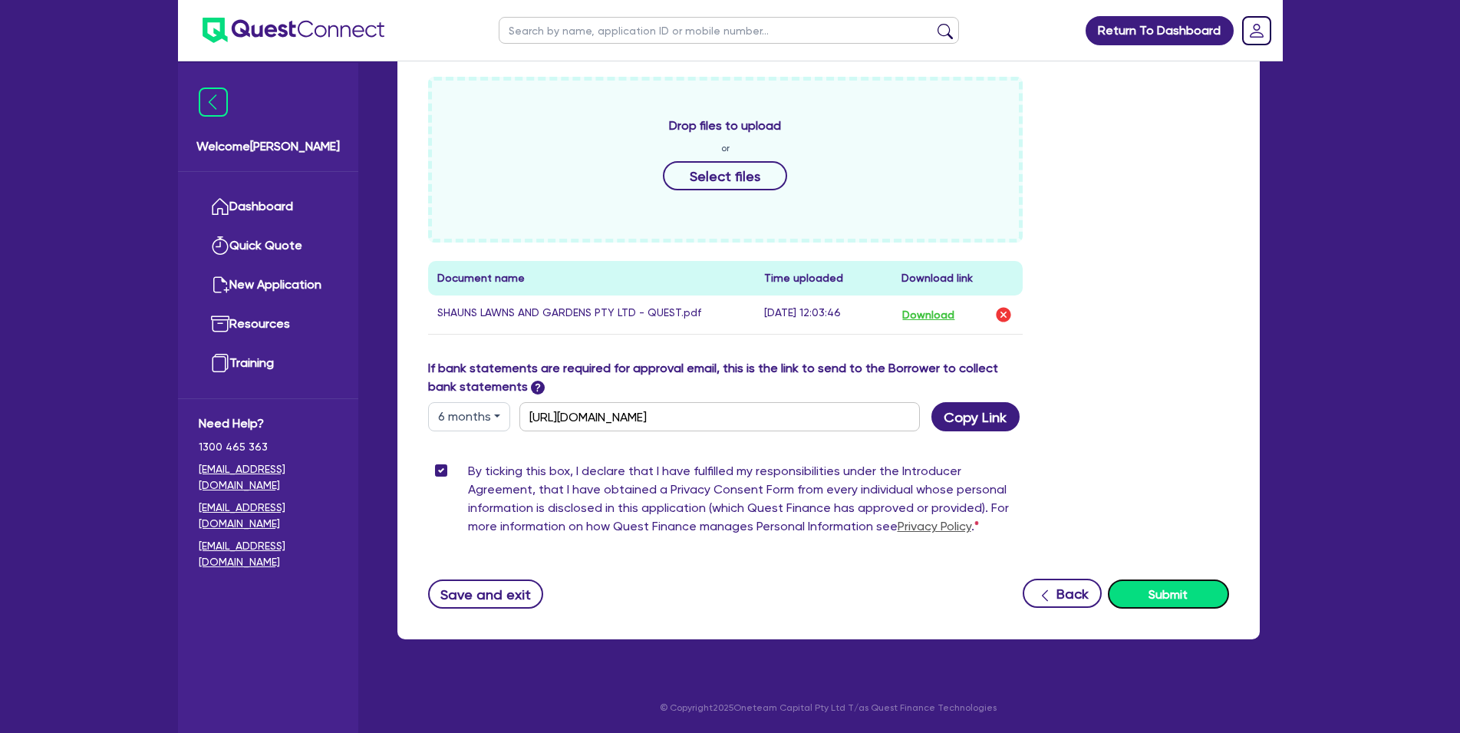
click at [1202, 604] on button "Submit" at bounding box center [1168, 593] width 121 height 29
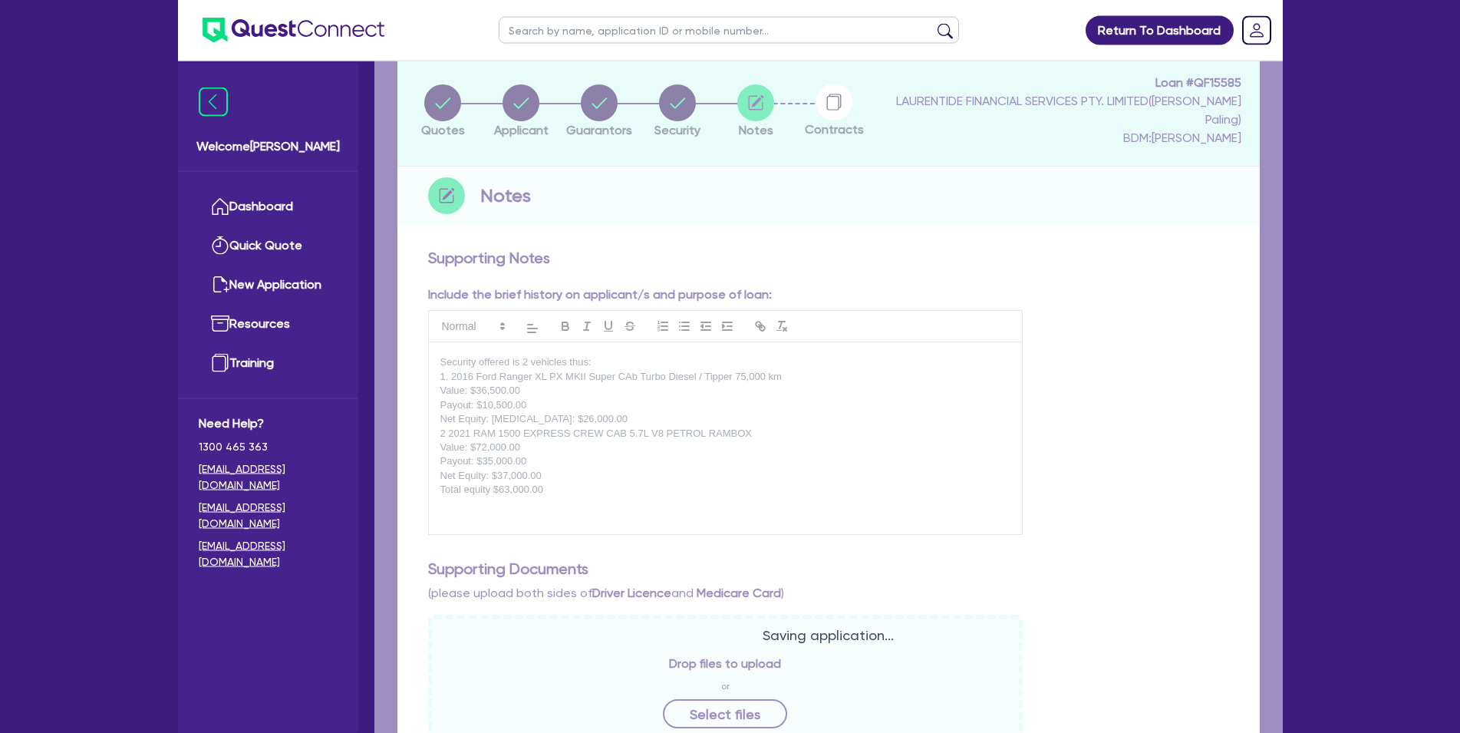
scroll to position [0, 0]
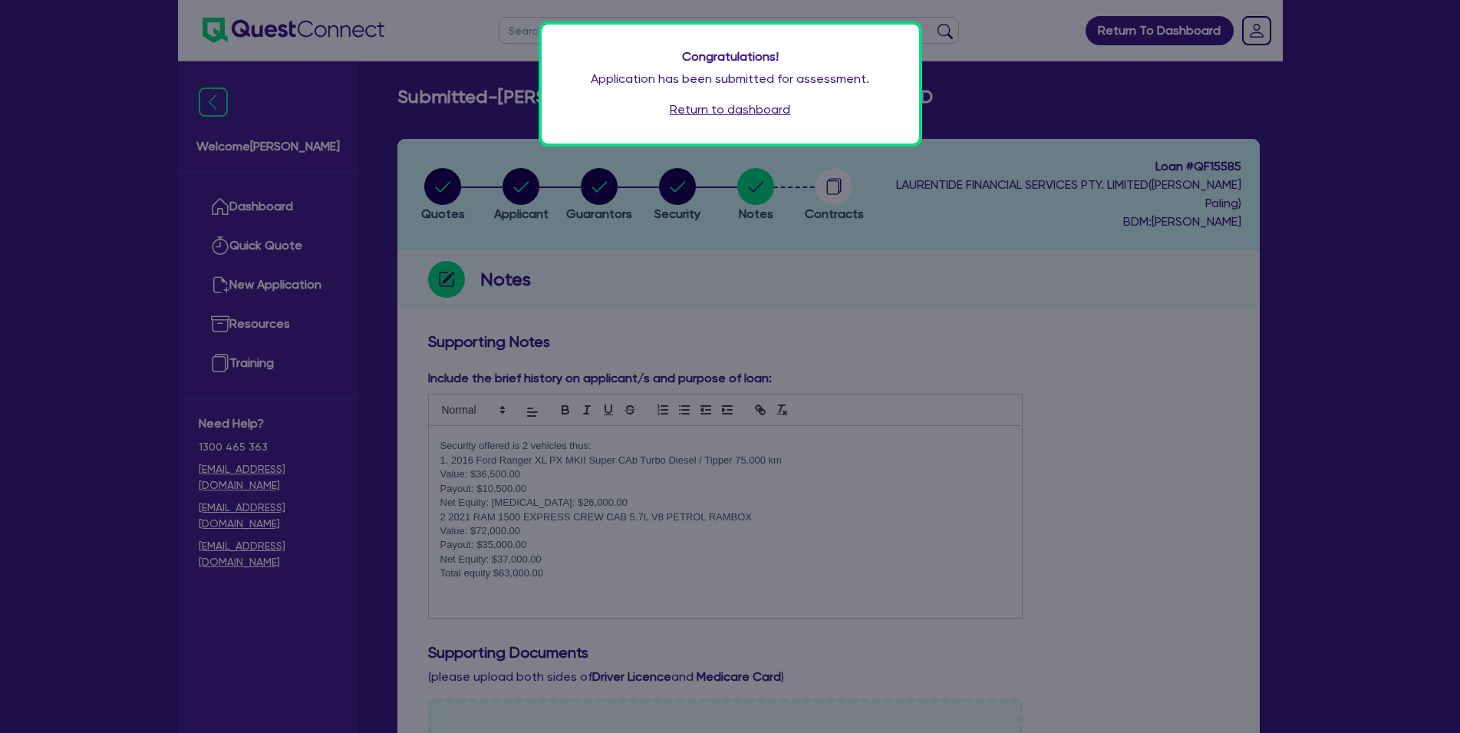
click at [764, 114] on link "Return to dashboard" at bounding box center [730, 110] width 120 height 18
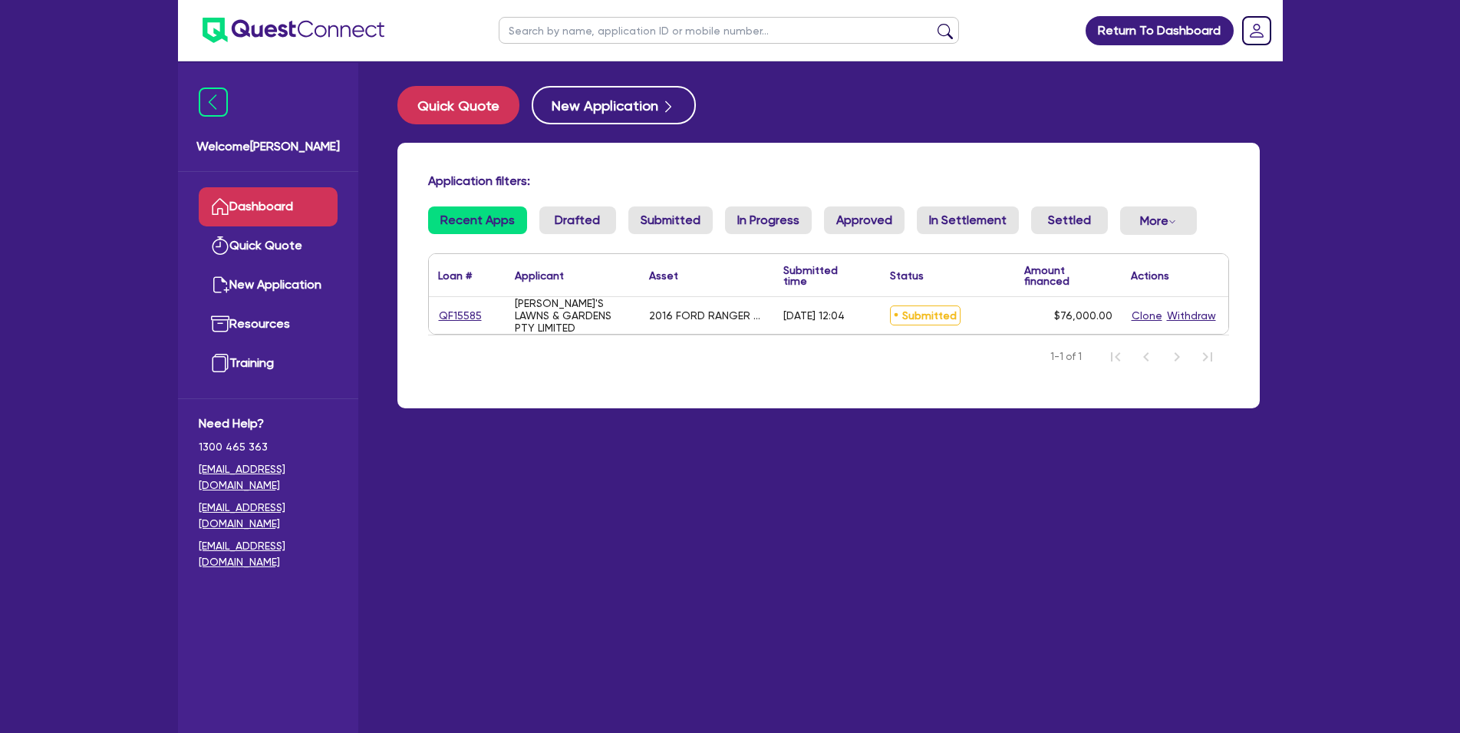
drag, startPoint x: 474, startPoint y: 317, endPoint x: 437, endPoint y: 316, distance: 37.6
click at [437, 316] on div "QF15585" at bounding box center [467, 315] width 77 height 37
drag, startPoint x: 486, startPoint y: 317, endPoint x: 439, endPoint y: 316, distance: 46.8
click at [431, 318] on div "QF15585" at bounding box center [467, 315] width 77 height 37
click at [444, 316] on link "QF15585" at bounding box center [460, 316] width 45 height 18
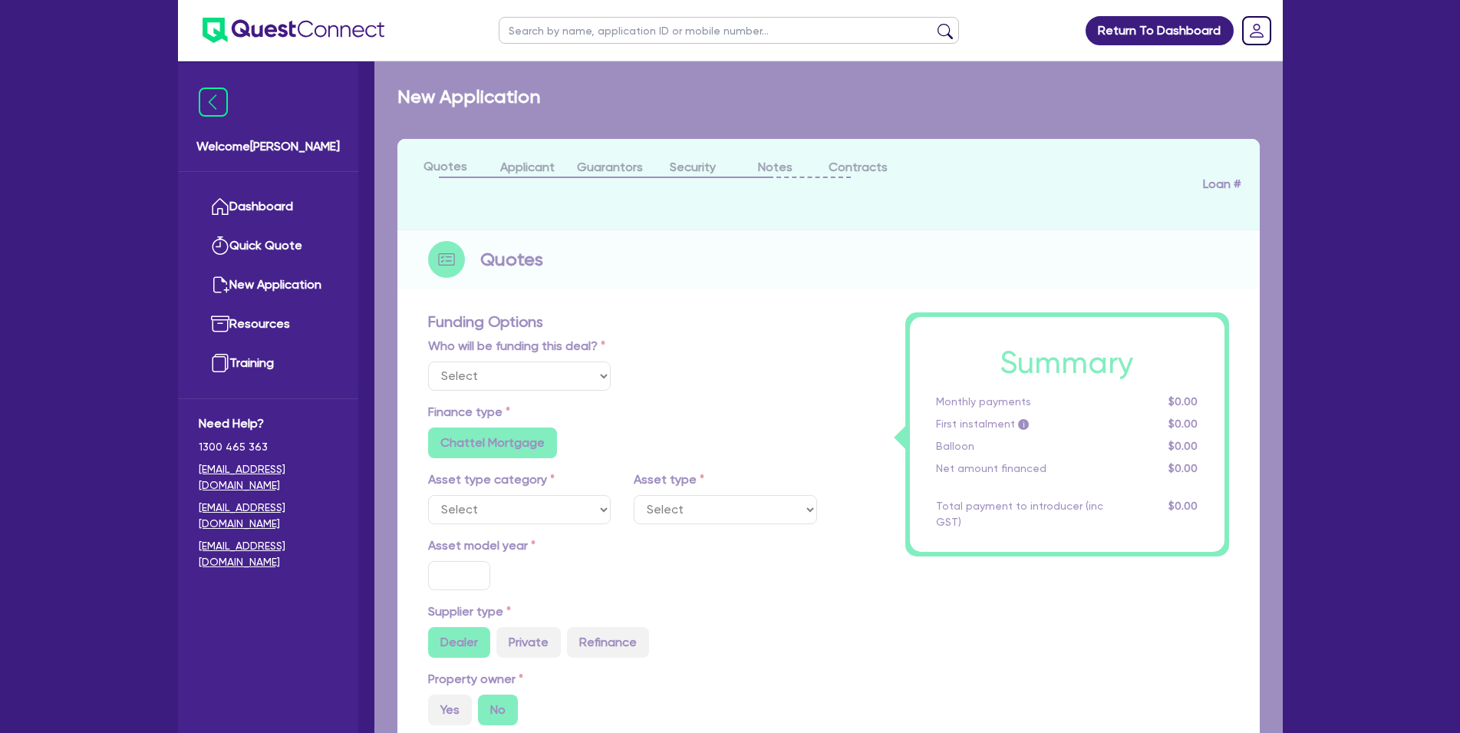
select select "Quest Finance - Own Book"
select select "CARS_AND_LIGHT_TRUCKS"
type input "2016"
radio input "false"
radio input "true"
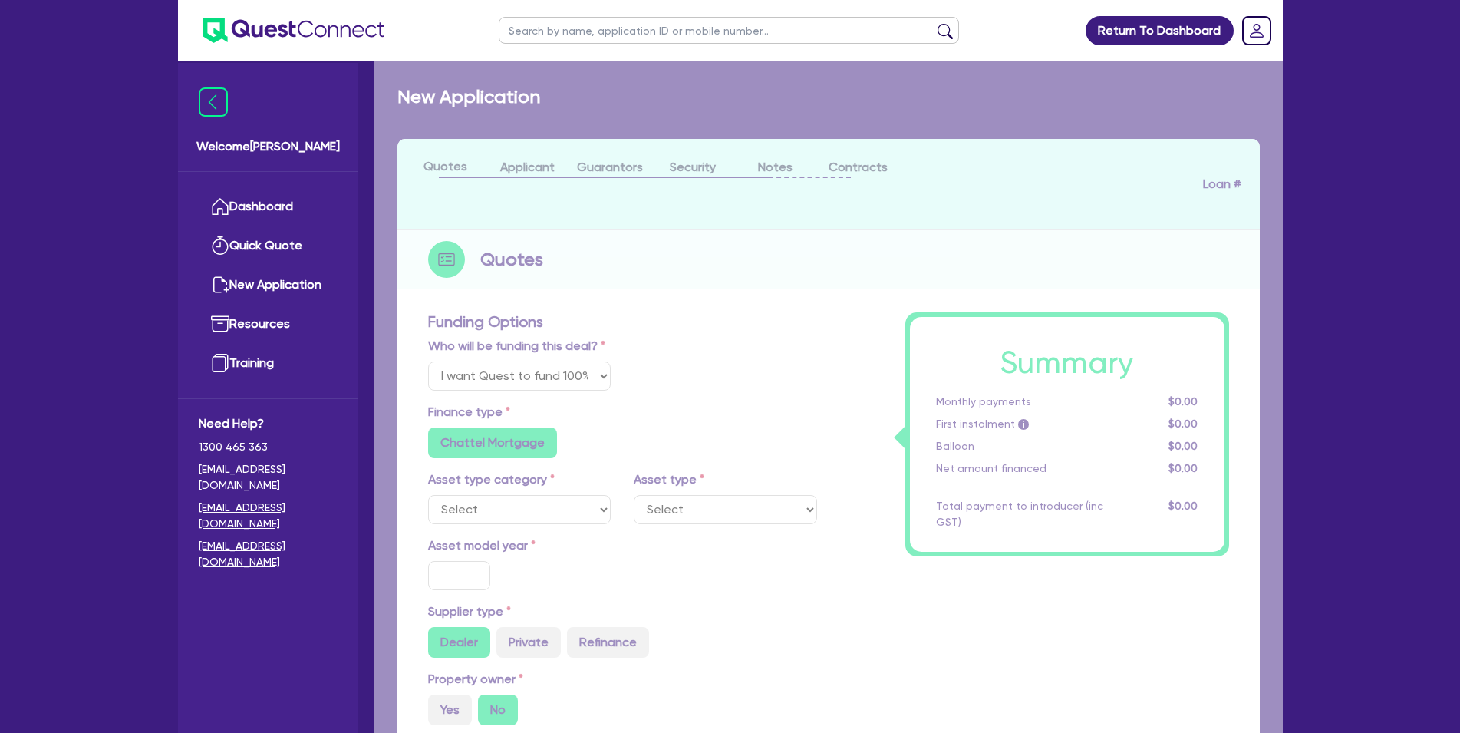
radio input "true"
type input "76,000"
type input "6"
type input "4,560"
type input "17.95"
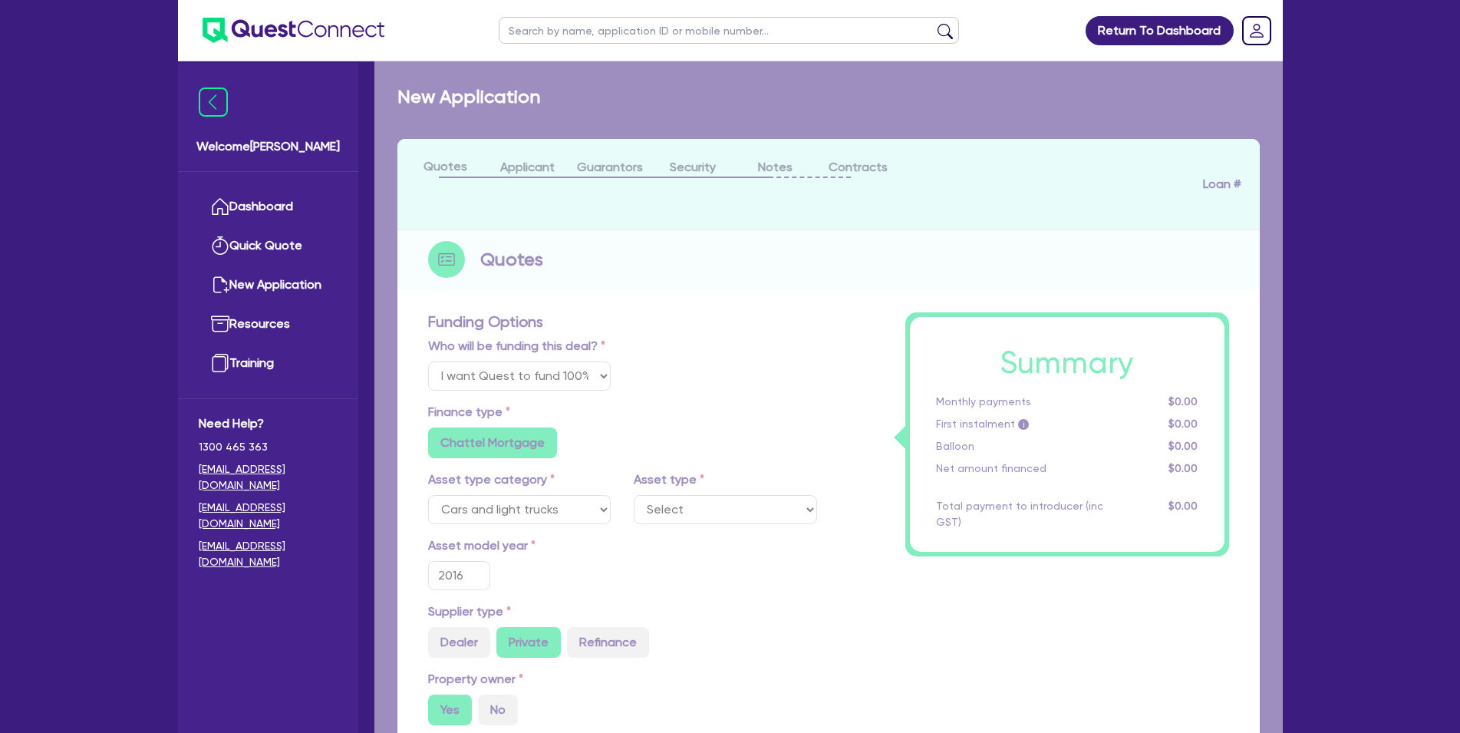
select select "PASSENGER_VEHICLES"
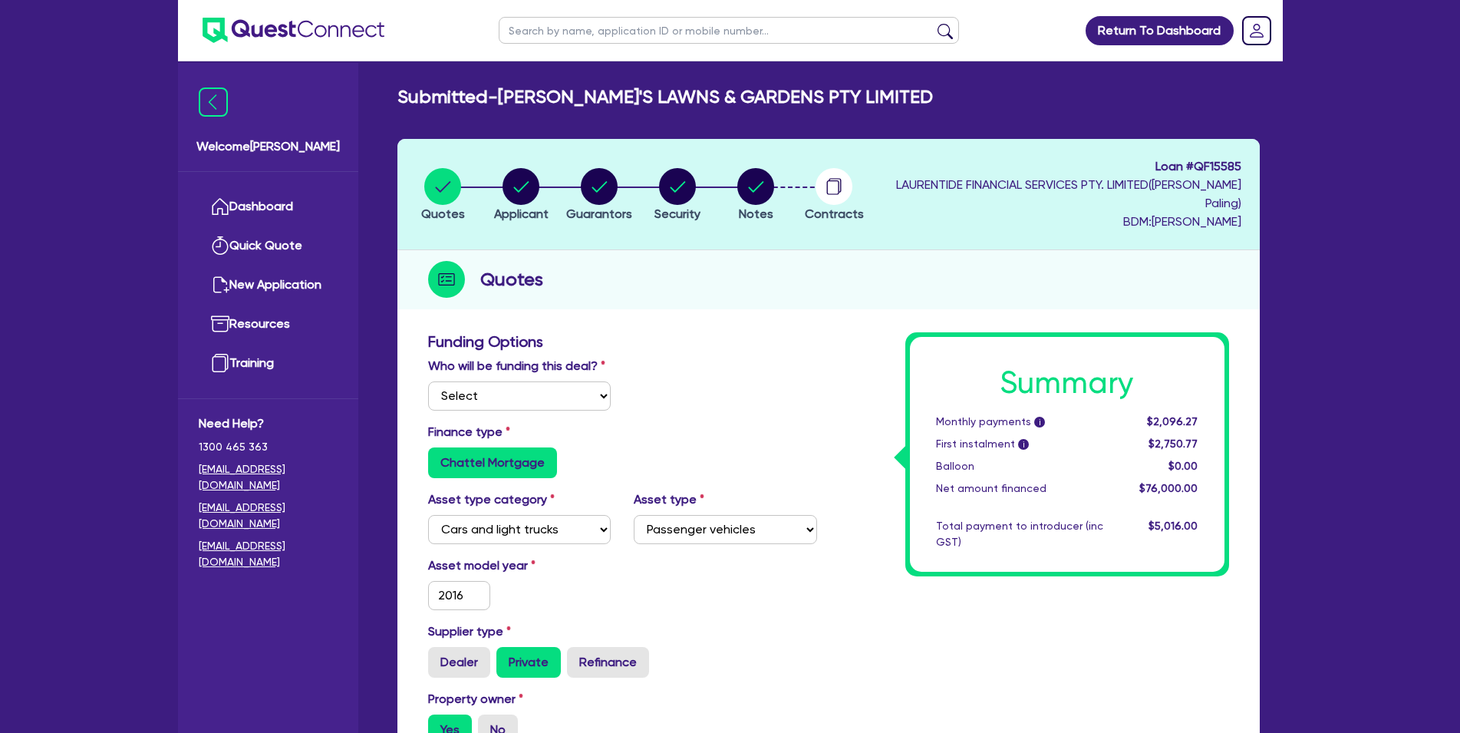
click at [1233, 170] on span "Loan # QF15585" at bounding box center [1059, 166] width 364 height 18
copy span "QF15585"
